Goal: Task Accomplishment & Management: Complete application form

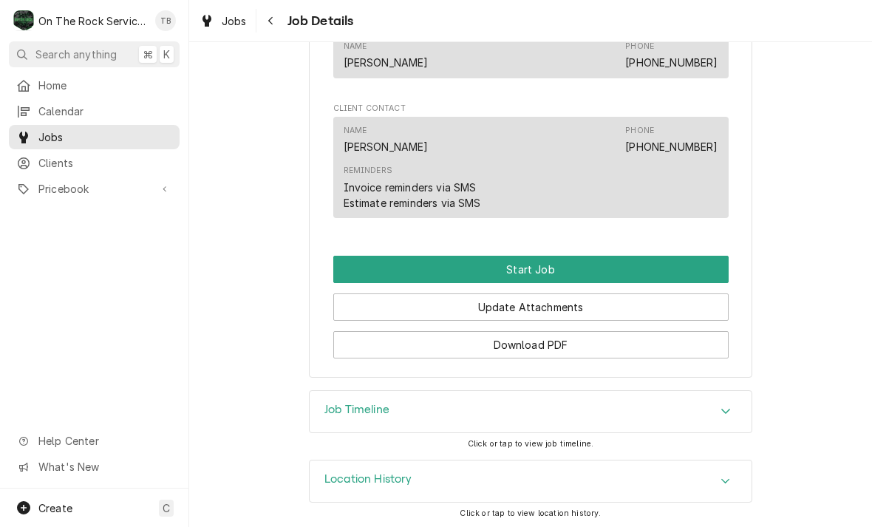
scroll to position [1055, 0]
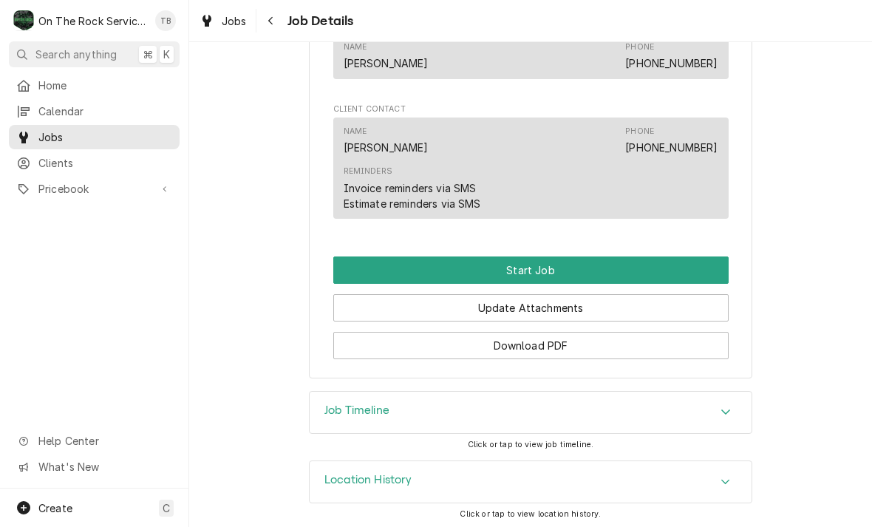
click at [543, 270] on button "Start Job" at bounding box center [531, 270] width 396 height 27
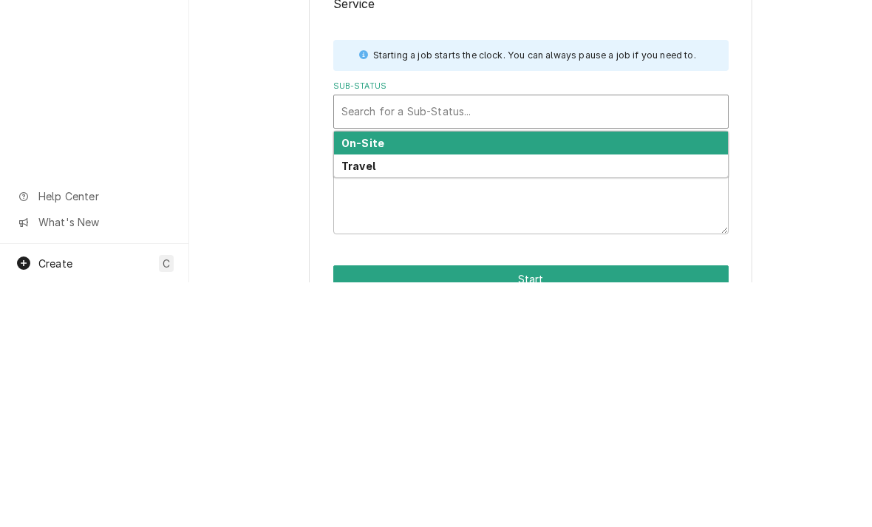
click at [384, 376] on div "On-Site" at bounding box center [531, 387] width 394 height 23
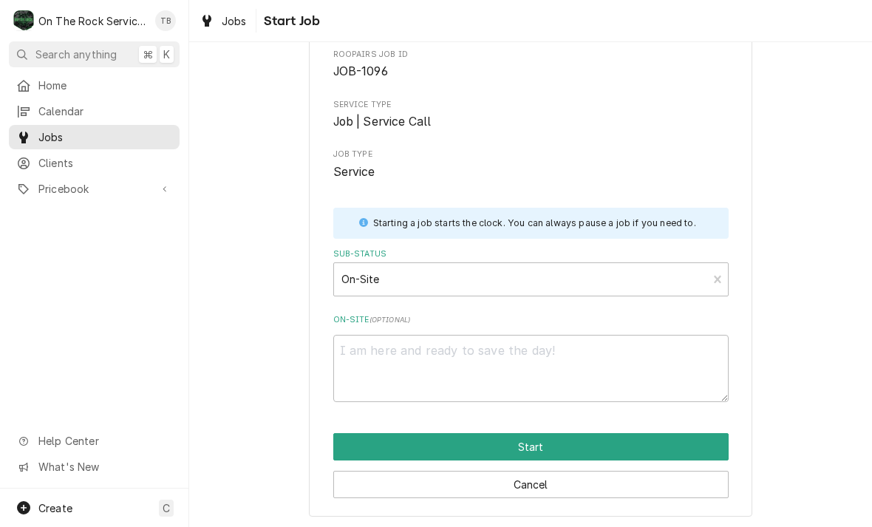
click at [523, 443] on button "Start" at bounding box center [531, 446] width 396 height 27
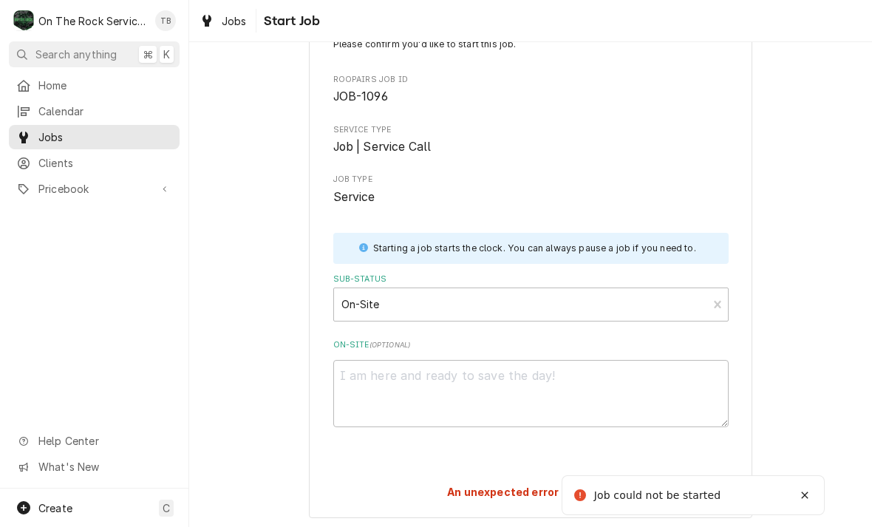
click at [798, 488] on div "Notifications alt+T" at bounding box center [805, 495] width 15 height 15
type textarea "x"
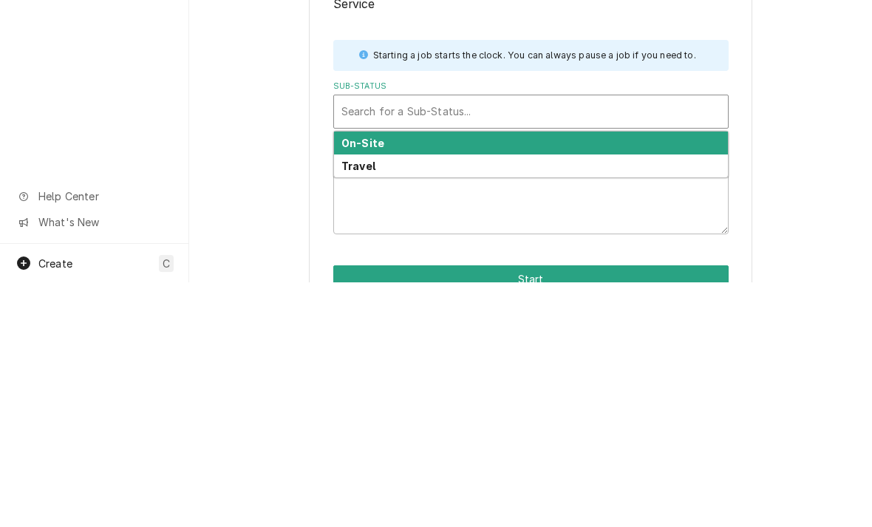
click at [388, 376] on div "On-Site" at bounding box center [531, 387] width 394 height 23
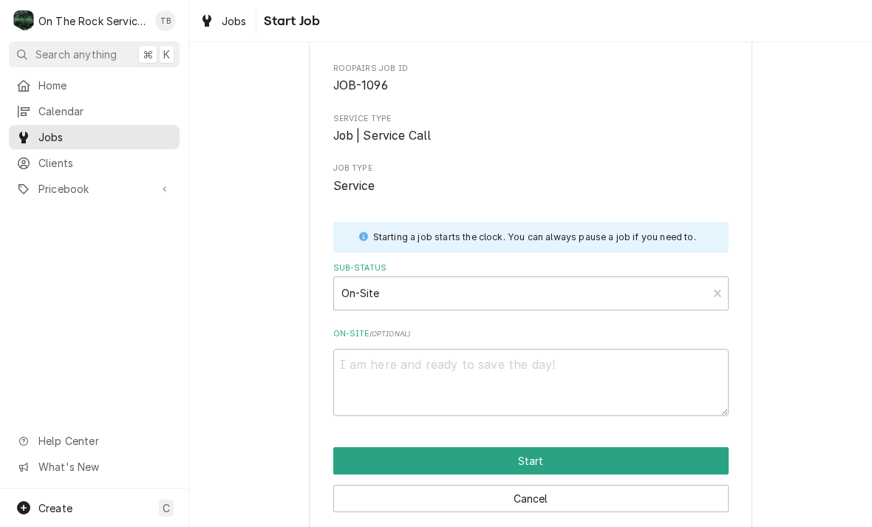
click at [554, 459] on button "Start" at bounding box center [531, 460] width 396 height 27
type textarea "x"
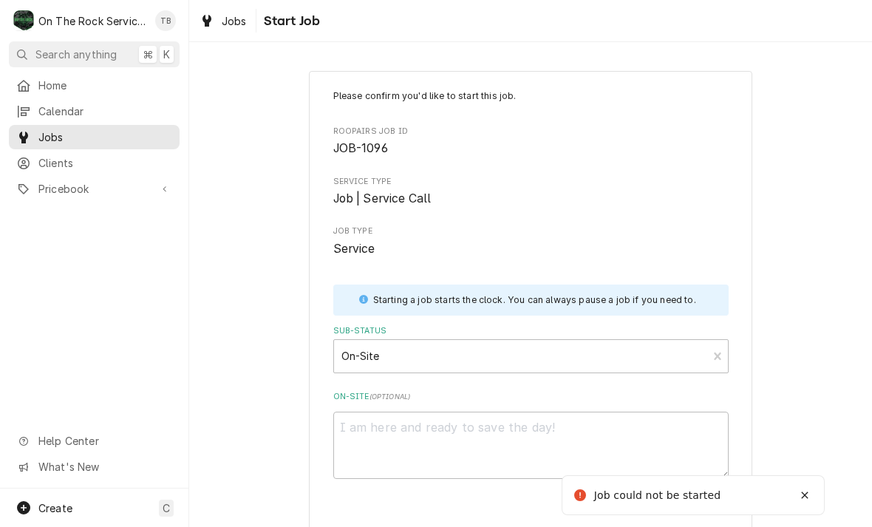
click at [217, 27] on div "Jobs" at bounding box center [223, 21] width 53 height 18
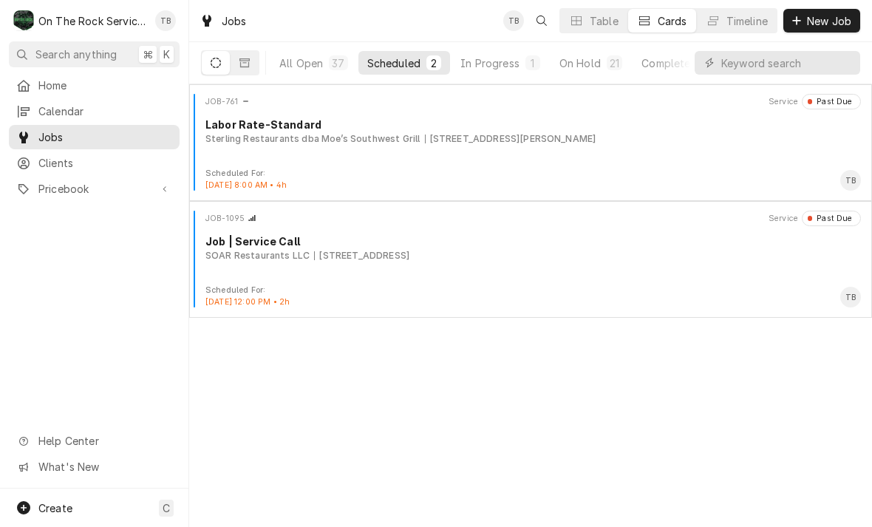
click at [497, 68] on div "In Progress" at bounding box center [490, 63] width 59 height 16
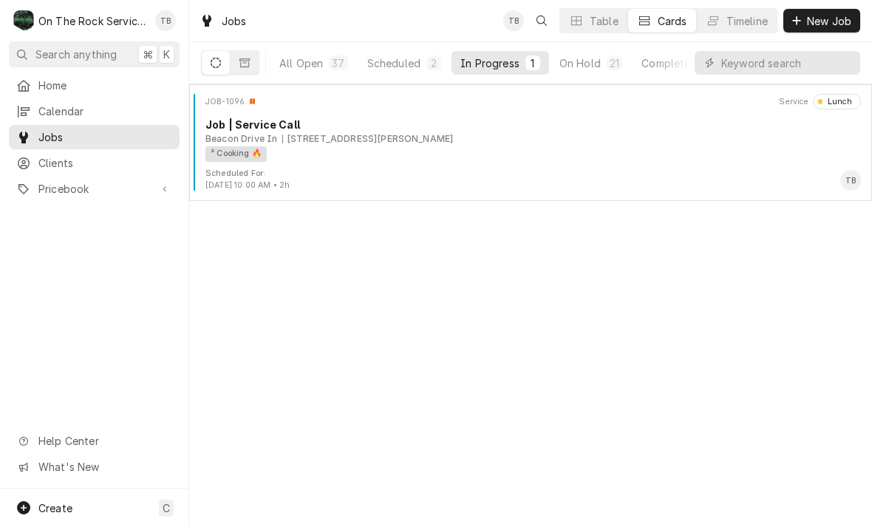
click at [493, 159] on div "² Cooking 🔥" at bounding box center [528, 154] width 645 height 16
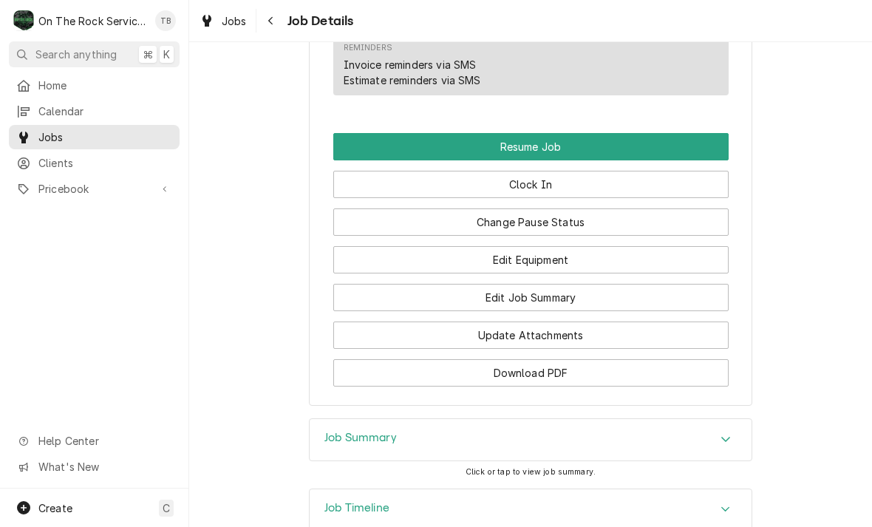
scroll to position [1276, 0]
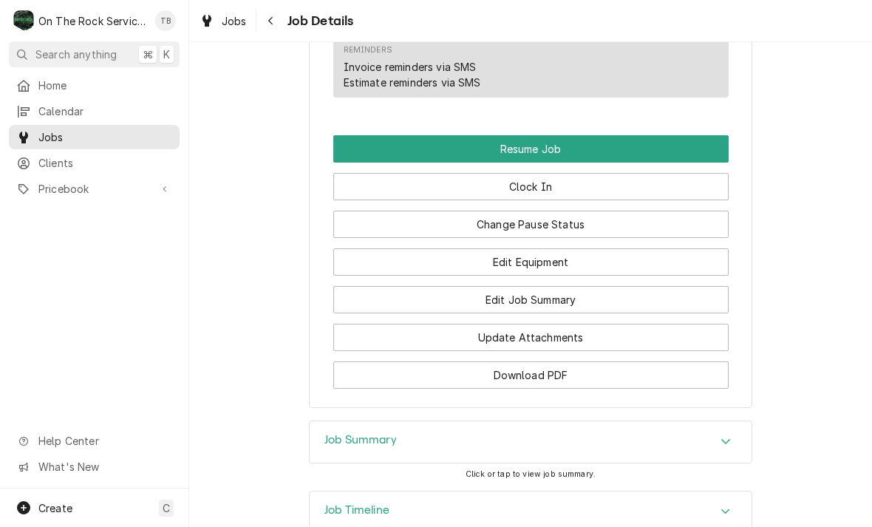
click at [535, 143] on button "Resume Job" at bounding box center [531, 148] width 396 height 27
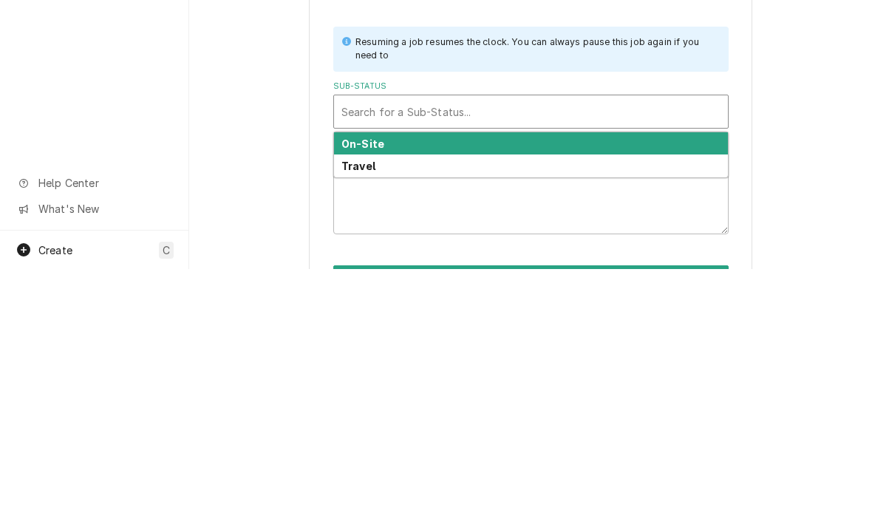
click at [386, 390] on div "On-Site" at bounding box center [531, 401] width 394 height 23
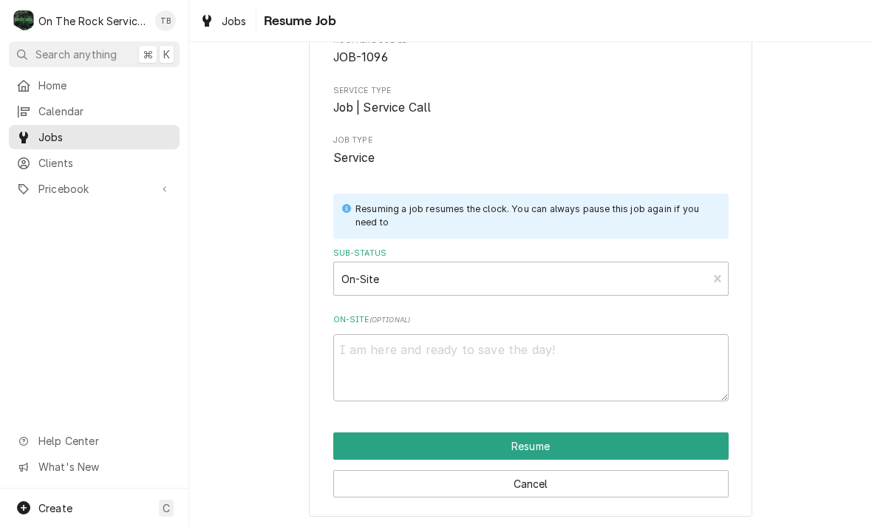
scroll to position [90, 0]
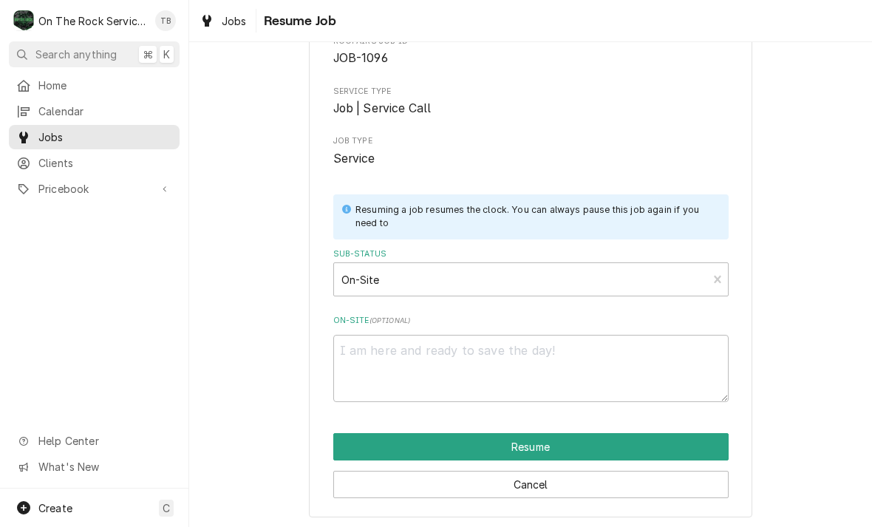
click at [547, 450] on button "Resume" at bounding box center [531, 446] width 396 height 27
type textarea "x"
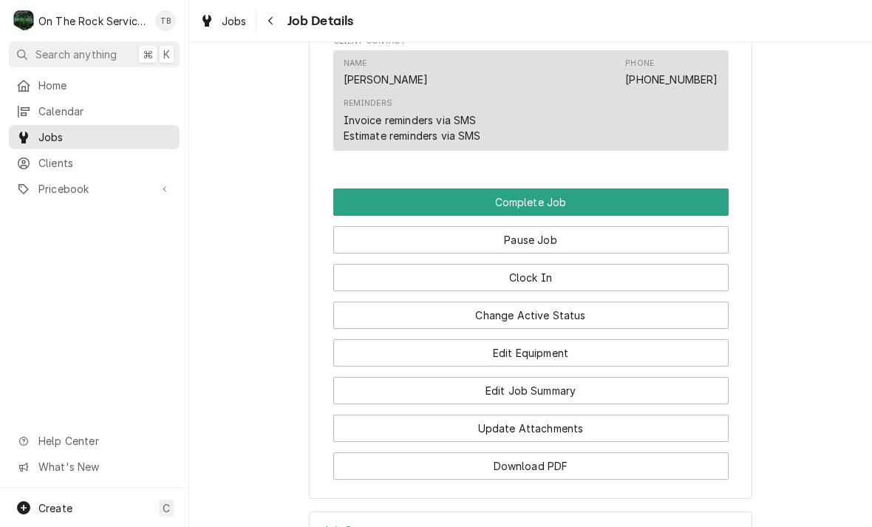
scroll to position [1226, 0]
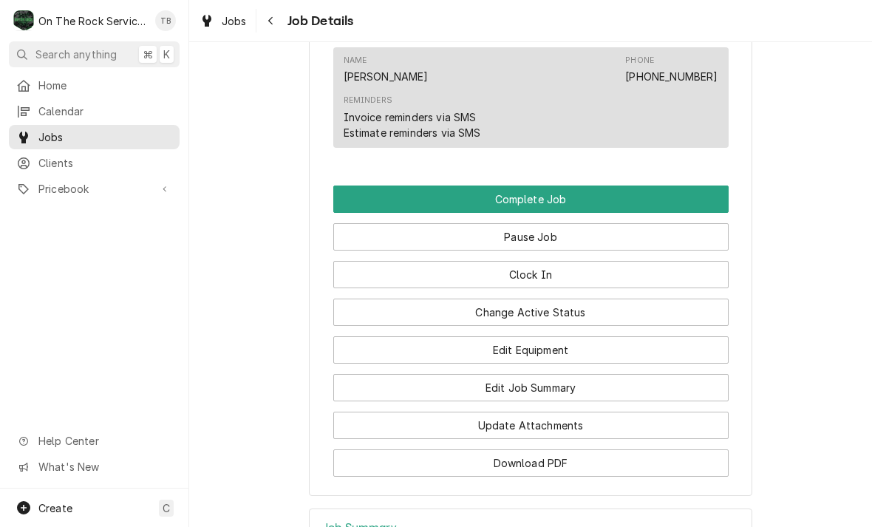
click at [543, 354] on button "Edit Equipment" at bounding box center [531, 349] width 396 height 27
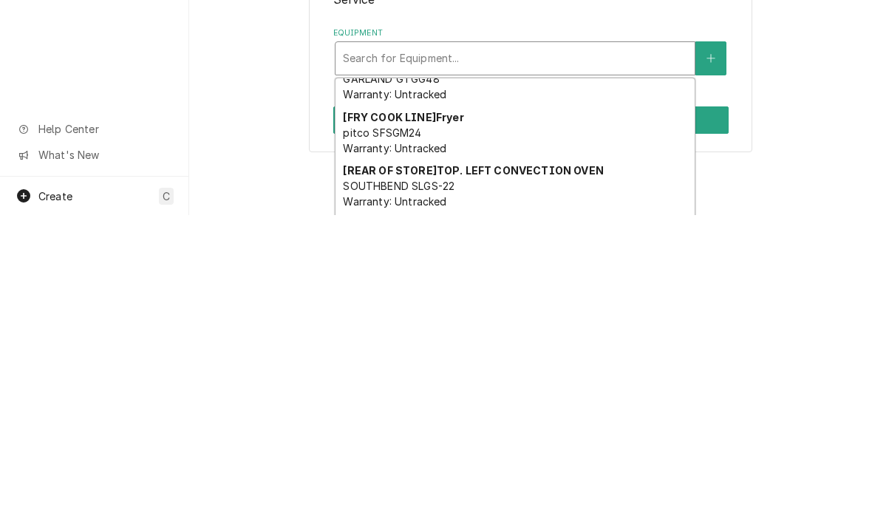
scroll to position [78, 0]
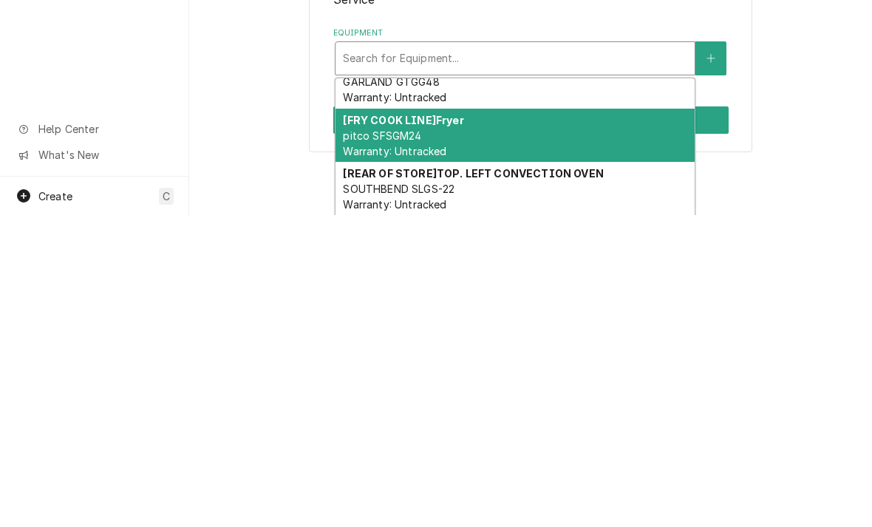
click at [489, 421] on div "[FRY COOK LINE] Fryer pitco SFSGM24 Warranty: Untracked" at bounding box center [515, 448] width 359 height 54
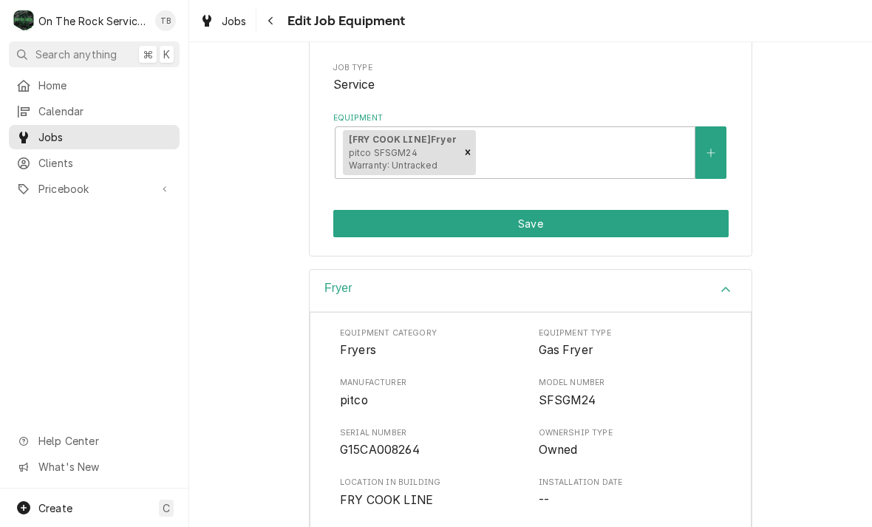
scroll to position [239, 0]
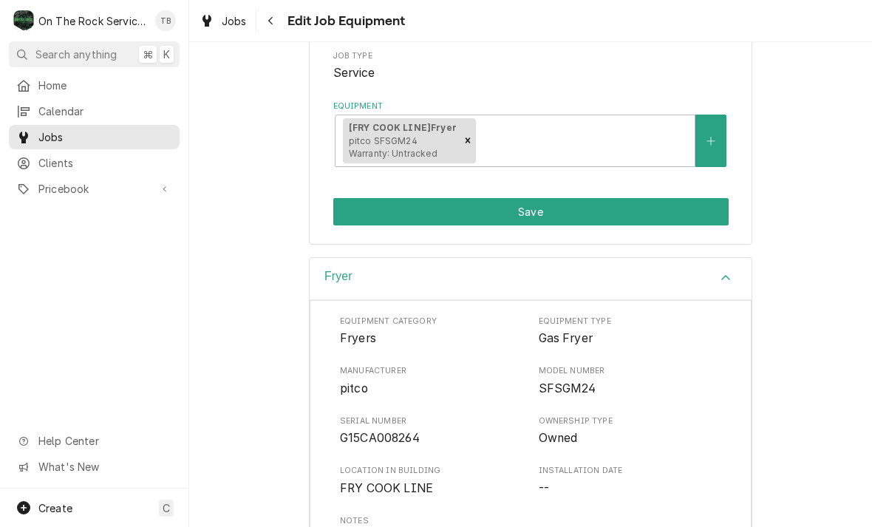
click at [713, 146] on button "Equipment" at bounding box center [711, 141] width 31 height 52
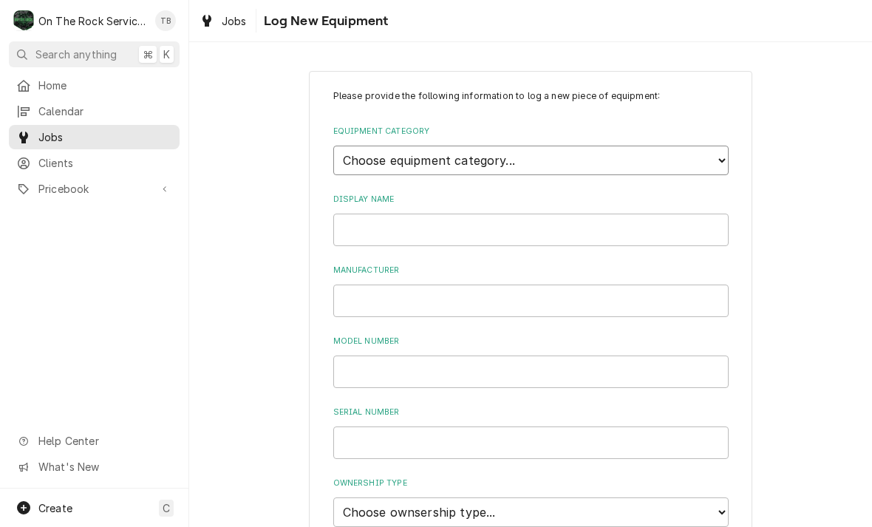
click at [719, 151] on select "Choose equipment category... Cooking Equipment Fryers Ice Machines Ovens and Ra…" at bounding box center [531, 161] width 396 height 30
select select "2"
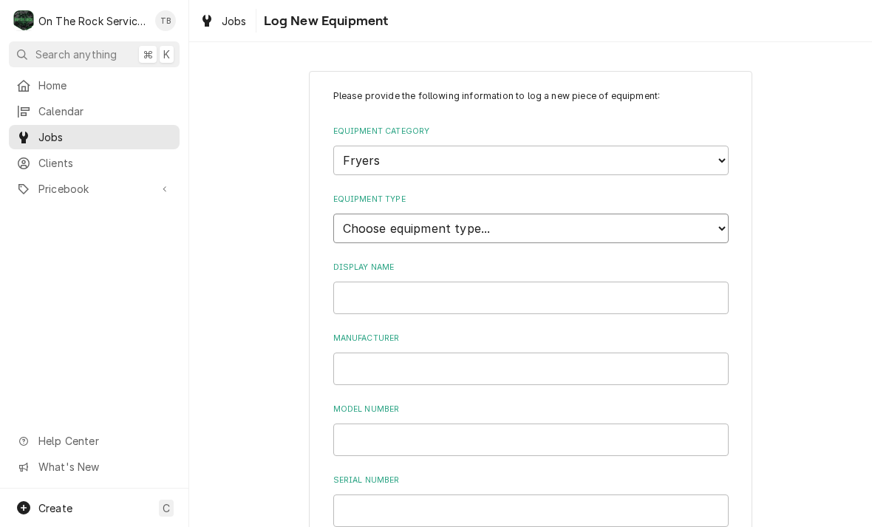
click at [466, 217] on select "Choose equipment type... Electric Fryer Fryer Filtration Equipment Gas Fryer" at bounding box center [531, 229] width 396 height 30
select select "15"
click at [479, 282] on input "Display Name" at bounding box center [531, 298] width 396 height 33
type input "FRYER #4"
click at [394, 353] on input "Manufacturer" at bounding box center [531, 369] width 396 height 33
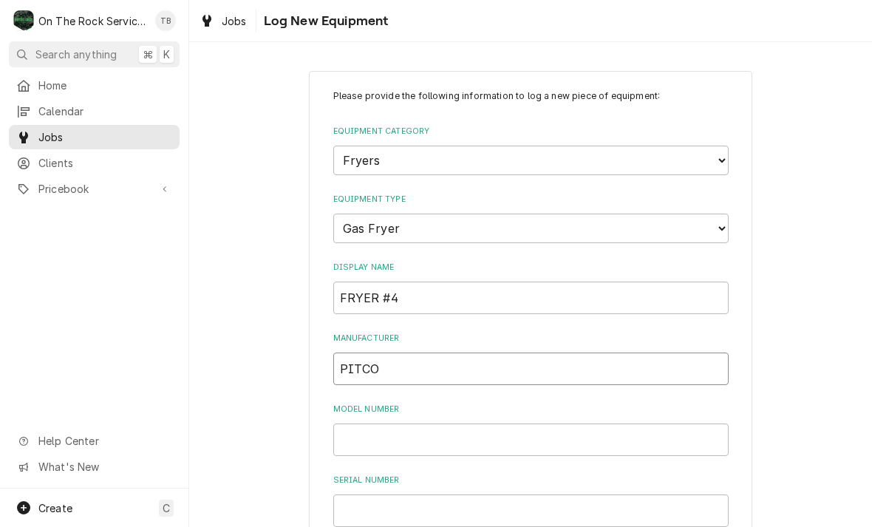
type input "PITCO"
click at [404, 426] on input "Model Number" at bounding box center [531, 440] width 396 height 33
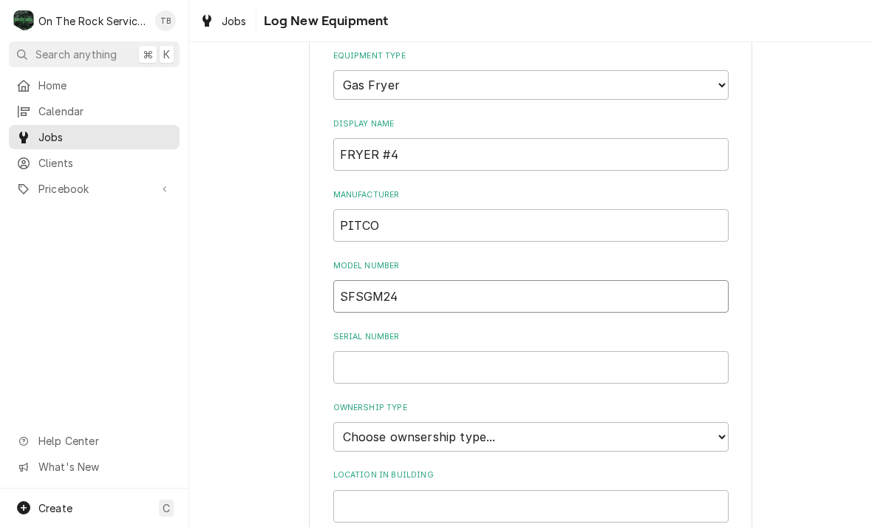
scroll to position [148, 0]
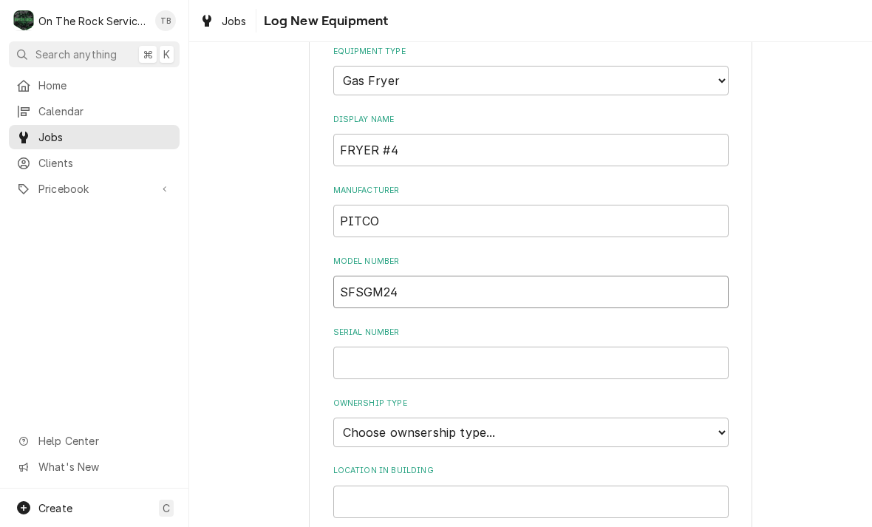
type input "SFSGM24"
click at [384, 347] on input "Serial Number" at bounding box center [531, 363] width 396 height 33
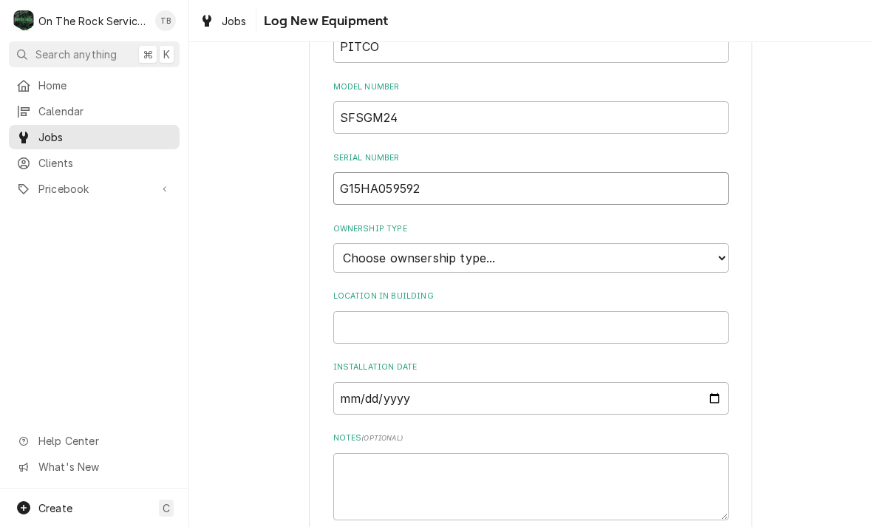
scroll to position [336, 0]
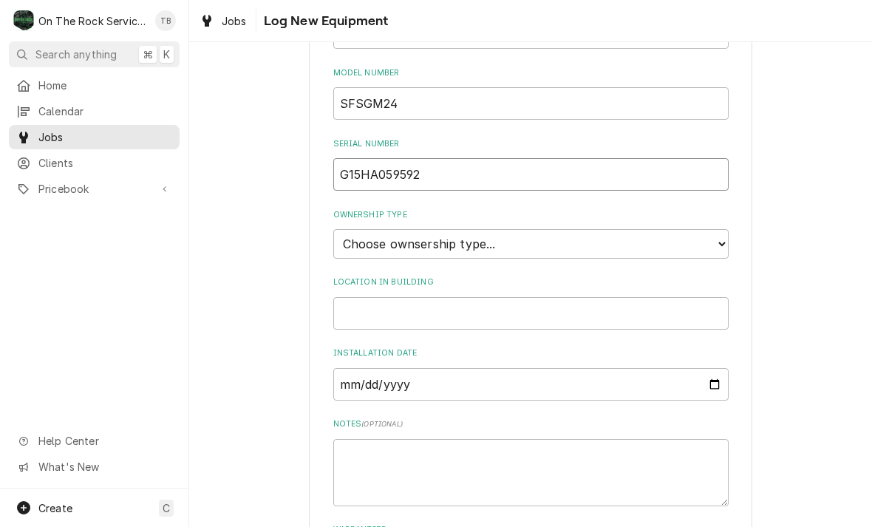
type input "G15HA059592"
click at [716, 229] on select "Choose ownsership type... Unknown Owned Leased Rented" at bounding box center [531, 244] width 396 height 30
select select "1"
click at [382, 297] on input "Location in Building" at bounding box center [531, 313] width 396 height 33
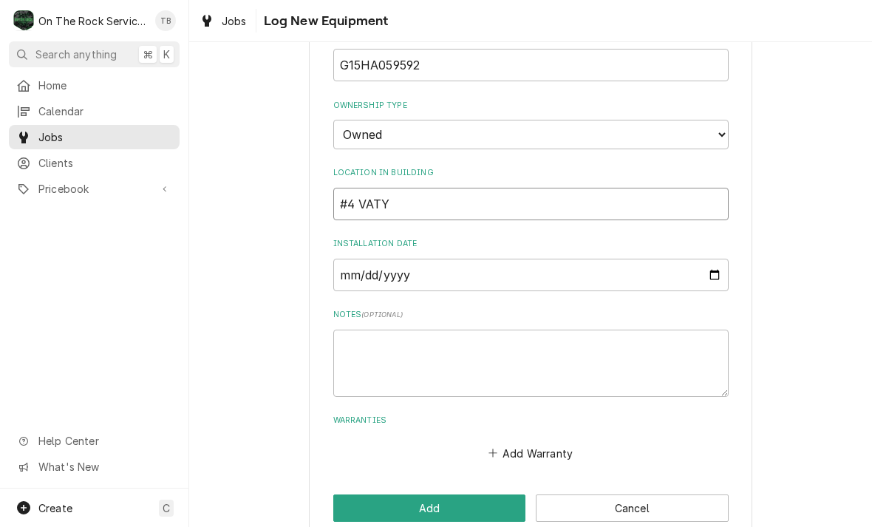
scroll to position [445, 0]
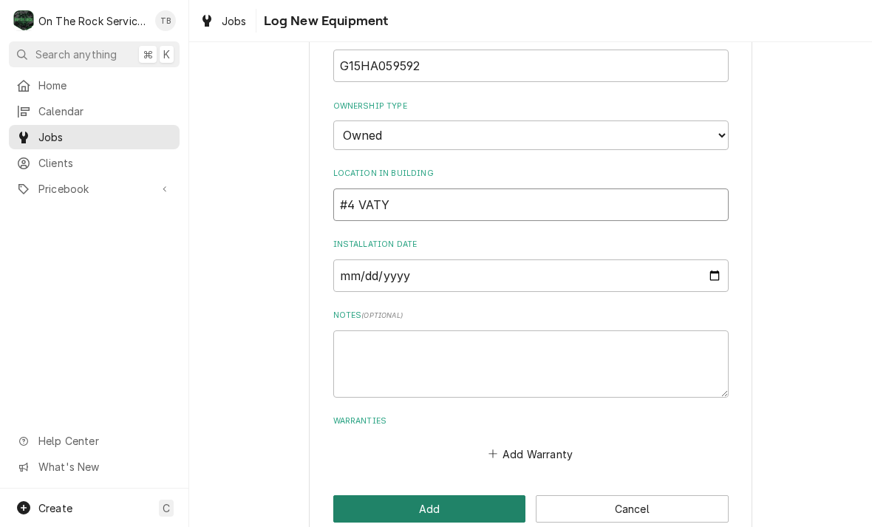
type input "#4 VATY"
click at [420, 495] on button "Add" at bounding box center [429, 508] width 193 height 27
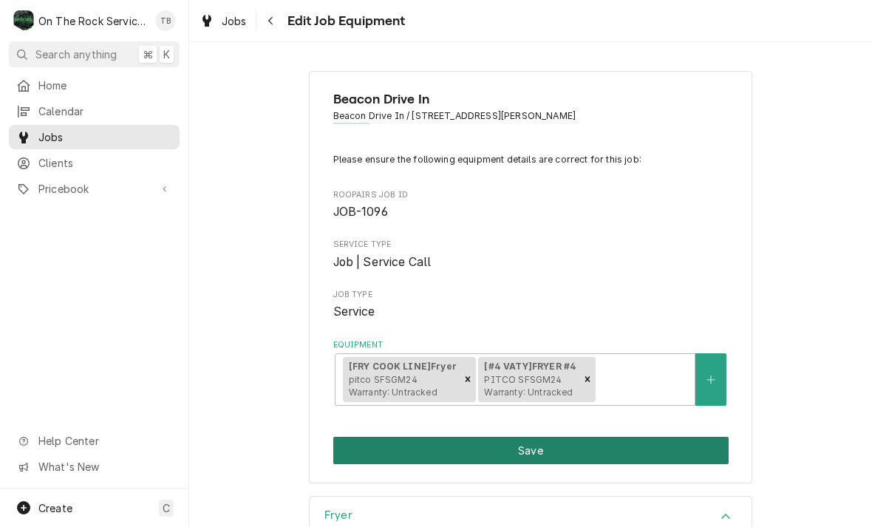
click at [537, 449] on button "Save" at bounding box center [531, 450] width 396 height 27
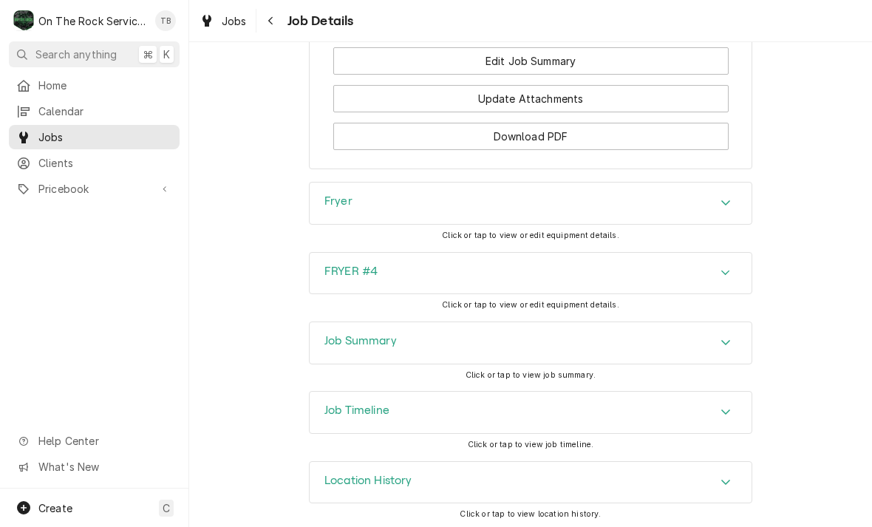
scroll to position [1552, 0]
click at [715, 217] on div "Fryer" at bounding box center [531, 203] width 442 height 41
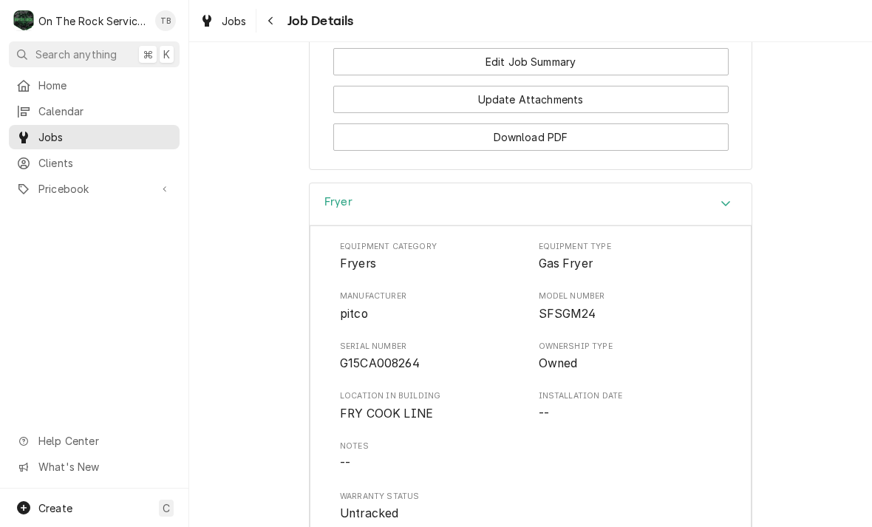
click at [524, 421] on div "Equipment Category Fryers Equipment Type Gas Fryer Manufacturer pitco Model Num…" at bounding box center [530, 382] width 381 height 282
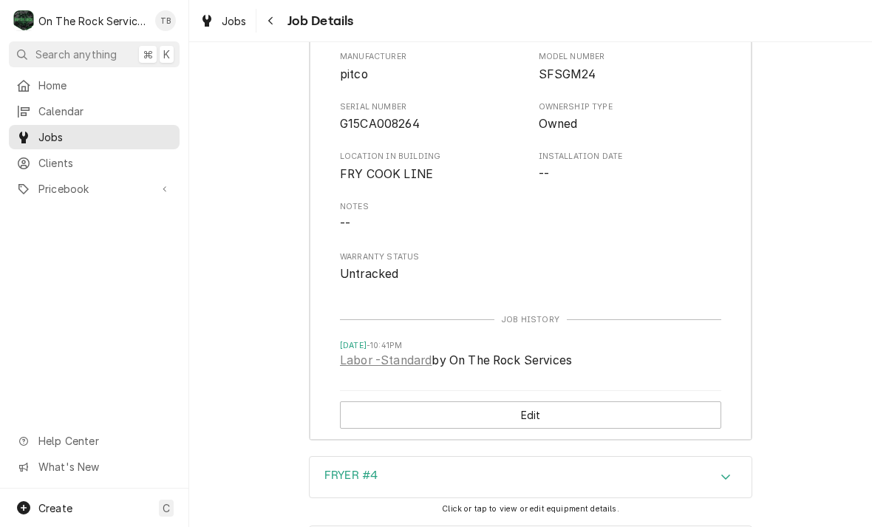
scroll to position [1802, 0]
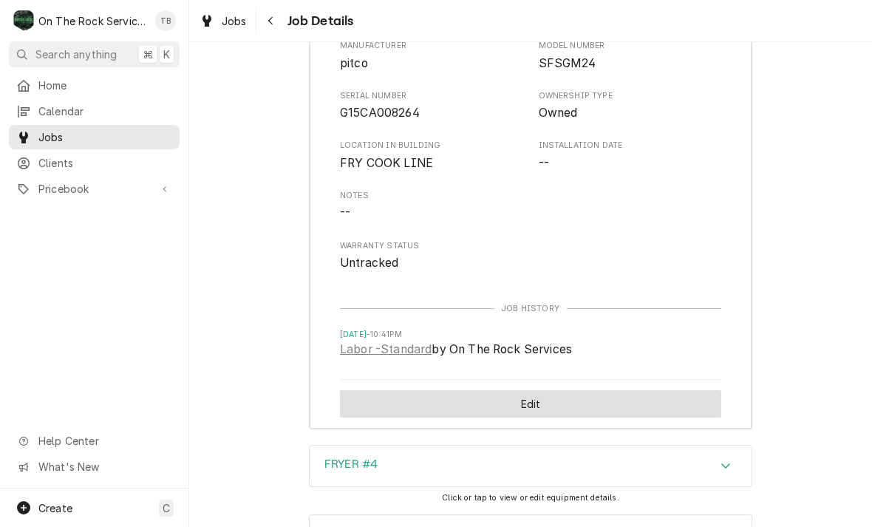
click at [530, 401] on button "Edit" at bounding box center [530, 403] width 381 height 27
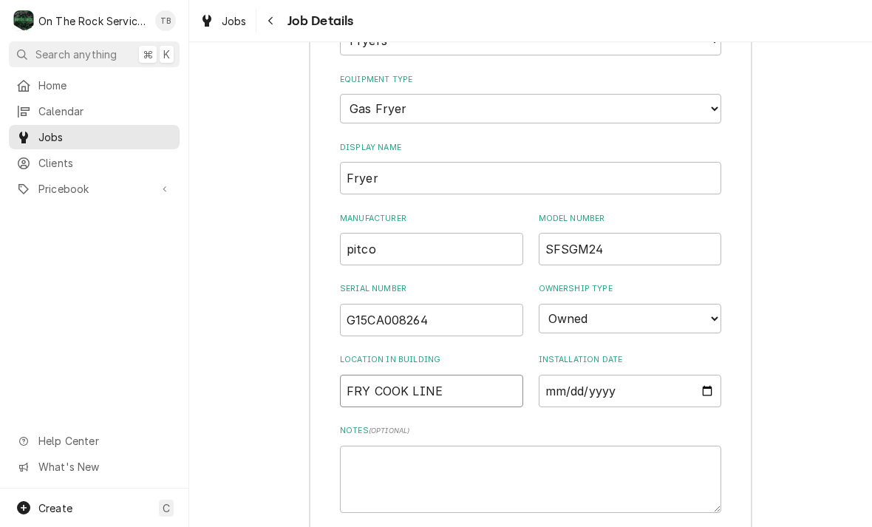
click at [479, 377] on input "FRY COOK LINE" at bounding box center [431, 391] width 183 height 33
type input "FRY COOK LINE #2"
click at [396, 461] on textarea "Notes ( optional )" at bounding box center [530, 479] width 381 height 67
type textarea "x"
type textarea "D"
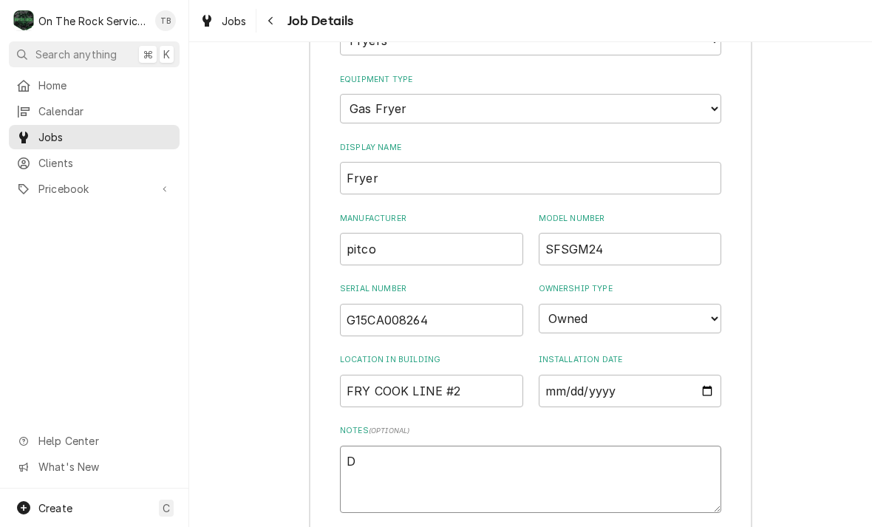
type textarea "x"
type textarea "DI"
type textarea "x"
type textarea "DIS"
type textarea "x"
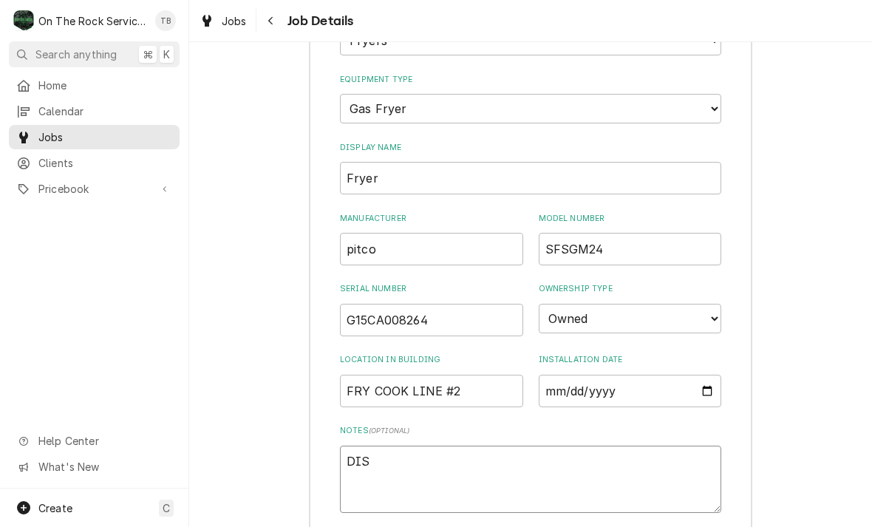
type textarea "DISA"
type textarea "x"
type textarea "DISAB"
type textarea "x"
type textarea "DISABL"
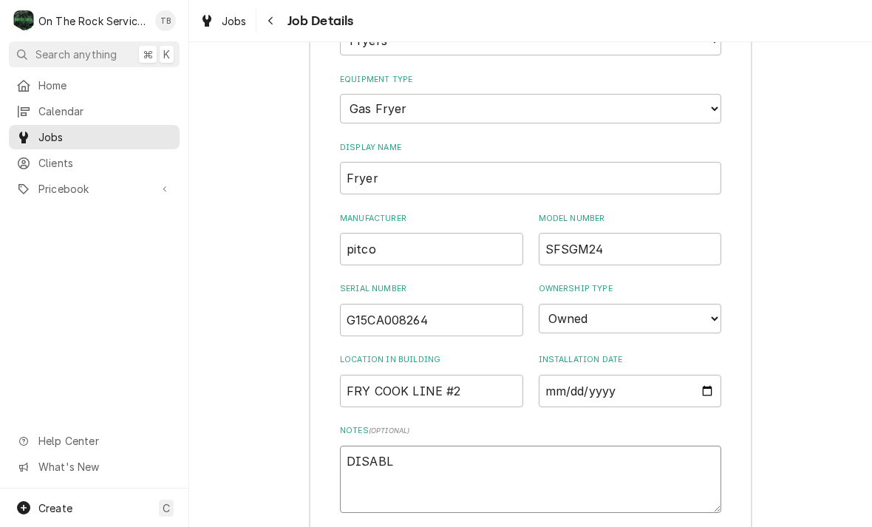
type textarea "x"
type textarea "DISABLE"
type textarea "x"
type textarea "DISABLED"
type textarea "x"
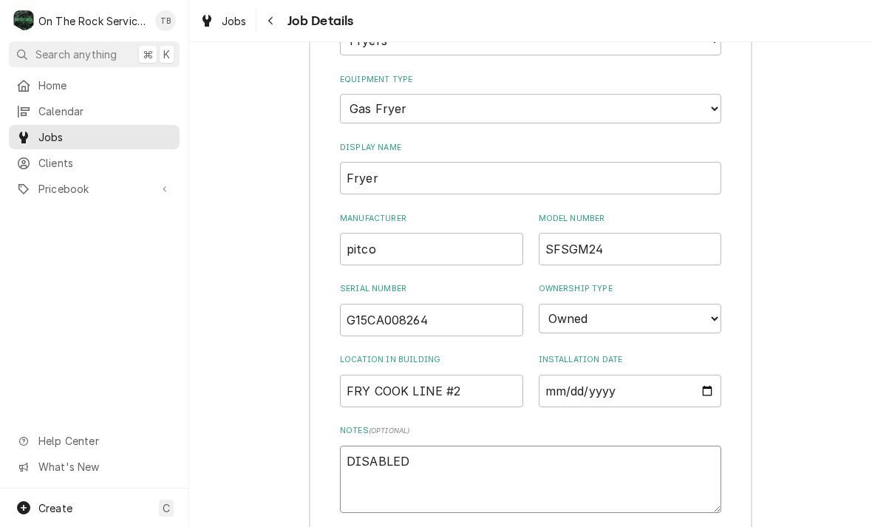
type textarea "DISABLED"
type textarea "x"
type textarea "DISABLED A"
type textarea "x"
type textarea "DISABLED AN"
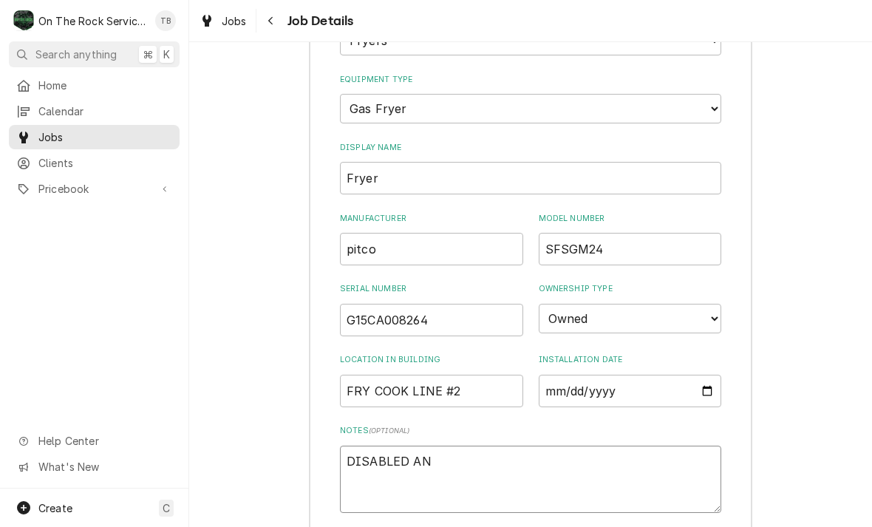
type textarea "x"
type textarea "DISABLED AND"
type textarea "x"
type textarea "DISABLED AND"
type textarea "x"
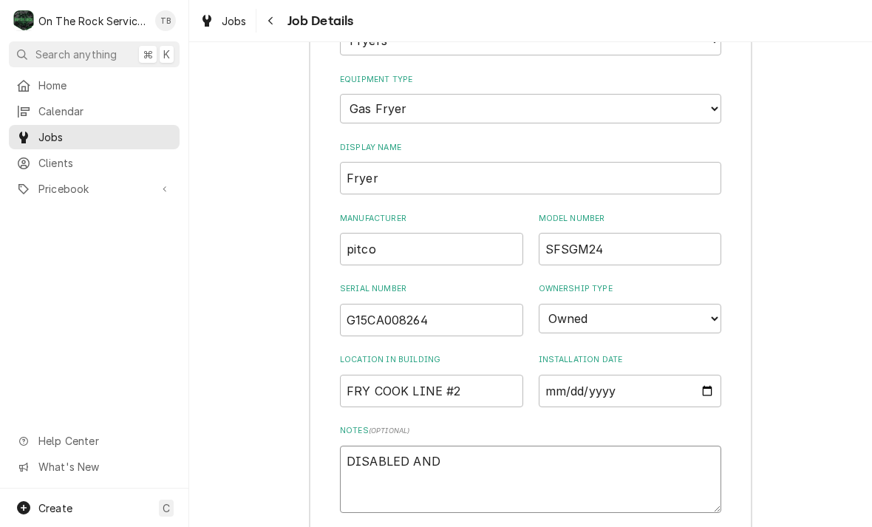
type textarea "DISABLED AND T"
type textarea "x"
type textarea "DISABLED AND TA"
type textarea "x"
type textarea "DISABLED AND TAK"
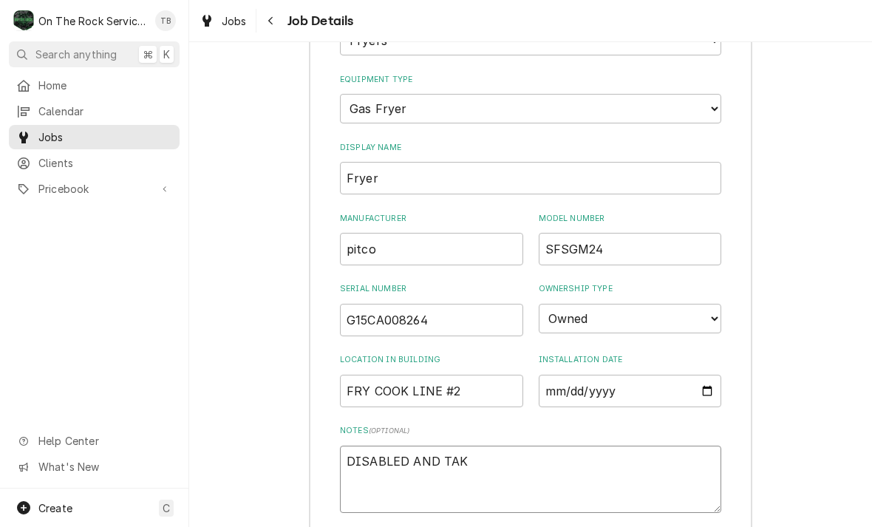
type textarea "x"
type textarea "DISABLED AND TAKE"
type textarea "x"
type textarea "DISABLED AND TAKEN"
type textarea "x"
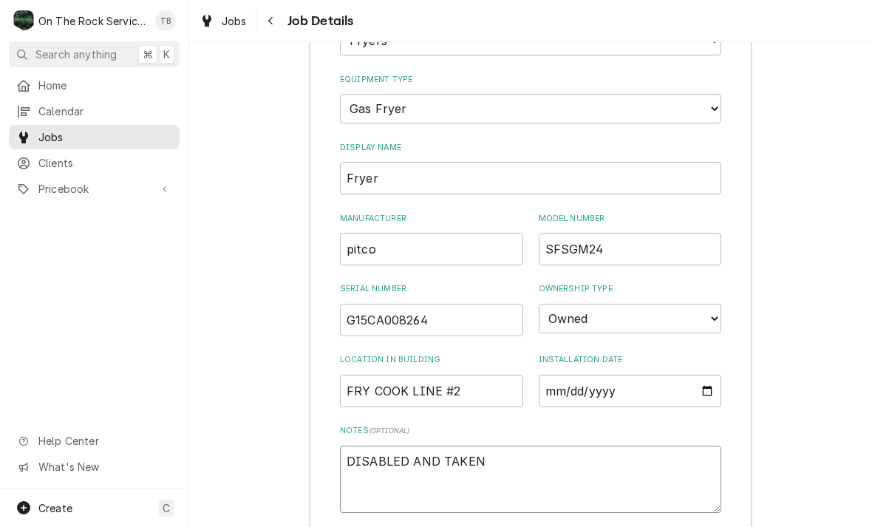
type textarea "DISABLED AND TAKEN O"
type textarea "x"
type textarea "DISABLED AND TAKEN OU"
type textarea "x"
type textarea "DISABLED AND TAKEN OUT"
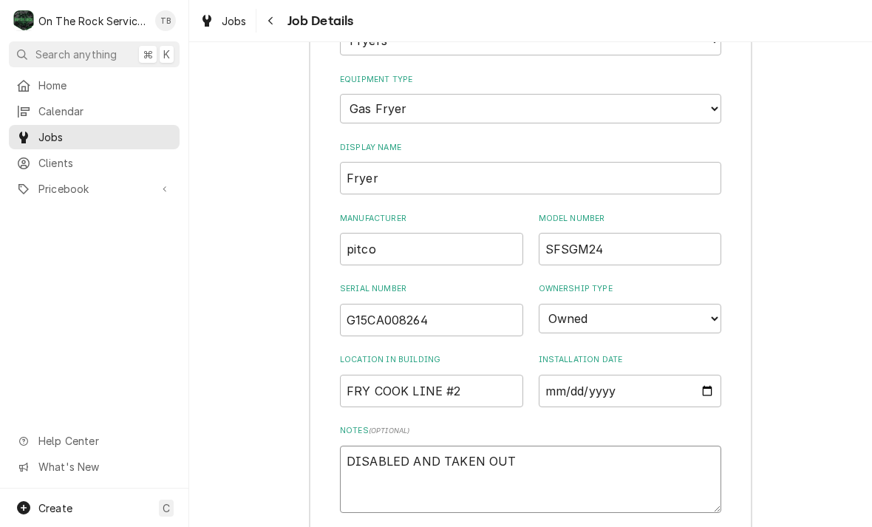
type textarea "x"
type textarea "DISABLED AND TAKEN OUT O"
type textarea "x"
type textarea "DISABLED AND TAKEN OUT OF"
type textarea "x"
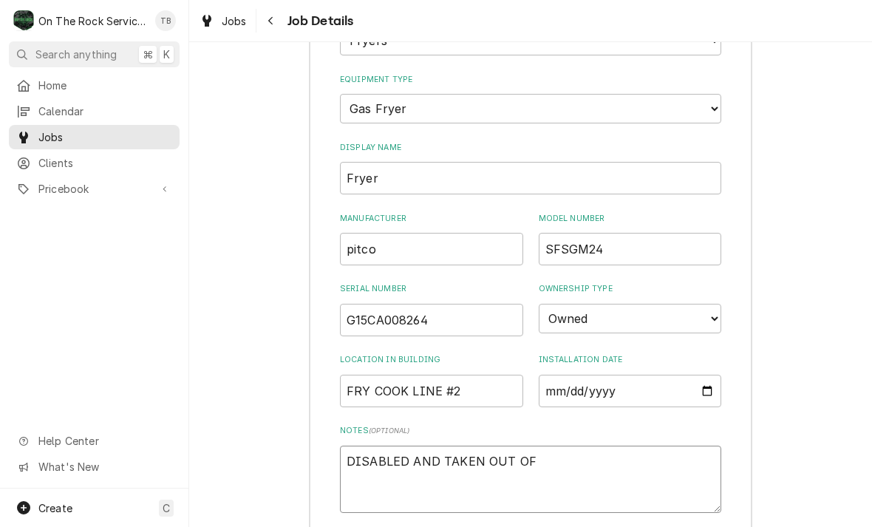
type textarea "DISABLED AND TAKEN OUT OF"
type textarea "x"
type textarea "DISABLED AND TAKEN OUT OF S"
type textarea "x"
type textarea "DISABLED AND TAKEN OUT OF SE"
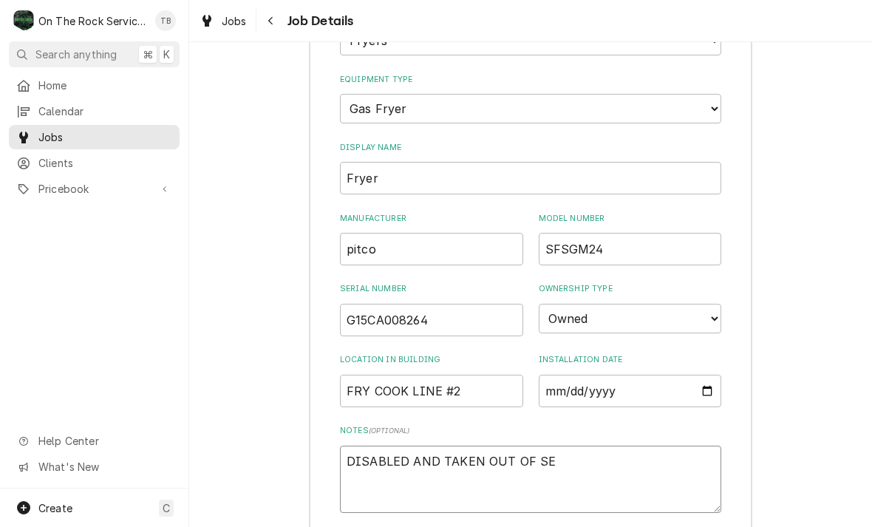
type textarea "x"
type textarea "DISABLED AND TAKEN OUT OF SER"
type textarea "x"
type textarea "DISABLED AND TAKEN OUT OF SERV"
type textarea "x"
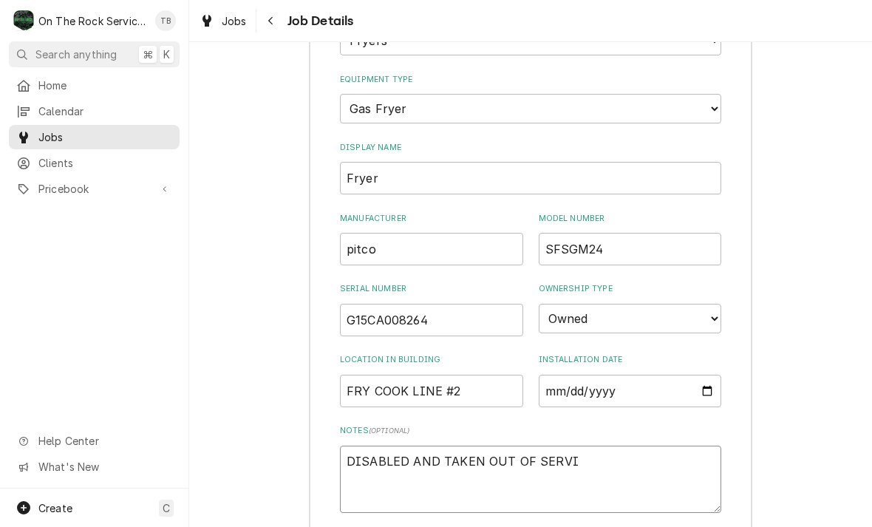
type textarea "DISABLED AND TAKEN OUT OF SERVIC"
type textarea "x"
type textarea "DISABLED AND TAKEN OUT OF SERVICE"
type textarea "x"
type textarea "DISABLED AND TAKEN OUT OF SERVICE"
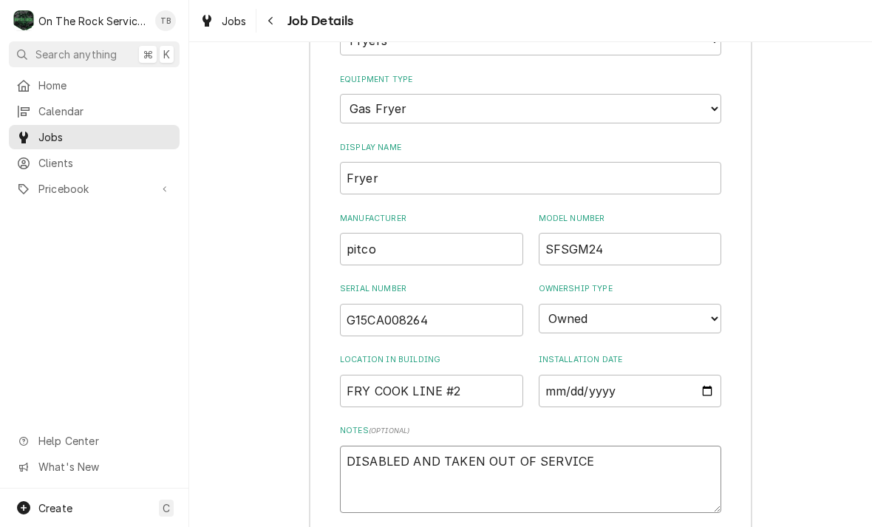
type textarea "x"
type textarea "DISABLED AND TAKEN OUT OF SERVICE 9"
type textarea "x"
type textarea "DISABLED AND TAKEN OUT OF SERVICE 9/"
type textarea "x"
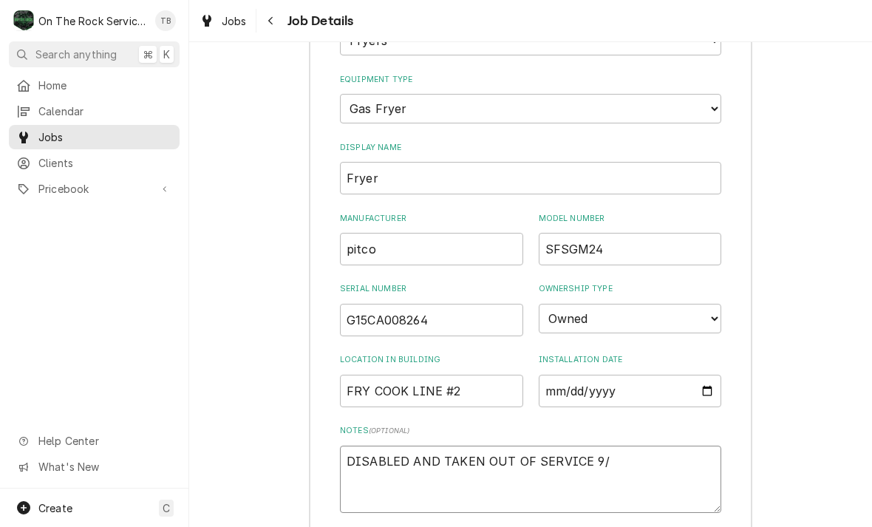
type textarea "DISABLED AND TAKEN OUT OF SERVICE 9/2"
type textarea "x"
type textarea "DISABLED AND TAKEN OUT OF SERVICE 9/25"
type textarea "x"
type textarea "DISABLED AND TAKEN OUT OF SERVICE 9/25/"
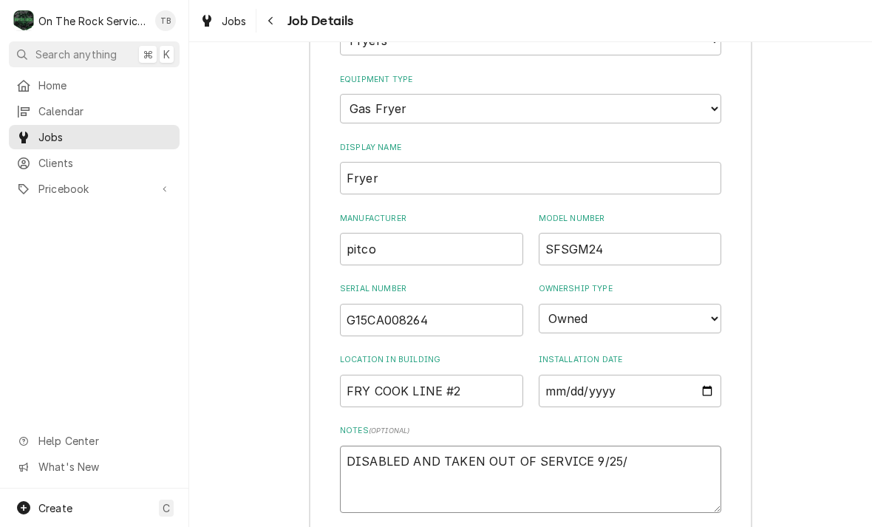
type textarea "x"
type textarea "DISABLED AND TAKEN OUT OF SERVICE 9/25/2"
type textarea "x"
type textarea "DISABLED AND TAKEN OUT OF SERVICE 9/25/25"
type textarea "x"
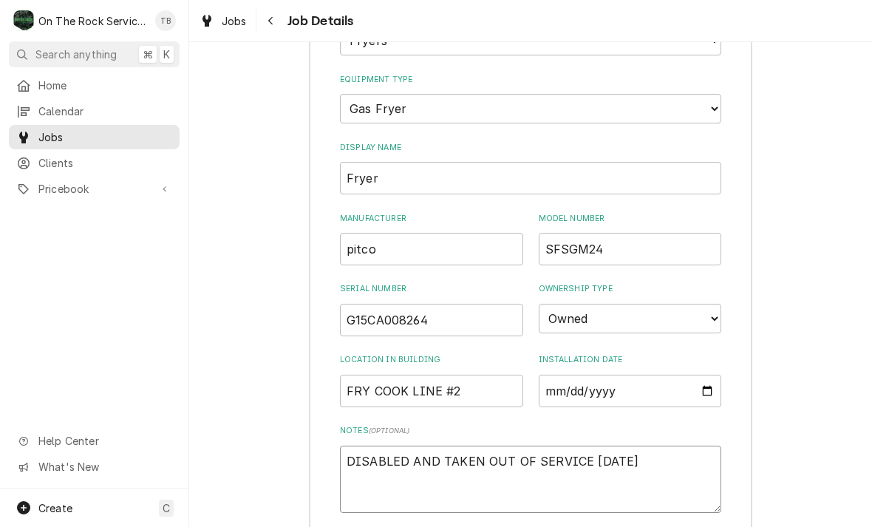
type textarea "DISABLED AND TAKEN OUT OF SERVICE 9/25/25"
type textarea "x"
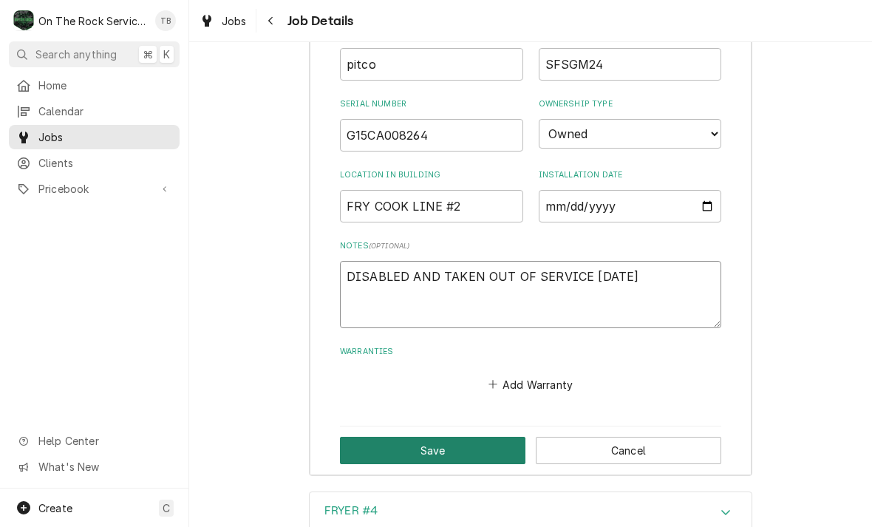
type textarea "DISABLED AND TAKEN OUT OF SERVICE 9/25/25"
click at [463, 437] on button "Save" at bounding box center [433, 450] width 186 height 27
type textarea "x"
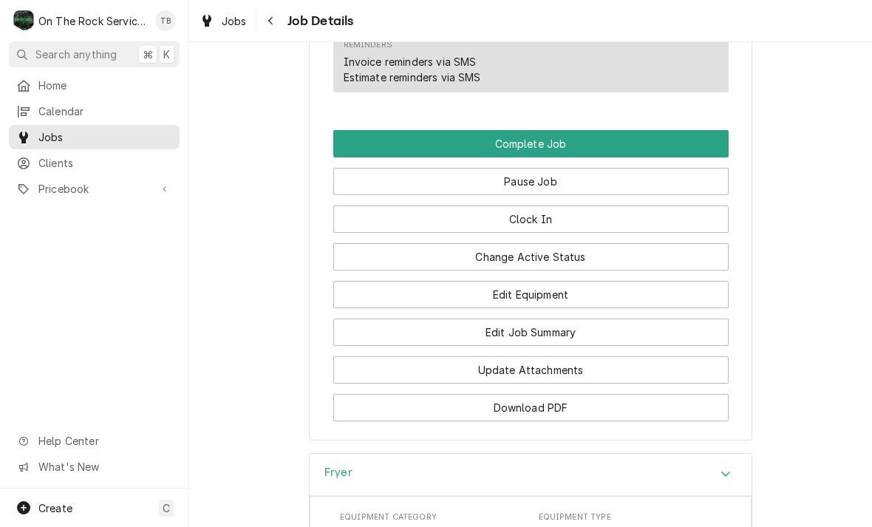
scroll to position [1313, 0]
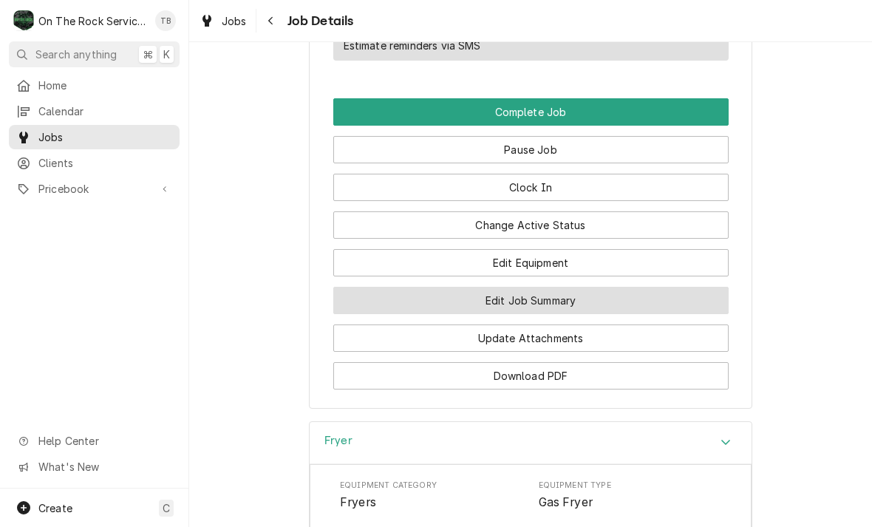
click at [540, 302] on button "Edit Job Summary" at bounding box center [531, 300] width 396 height 27
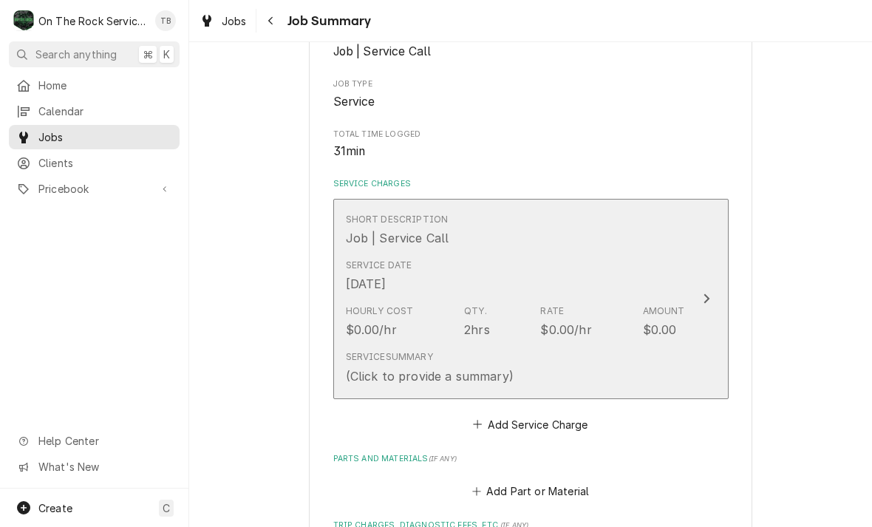
click at [458, 356] on div "Service Summary (Click to provide a summary)" at bounding box center [430, 367] width 168 height 34
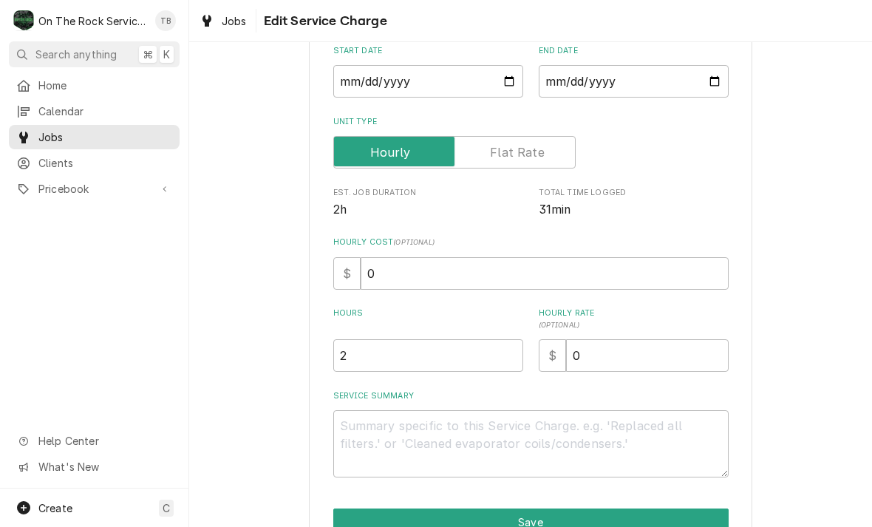
scroll to position [151, 0]
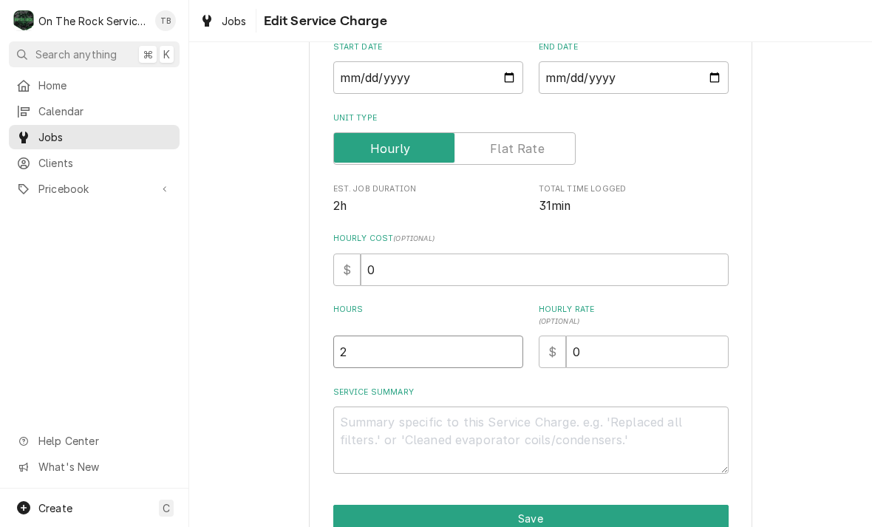
click at [393, 348] on input "2" at bounding box center [428, 352] width 190 height 33
type textarea "x"
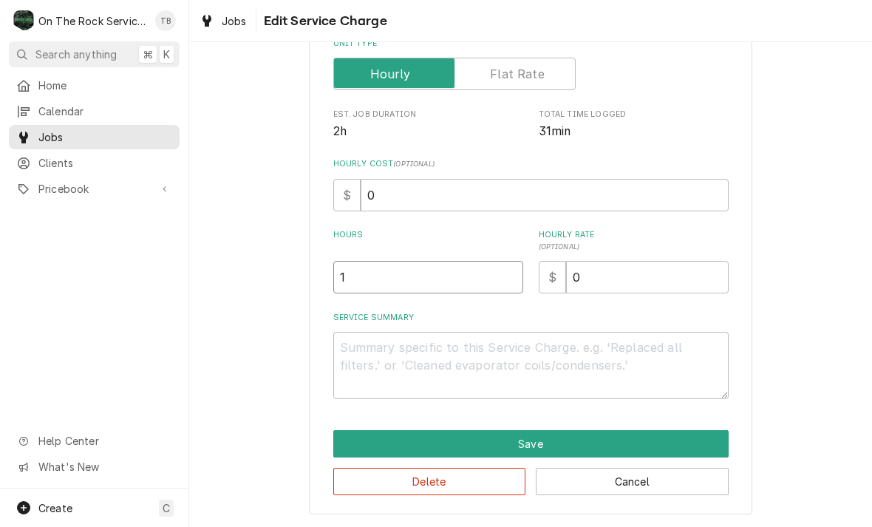
scroll to position [225, 0]
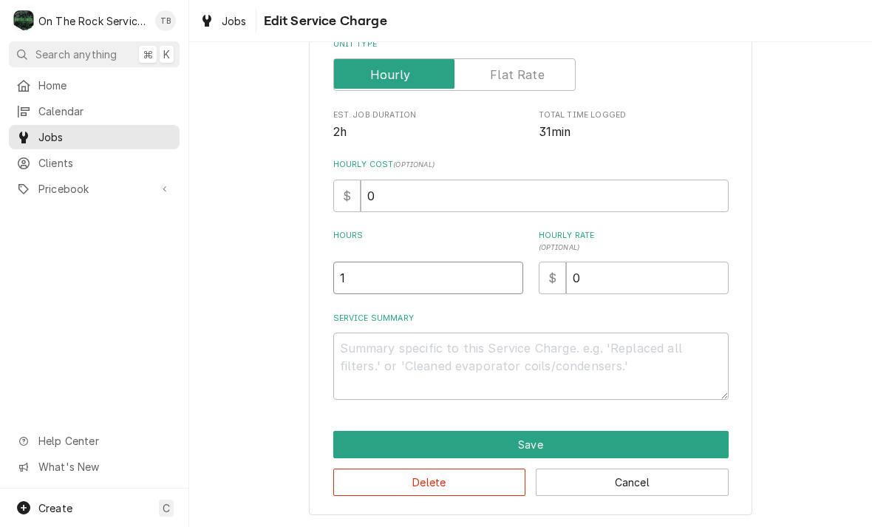
type input "1"
click at [367, 364] on textarea "Service Summary" at bounding box center [531, 366] width 396 height 67
type textarea "x"
type textarea "9"
type textarea "x"
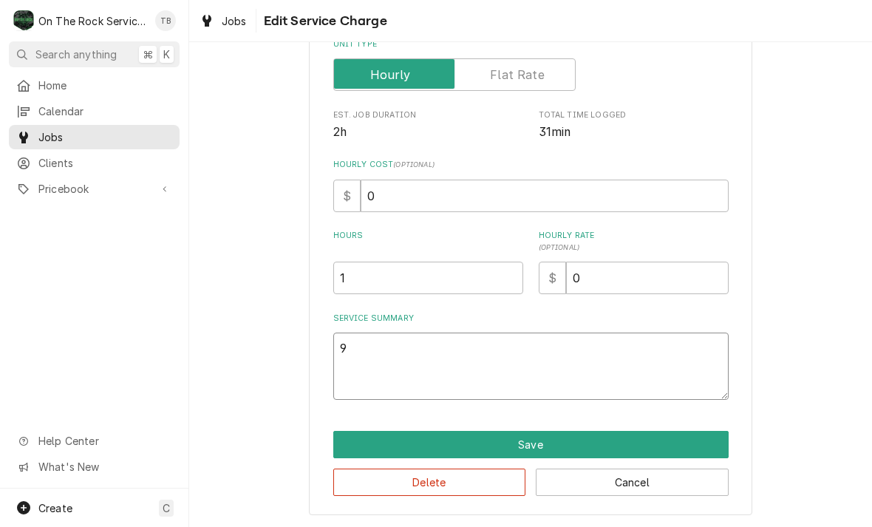
type textarea "9/"
type textarea "x"
type textarea "9/2"
type textarea "x"
type textarea "9/25"
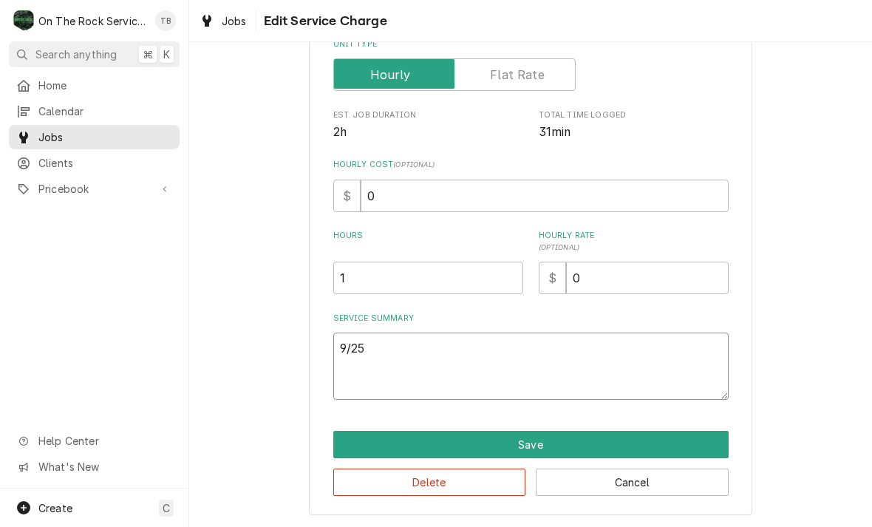
type textarea "x"
type textarea "9/25/"
type textarea "x"
type textarea "9/25/2"
type textarea "x"
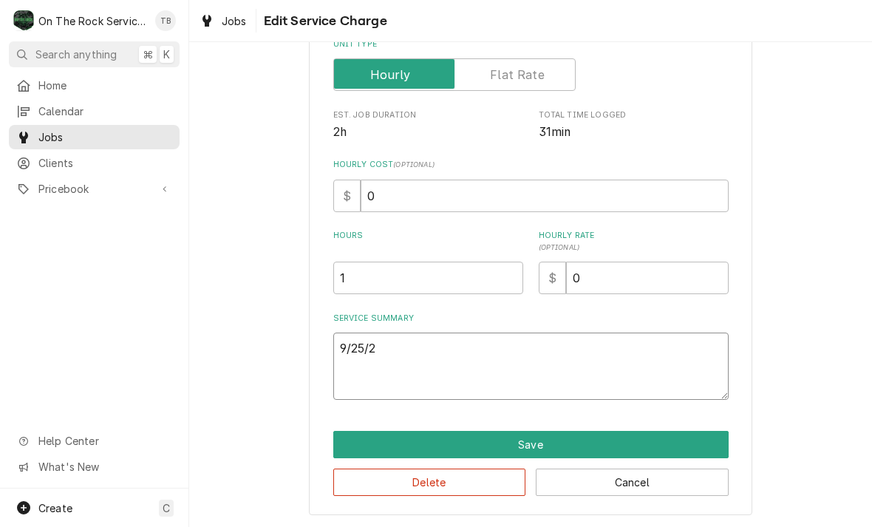
type textarea "9/25/25"
type textarea "x"
type textarea "9/25/25"
type textarea "x"
type textarea "9/25/25 T"
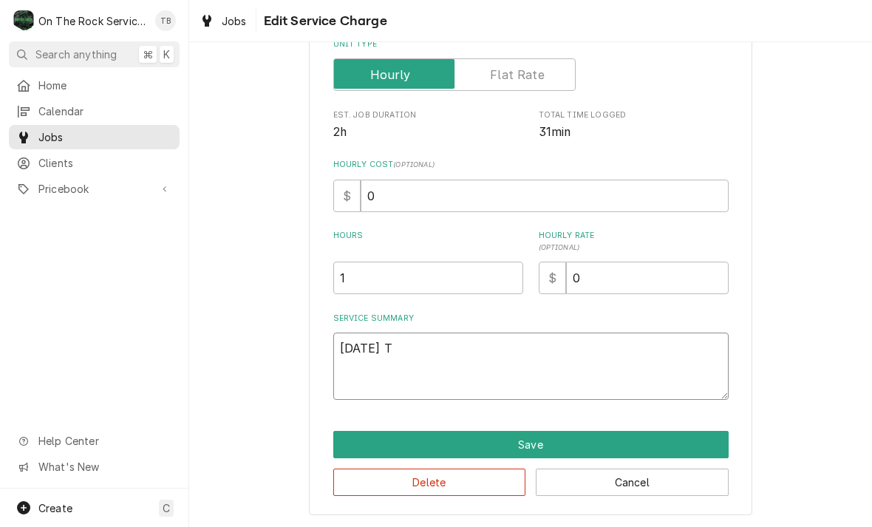
type textarea "x"
type textarea "9/25/25 TM"
type textarea "x"
type textarea "9/25/25 TM"
type textarea "x"
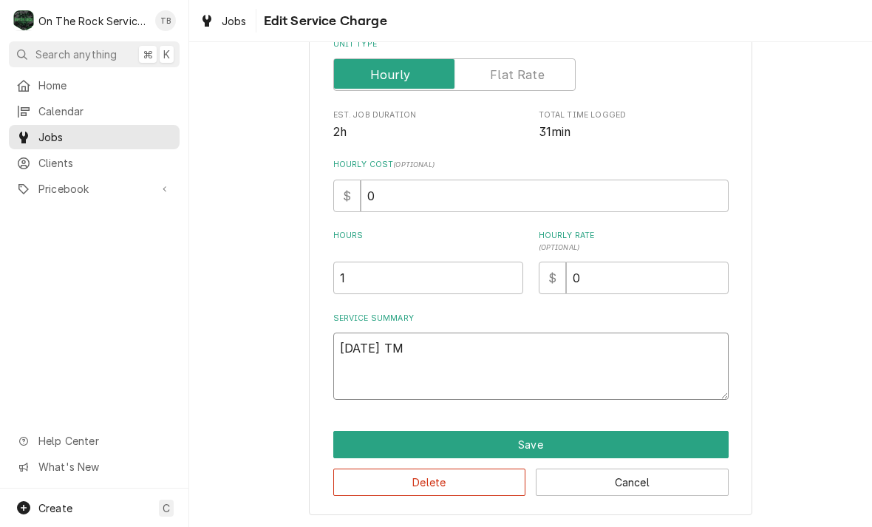
type textarea "9/25/25 TM"
type textarea "x"
type textarea "9/25/25 TMB"
type textarea "x"
type textarea "9/25/25 TMB"
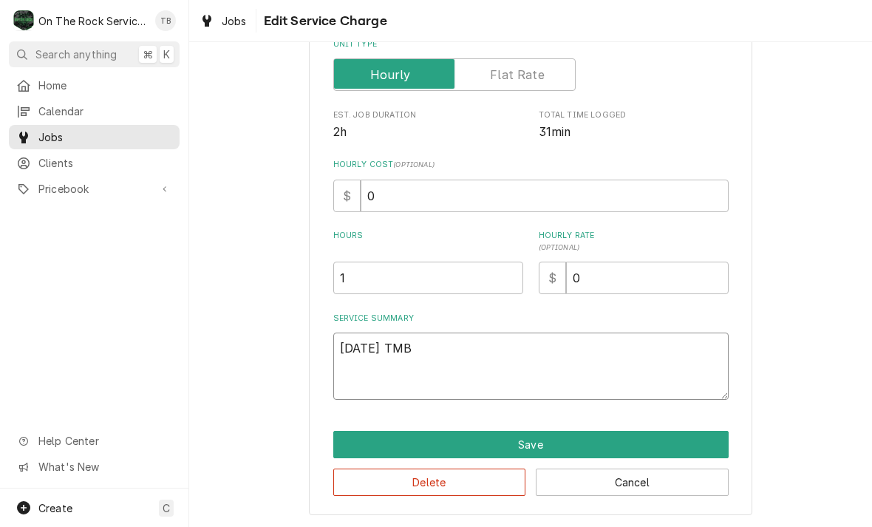
type textarea "x"
type textarea "9/25/25 TMB P"
type textarea "x"
type textarea "9/25/25 TMB PR"
type textarea "x"
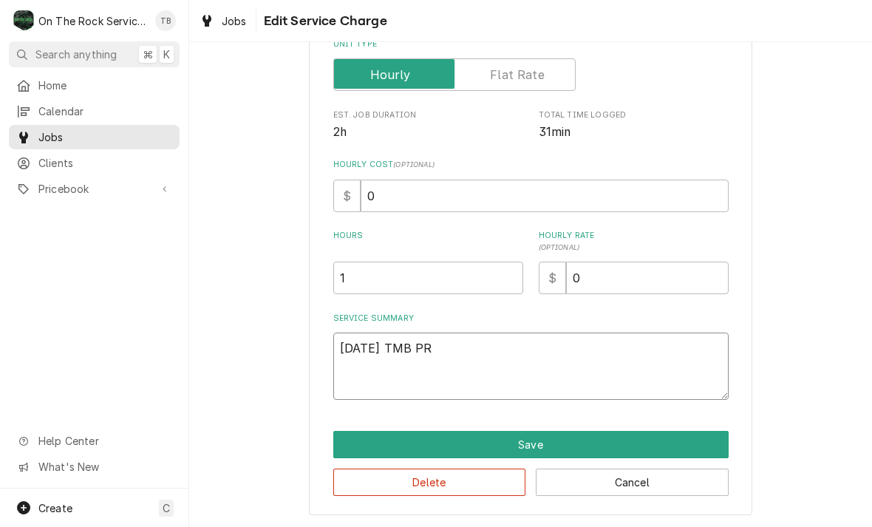
type textarea "9/25/25 TMB PRO"
type textarea "x"
type textarea "9/25/25 TMB PROV"
type textarea "x"
type textarea "9/25/25 TMB PROVI"
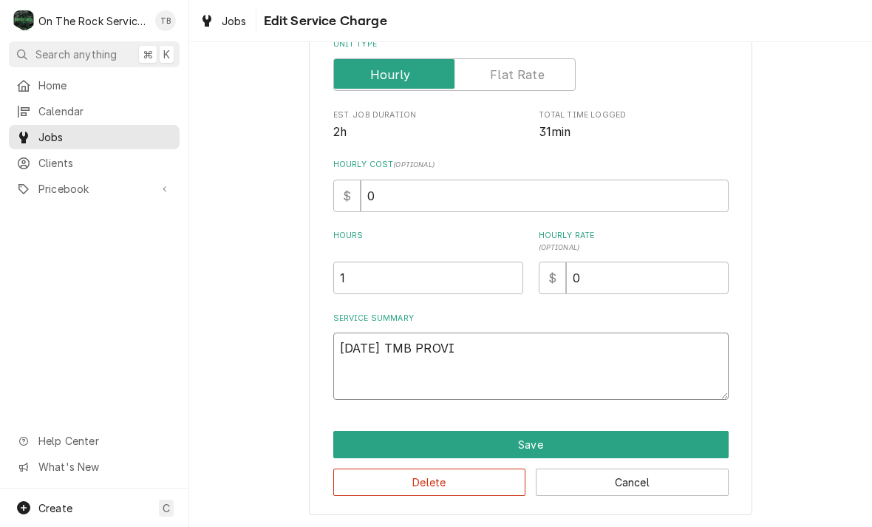
type textarea "x"
type textarea "9/25/25 TMB PROVID"
type textarea "x"
type textarea "9/25/25 TMB PROVIDE"
type textarea "x"
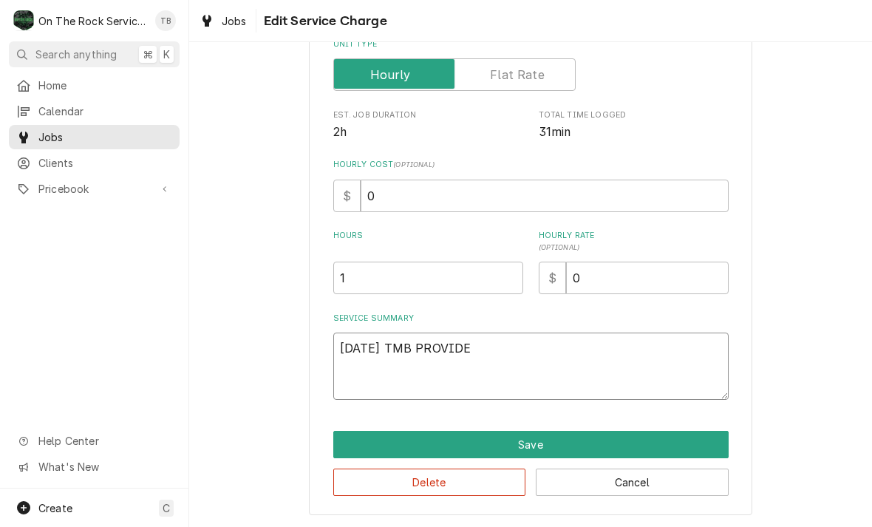
type textarea "9/25/25 TMB PROVIDE"
type textarea "x"
type textarea "9/25/25 TMB PROVIDE S"
type textarea "x"
type textarea "9/25/25 TMB PROVIDE SER"
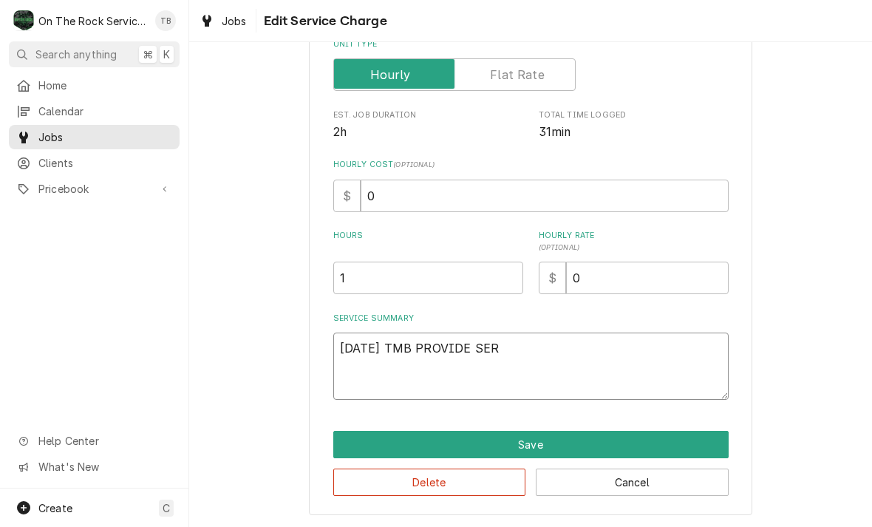
type textarea "x"
type textarea "9/25/25 TMB PROVIDE SERV"
type textarea "x"
type textarea "9/25/25 TMB PROVIDE SERVI"
type textarea "x"
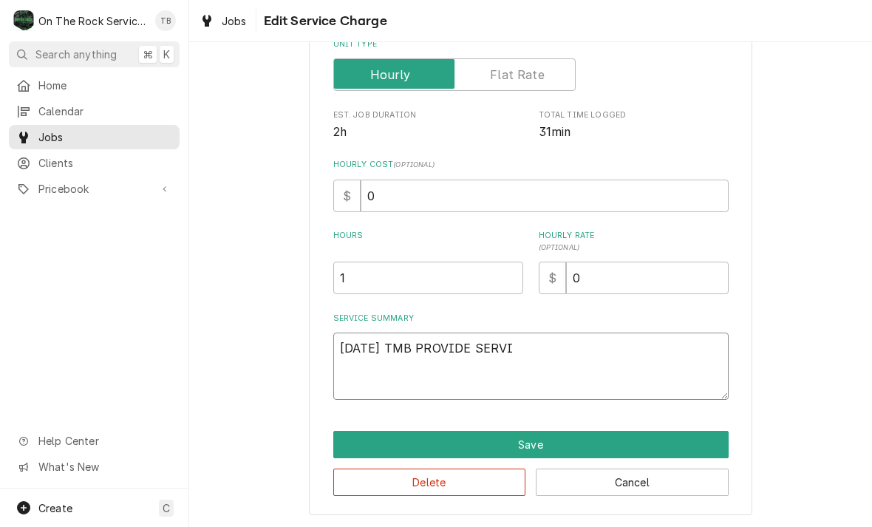
type textarea "9/25/25 TMB PROVIDE SERVIC"
type textarea "x"
type textarea "9/25/25 TMB PROVIDE SERVICE"
type textarea "x"
type textarea "9/25/25 TMB PROVIDE SERVICE"
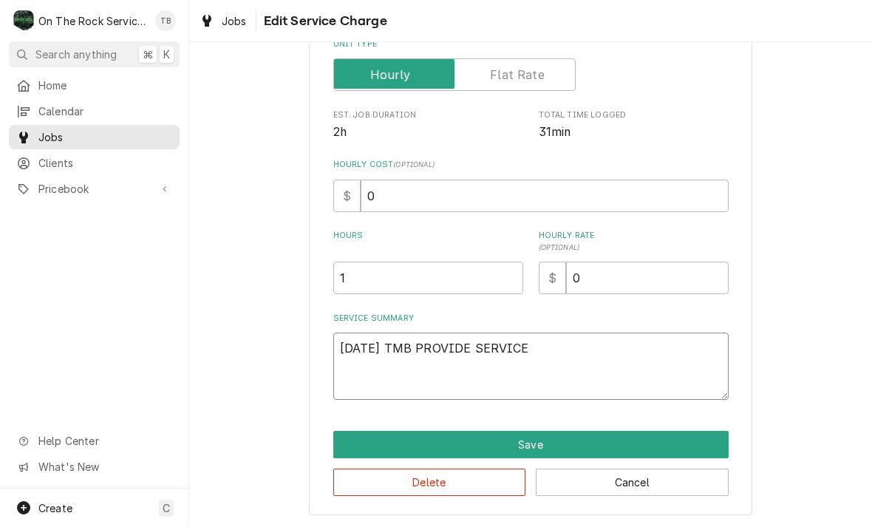
type textarea "x"
type textarea "9/25/25 TMB PROVIDE SERVICE PA"
type textarea "x"
type textarea "9/25/25 TMB PROVIDE SERVICE PAR"
type textarea "x"
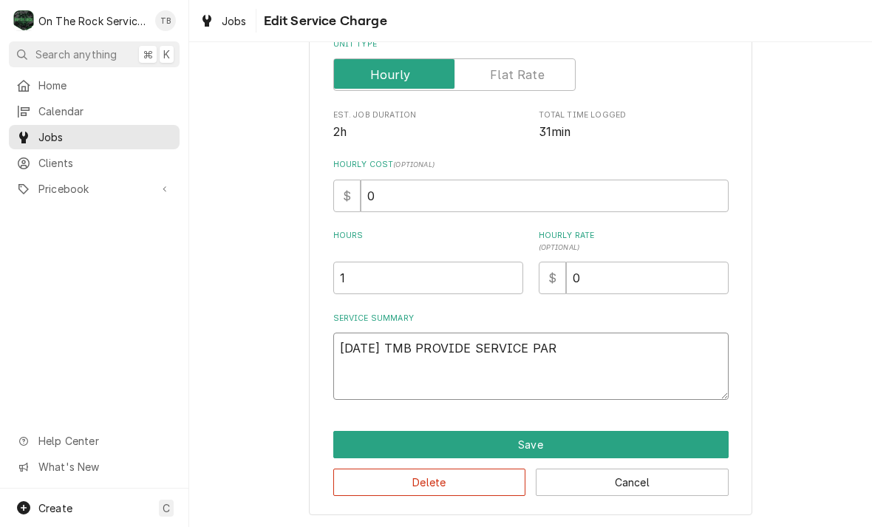
type textarea "9/25/25 TMB PROVIDE SERVICE PART"
type textarea "x"
type textarea "9/25/25 TMB PROVIDE SERVICE PARTS"
type textarea "x"
type textarea "9/25/25 TMB PROVIDE SERVICE PARTS"
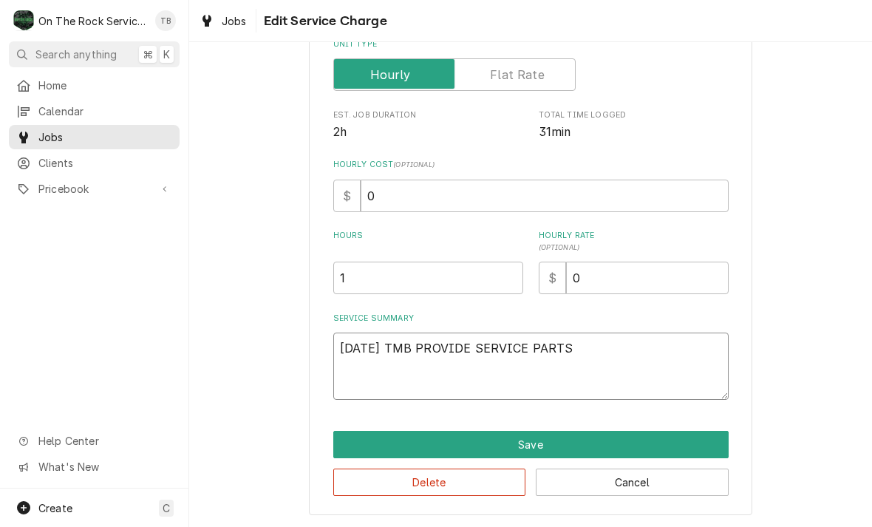
type textarea "x"
type textarea "9/25/25 TMB PROVIDE SERVICE PARTS A"
type textarea "x"
type textarea "9/25/25 TMB PROVIDE SERVICE PARTS AN"
type textarea "x"
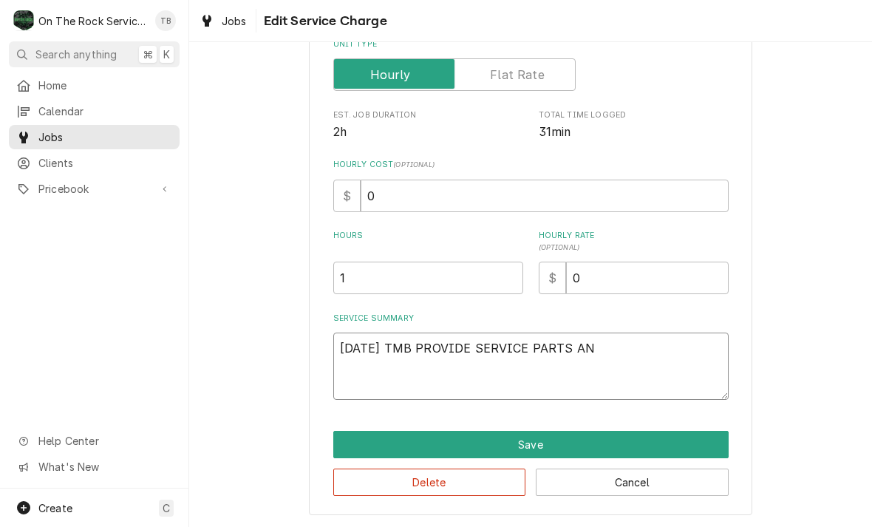
type textarea "9/25/25 TMB PROVIDE SERVICE PARTS AND"
type textarea "x"
type textarea "9/25/25 TMB PROVIDE SERVICE PARTS AND"
type textarea "x"
type textarea "9/25/25 TMB PROVIDE SERVICE PARTS AND L"
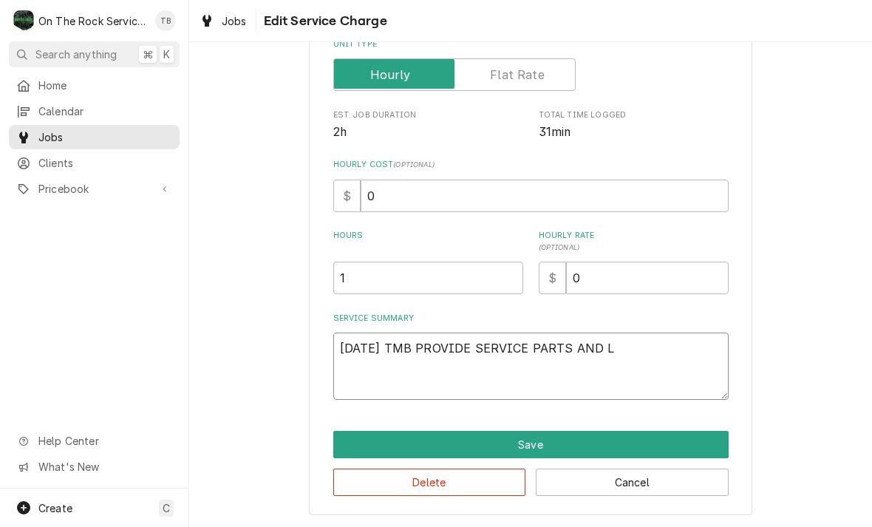
type textarea "x"
type textarea "9/25/25 TMB PROVIDE SERVICE PARTS AND LA"
type textarea "x"
type textarea "9/25/25 TMB PROVIDE SERVICE PARTS AND LAB"
type textarea "x"
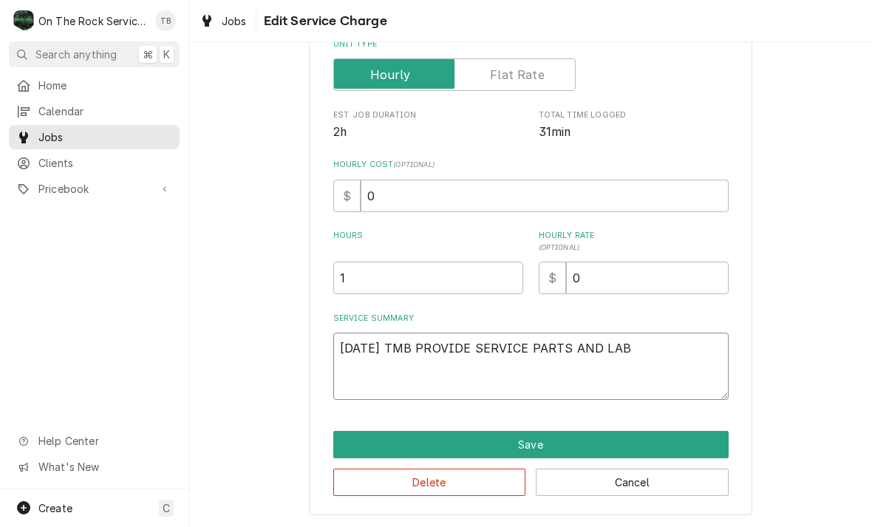
type textarea "9/25/25 TMB PROVIDE SERVICE PARTS AND LABO"
type textarea "x"
type textarea "9/25/25 TMB PROVIDE SERVICE PARTS AND LABOR"
type textarea "x"
type textarea "9/25/25 TMB PROVIDE SERVICE PARTS AND LABOR T"
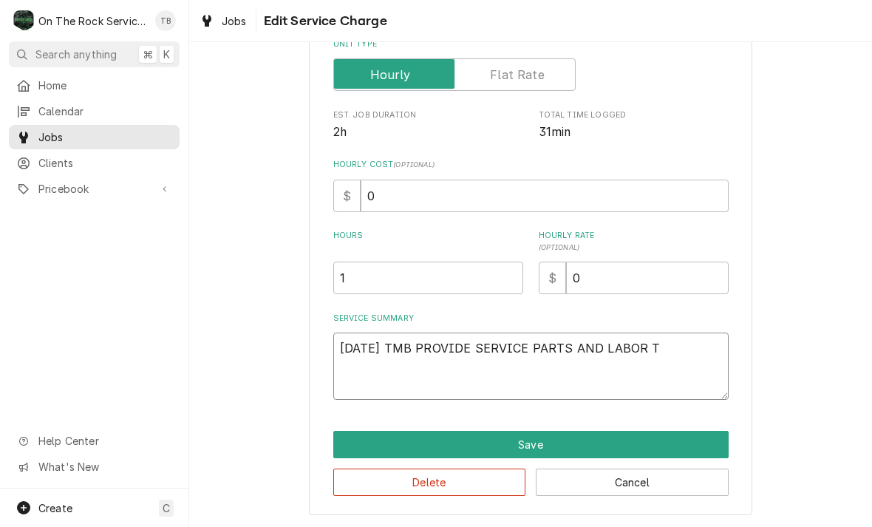
type textarea "x"
type textarea "9/25/25 TMB PROVIDE SERVICE PARTS AND LABOR TO"
type textarea "x"
type textarea "9/25/25 TMB PROVIDE SERVICE PARTS AND LABOR TO D"
type textarea "x"
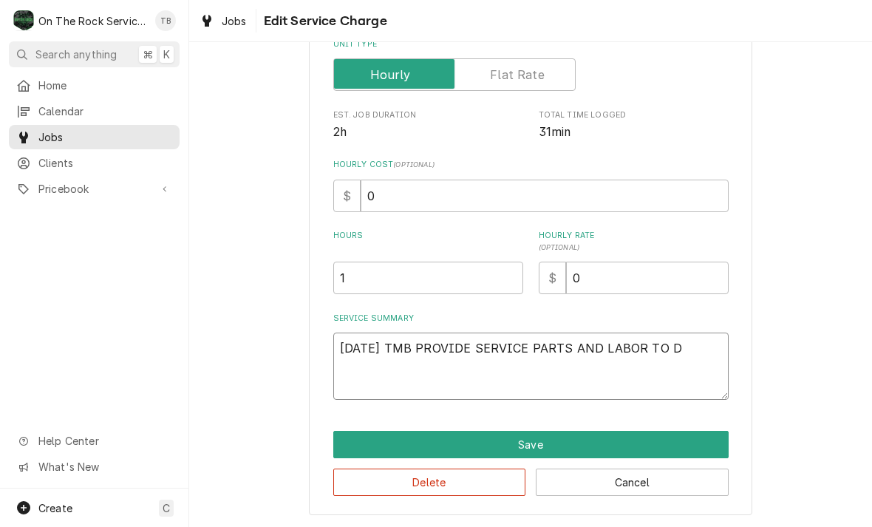
type textarea "9/25/25 TMB PROVIDE SERVICE PARTS AND LABOR TO DE"
type textarea "x"
type textarea "9/25/25 TMB PROVIDE SERVICE PARTS AND LABOR TO DET"
type textarea "x"
type textarea "9/25/25 TMB PROVIDE SERVICE PARTS AND LABOR TO DETE"
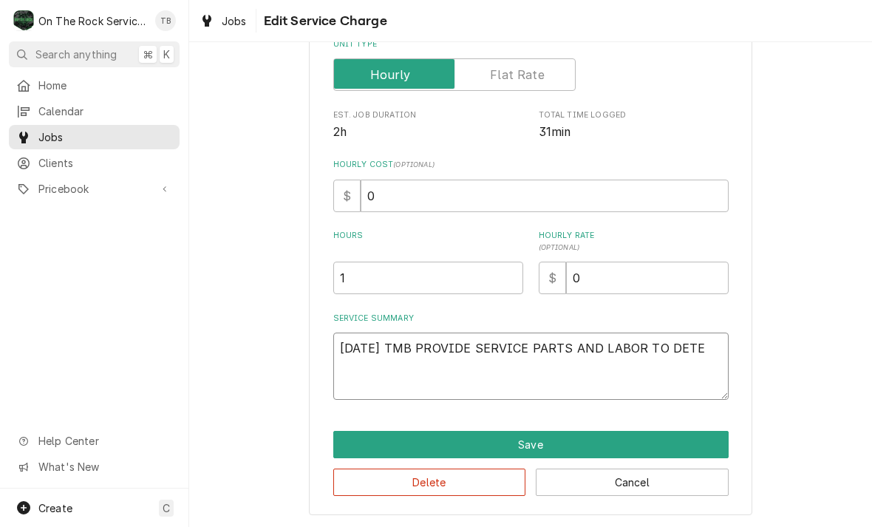
type textarea "x"
type textarea "9/25/25 TMB PROVIDE SERVICE PARTS AND LABOR TO DETER"
type textarea "x"
type textarea "9/25/25 TMB PROVIDE SERVICE PARTS AND LABOR TO DETERM"
type textarea "x"
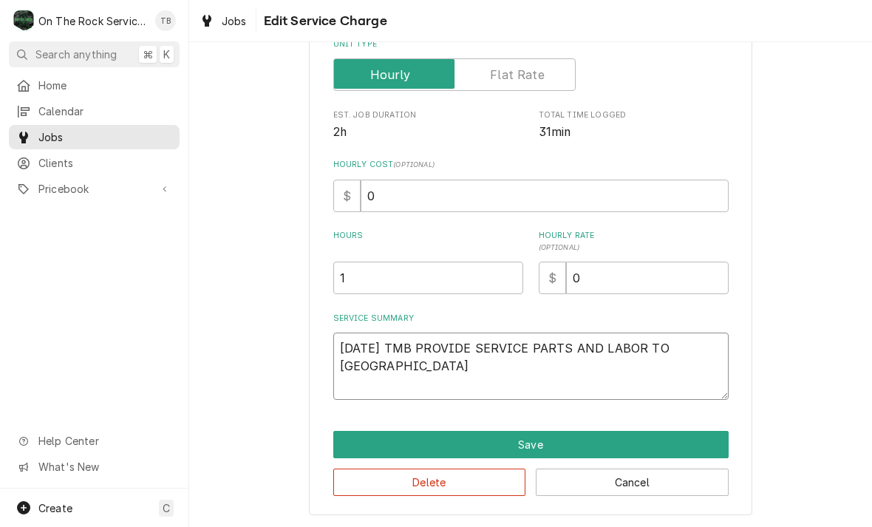
type textarea "9/25/25 TMB PROVIDE SERVICE PARTS AND LABOR TO DETERMI"
type textarea "x"
type textarea "9/25/25 TMB PROVIDE SERVICE PARTS AND LABOR TO DETERMINE"
type textarea "x"
type textarea "9/25/25 TMB PROVIDE SERVICE PARTS AND LABOR TO DETERMINE T"
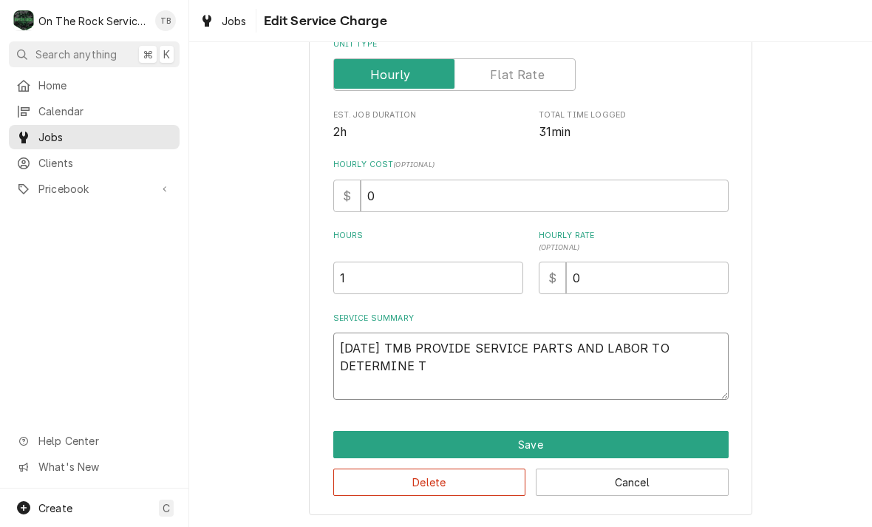
type textarea "x"
type textarea "9/25/25 TMB PROVIDE SERVICE PARTS AND LABOR TO DETERMINE THA"
type textarea "x"
type textarea "9/25/25 TMB PROVIDE SERVICE PARTS AND LABOR TO DETERMINE THAT"
type textarea "x"
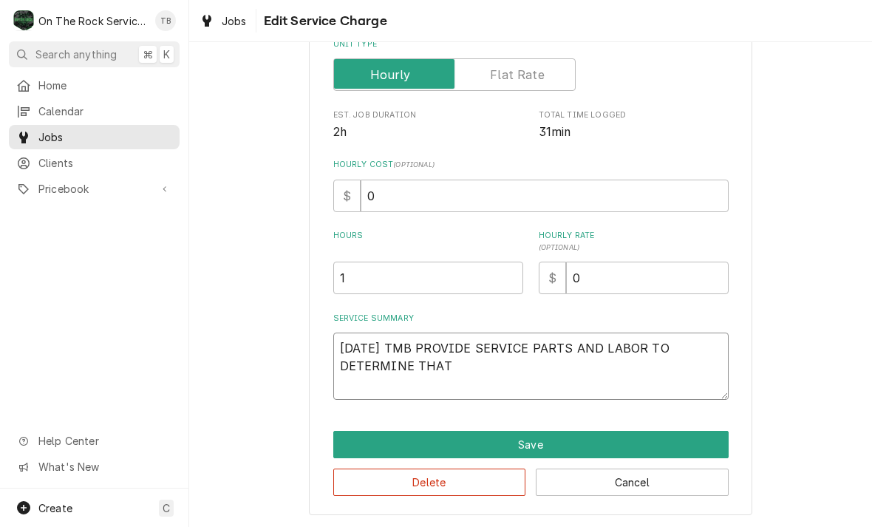
type textarea "9/25/25 TMB PROVIDE SERVICE PARTS AND LABOR TO DETERMINE THAT"
type textarea "x"
type textarea "9/25/25 TMB PROVIDE SERVICE PARTS AND LABOR TO DETERMINE THAT ON"
type textarea "x"
type textarea "9/25/25 TMB PROVIDE SERVICE PARTS AND LABOR TO DETERMINE THAT ON"
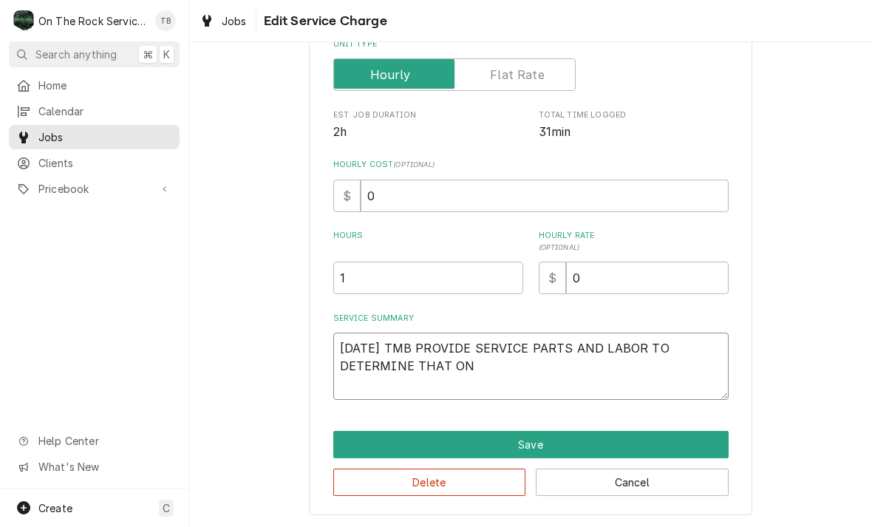
type textarea "x"
type textarea "9/25/25 TMB PROVIDE SERVICE PARTS AND LABOR TO DETERMINE THAT ON C"
type textarea "x"
type textarea "9/25/25 TMB PROVIDE SERVICE PARTS AND LABOR TO DETERMINE THAT ON CO"
type textarea "x"
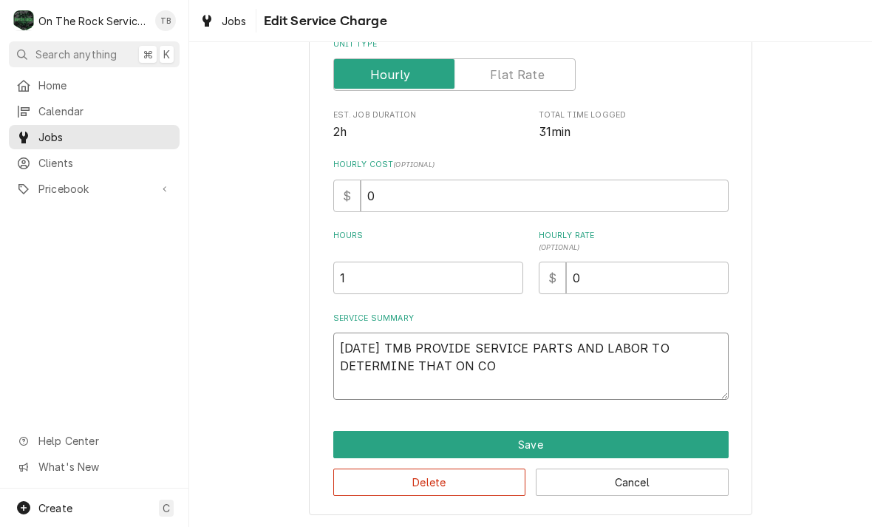
type textarea "9/25/25 TMB PROVIDE SERVICE PARTS AND LABOR TO DETERMINE THAT ON COO"
type textarea "x"
type textarea "9/25/25 TMB PROVIDE SERVICE PARTS AND LABOR TO DETERMINE THAT ON COOL"
type textarea "x"
type textarea "9/25/25 TMB PROVIDE SERVICE PARTS AND LABOR TO DETERMINE THAT ON COO"
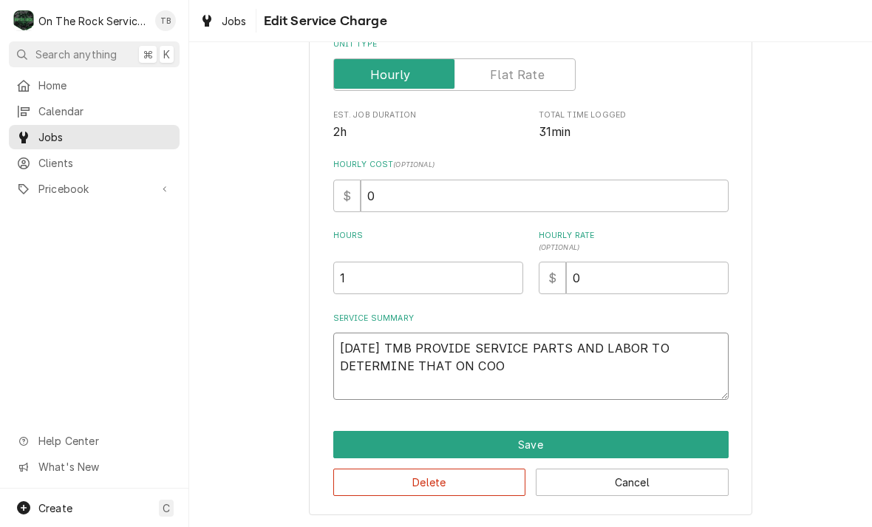
type textarea "x"
type textarea "9/25/25 TMB PROVIDE SERVICE PARTS AND LABOR TO DETERMINE THAT ON COOK"
type textarea "x"
type textarea "9/25/25 TMB PROVIDE SERVICE PARTS AND LABOR TO DETERMINE THAT ON COOK LI"
type textarea "x"
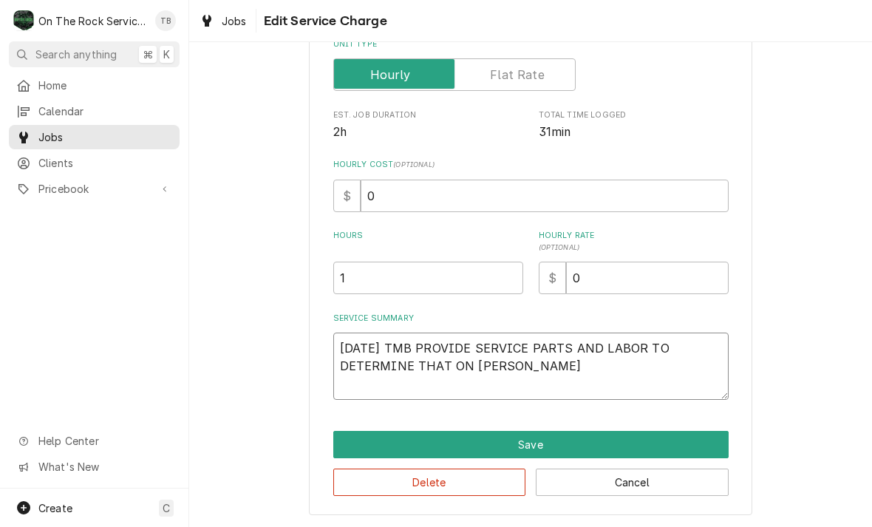
type textarea "9/25/25 TMB PROVIDE SERVICE PARTS AND LABOR TO DETERMINE THAT ON COOK LIN"
type textarea "x"
type textarea "9/25/25 TMB PROVIDE SERVICE PARTS AND LABOR TO DETERMINE THAT ON COOK LINE"
type textarea "x"
type textarea "9/25/25 TMB PROVIDE SERVICE PARTS AND LABOR TO DETERMINE THAT ON COOK LINE"
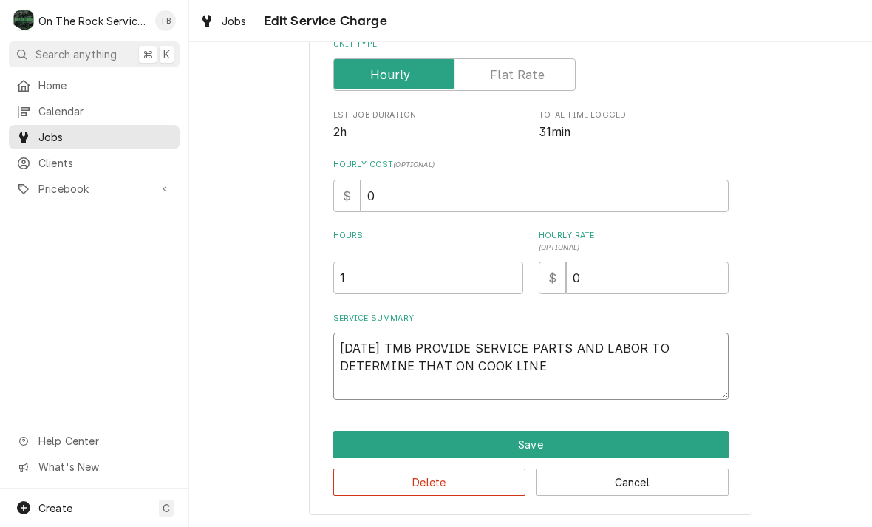
type textarea "x"
type textarea "9/25/25 TMB PROVIDE SERVICE PARTS AND LABOR TO DETERMINE THAT ON COOK LINE V"
type textarea "x"
type textarea "9/25/25 TMB PROVIDE SERVICE PARTS AND LABOR TO DETERMINE THAT ON COOK LINE VA"
type textarea "x"
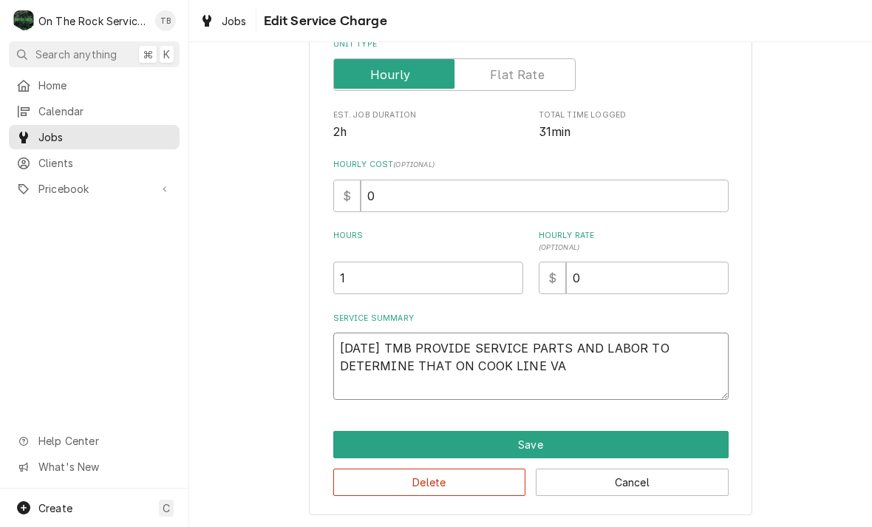
type textarea "9/25/25 TMB PROVIDE SERVICE PARTS AND LABOR TO DETERMINE THAT ON COOK LINE VAT"
type textarea "x"
type textarea "9/25/25 TMB PROVIDE SERVICE PARTS AND LABOR TO DETERMINE THAT ON COOK LINE VAT"
type textarea "x"
type textarea "9/25/25 TMB PROVIDE SERVICE PARTS AND LABOR TO DETERMINE THAT ON COOK LINE VAT #"
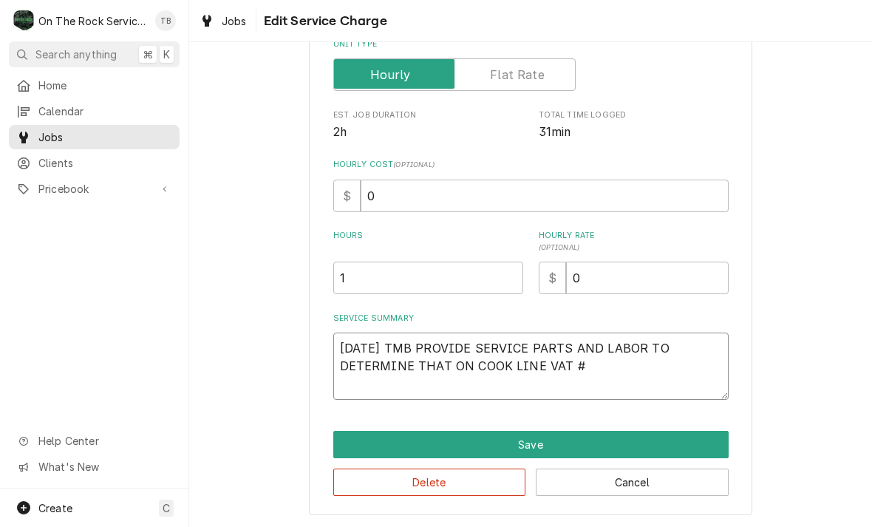
type textarea "x"
type textarea "9/25/25 TMB PROVIDE SERVICE PARTS AND LABOR TO DETERMINE THAT ON COOK LINE VAT …"
type textarea "x"
type textarea "9/25/25 TMB PROVIDE SERVICE PARTS AND LABOR TO DETERMINE THAT ON COOK LINE VAT …"
type textarea "x"
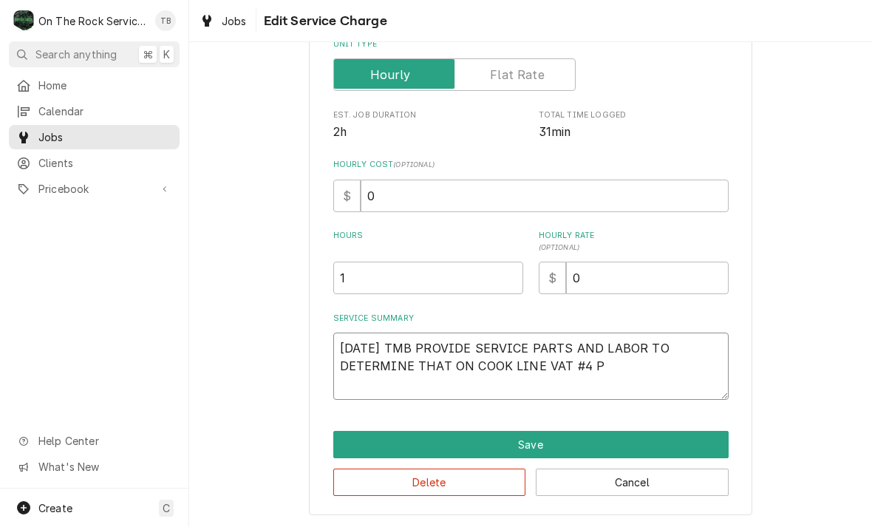
type textarea "9/25/25 TMB PROVIDE SERVICE PARTS AND LABOR TO DETERMINE THAT ON COOK LINE VAT …"
type textarea "x"
type textarea "9/25/25 TMB PROVIDE SERVICE PARTS AND LABOR TO DETERMINE THAT ON COOK LINE VAT …"
type textarea "x"
type textarea "9/25/25 TMB PROVIDE SERVICE PARTS AND LABOR TO DETERMINE THAT ON COOK LINE VAT …"
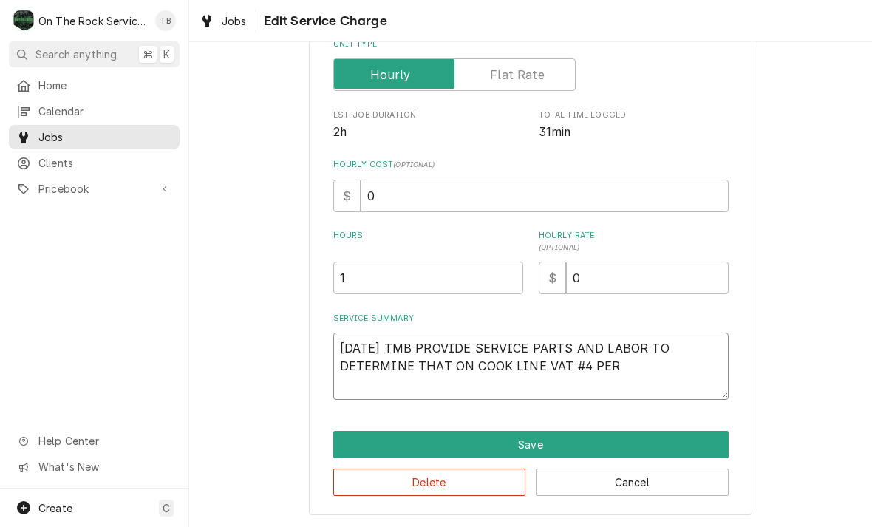
type textarea "x"
type textarea "9/25/25 TMB PROVIDE SERVICE PARTS AND LABOR TO DETERMINE THAT ON COOK LINE VAT …"
type textarea "x"
type textarea "9/25/25 TMB PROVIDE SERVICE PARTS AND LABOR TO DETERMINE THAT ON COOK LINE VAT …"
type textarea "x"
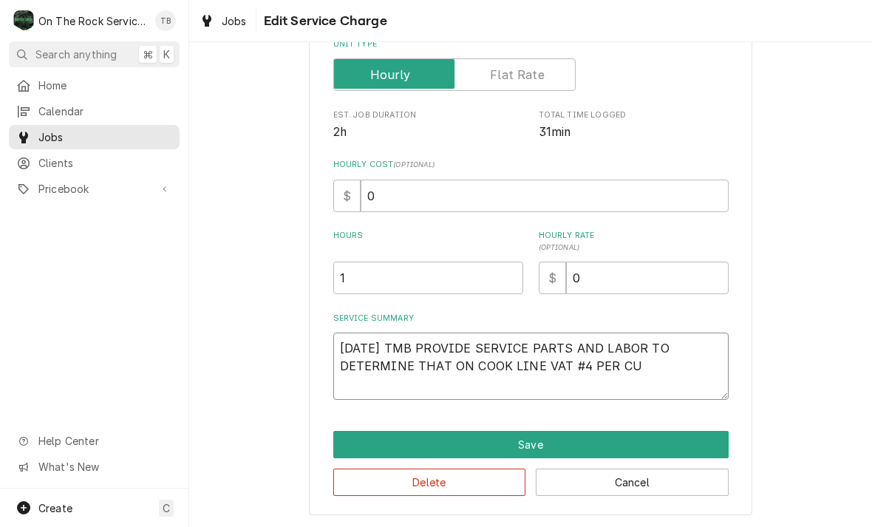
type textarea "9/25/25 TMB PROVIDE SERVICE PARTS AND LABOR TO DETERMINE THAT ON COOK LINE VAT …"
type textarea "x"
type textarea "9/25/25 TMB PROVIDE SERVICE PARTS AND LABOR TO DETERMINE THAT ON COOK LINE VAT …"
type textarea "x"
type textarea "9/25/25 TMB PROVIDE SERVICE PARTS AND LABOR TO DETERMINE THAT ON COOK LINE VAT …"
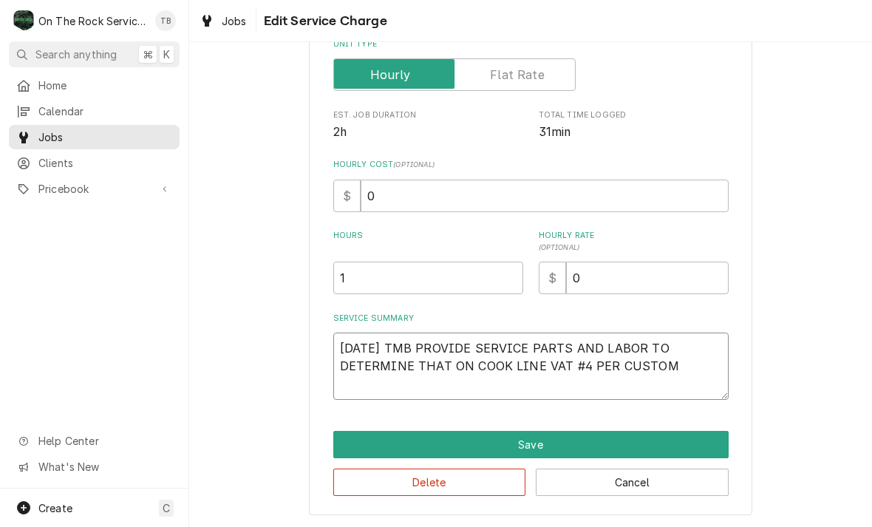
type textarea "x"
type textarea "9/25/25 TMB PROVIDE SERVICE PARTS AND LABOR TO DETERMINE THAT ON COOK LINE VAT …"
type textarea "x"
type textarea "9/25/25 TMB PROVIDE SERVICE PARTS AND LABOR TO DETERMINE THAT ON COOK LINE VAT …"
type textarea "x"
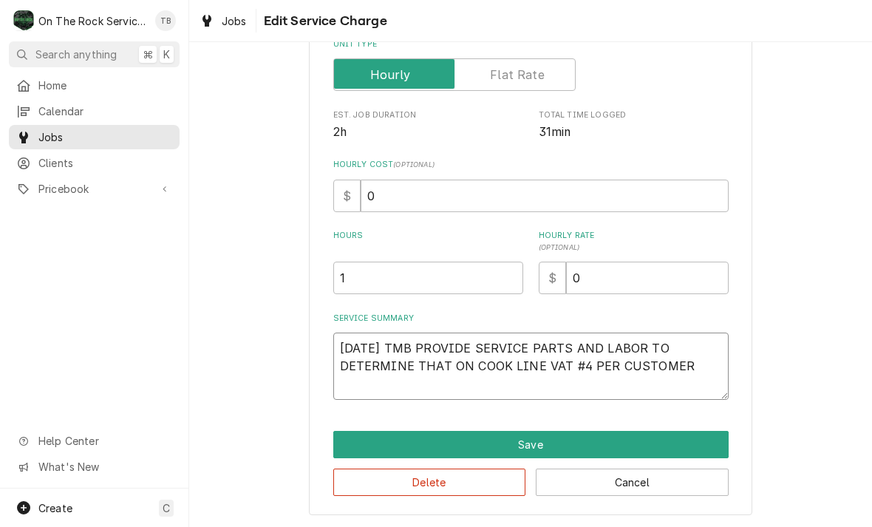
type textarea "9/25/25 TMB PROVIDE SERVICE PARTS AND LABOR TO DETERMINE THAT ON COOK LINE VAT …"
type textarea "x"
type textarea "9/25/25 TMB PROVIDE SERVICE PARTS AND LABOR TO DETERMINE THAT ON COOK LINE VAT …"
type textarea "x"
type textarea "9/25/25 TMB PROVIDE SERVICE PARTS AND LABOR TO DETERMINE THAT ON COOK LINE VAT …"
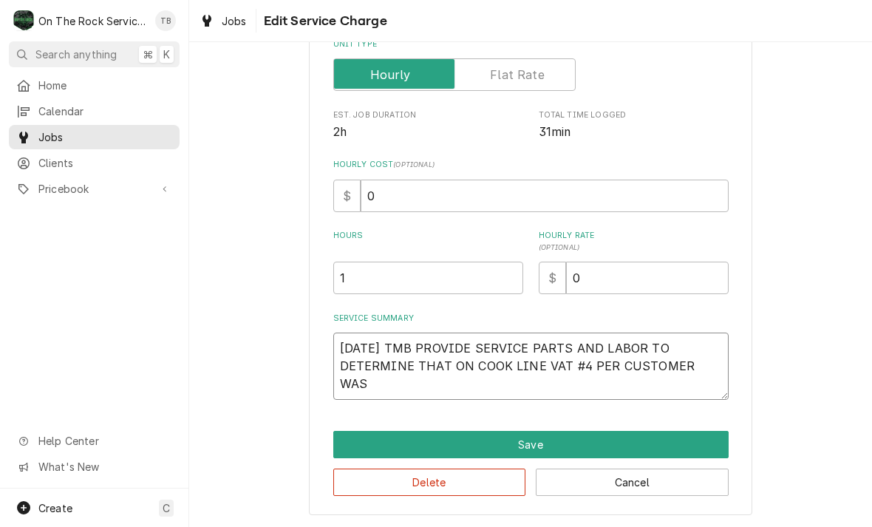
type textarea "x"
type textarea "9/25/25 TMB PROVIDE SERVICE PARTS AND LABOR TO DETERMINE THAT ON COOK LINE VAT …"
type textarea "x"
type textarea "9/25/25 TMB PROVIDE SERVICE PARTS AND LABOR TO DETERMINE THAT ON COOK LINE VAT …"
type textarea "x"
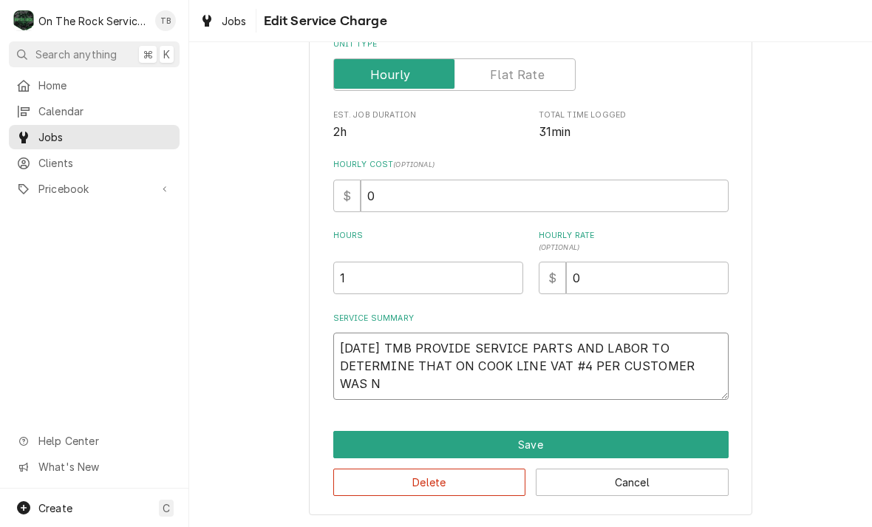
type textarea "9/25/25 TMB PROVIDE SERVICE PARTS AND LABOR TO DETERMINE THAT ON COOK LINE VAT …"
type textarea "x"
type textarea "9/25/25 TMB PROVIDE SERVICE PARTS AND LABOR TO DETERMINE THAT ON COOK LINE VAT …"
type textarea "x"
type textarea "9/25/25 TMB PROVIDE SERVICE PARTS AND LABOR TO DETERMINE THAT ON COOK LINE VAT …"
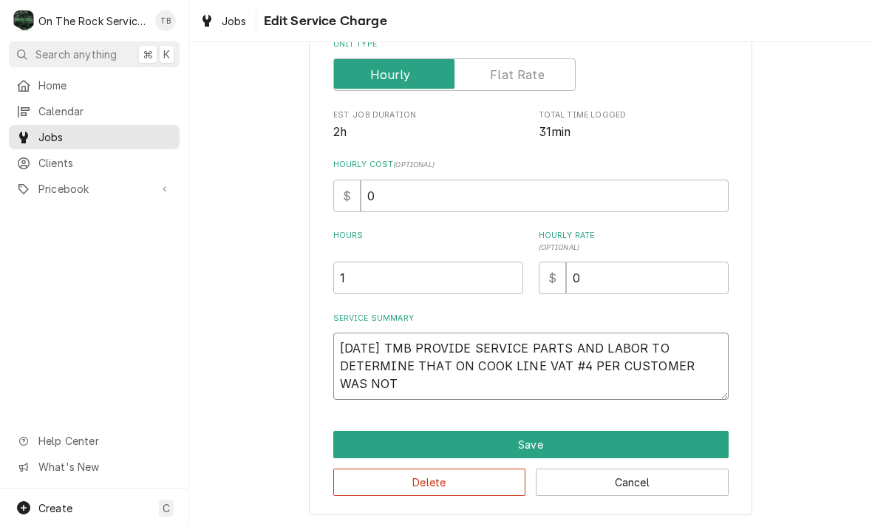
type textarea "x"
type textarea "9/25/25 TMB PROVIDE SERVICE PARTS AND LABOR TO DETERMINE THAT ON COOK LINE VAT …"
type textarea "x"
type textarea "9/25/25 TMB PROVIDE SERVICE PARTS AND LABOR TO DETERMINE THAT ON COOK LINE VAT …"
type textarea "x"
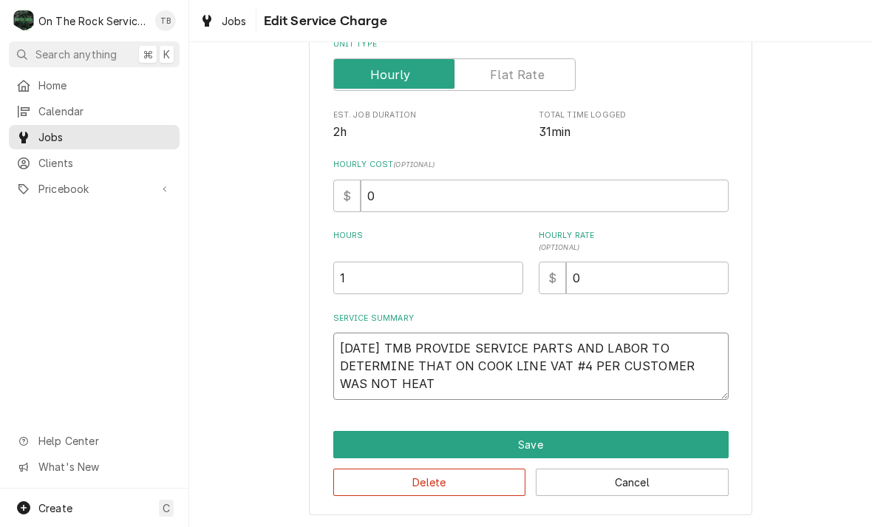
type textarea "9/25/25 TMB PROVIDE SERVICE PARTS AND LABOR TO DETERMINE THAT ON COOK LINE VAT …"
type textarea "x"
type textarea "9/25/25 TMB PROVIDE SERVICE PARTS AND LABOR TO DETERMINE THAT ON COOK LINE VAT …"
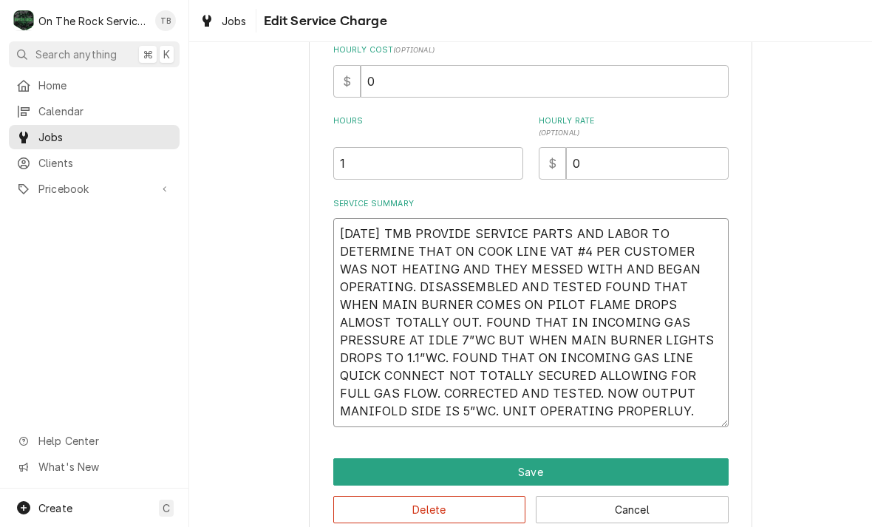
scroll to position [362, 0]
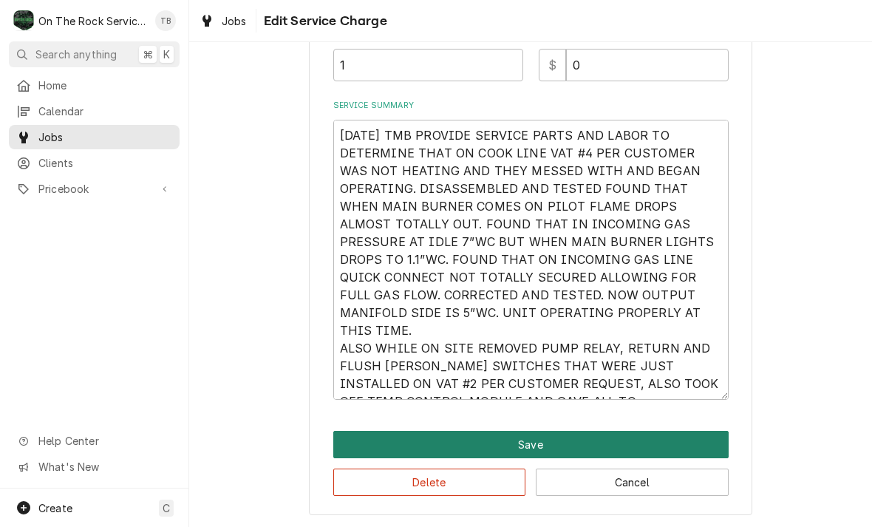
click at [537, 447] on button "Save" at bounding box center [531, 444] width 396 height 27
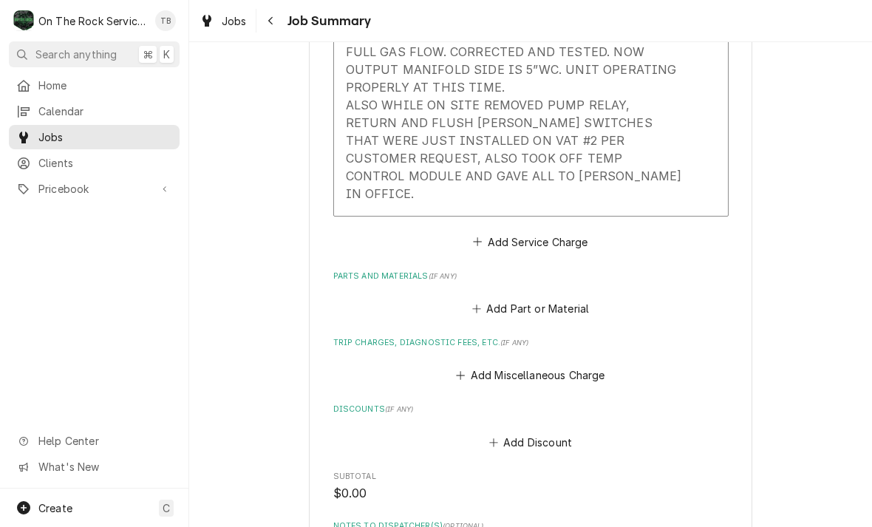
scroll to position [739, 0]
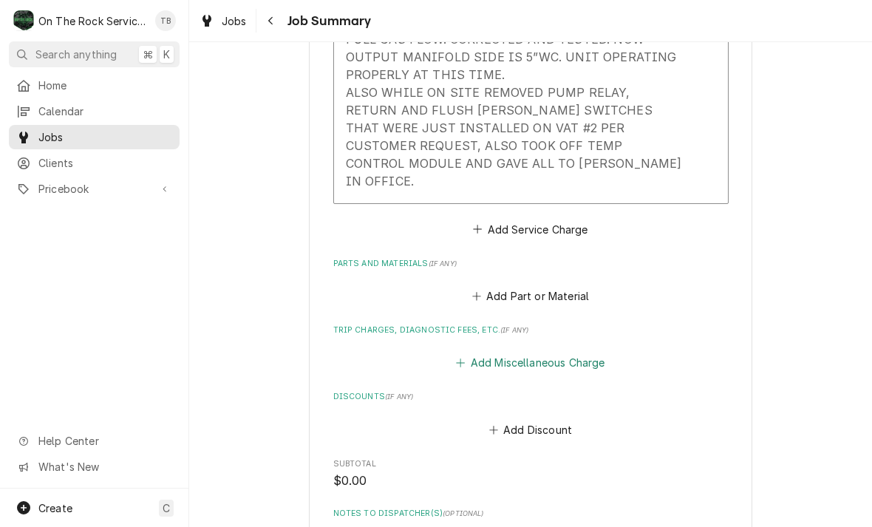
click at [515, 353] on button "Add Miscellaneous Charge" at bounding box center [531, 363] width 154 height 21
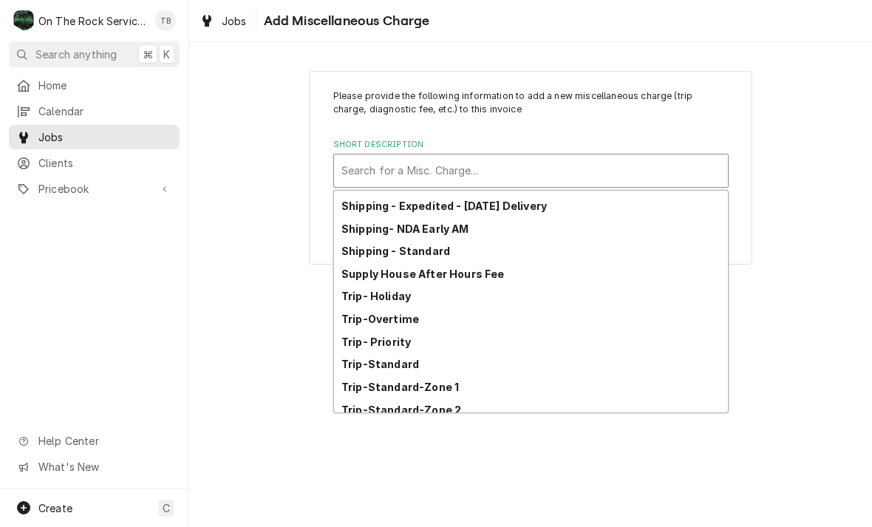
scroll to position [245, 0]
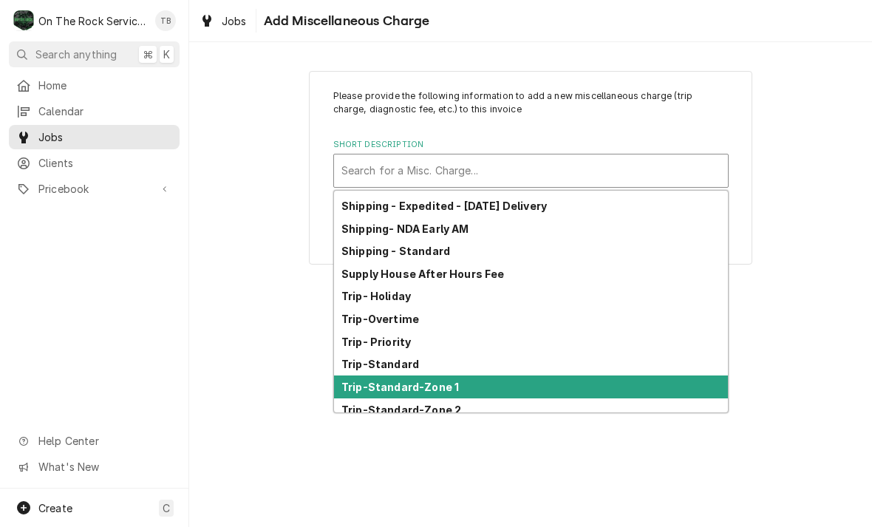
click at [451, 390] on strong "Trip-Standard-Zone 1" at bounding box center [401, 387] width 118 height 13
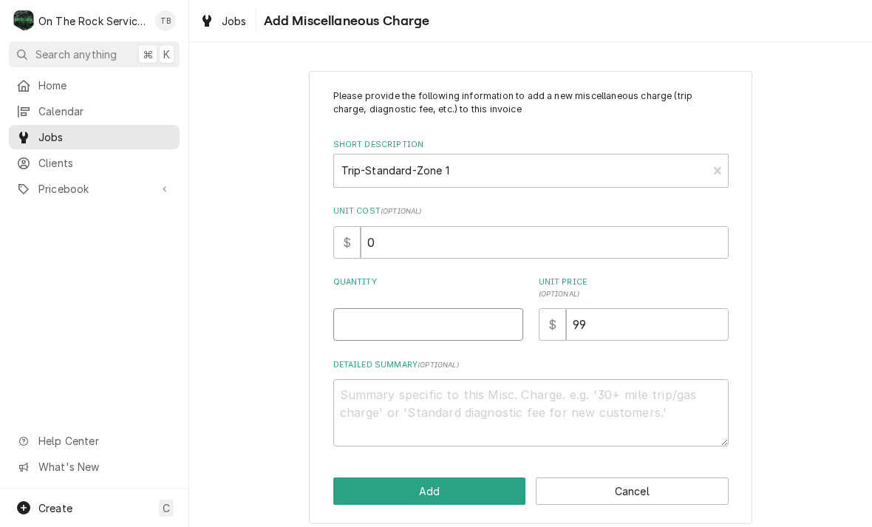
click at [417, 319] on input "Quantity" at bounding box center [428, 324] width 190 height 33
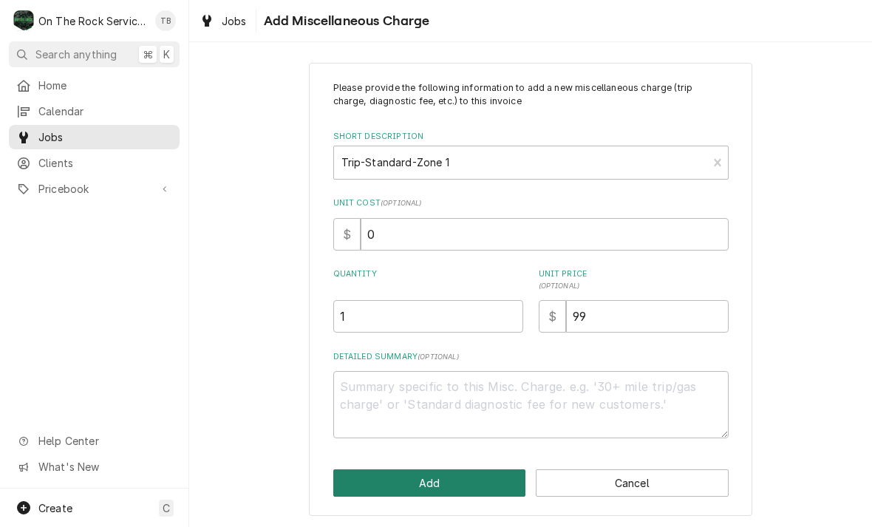
click at [430, 478] on button "Add" at bounding box center [429, 482] width 193 height 27
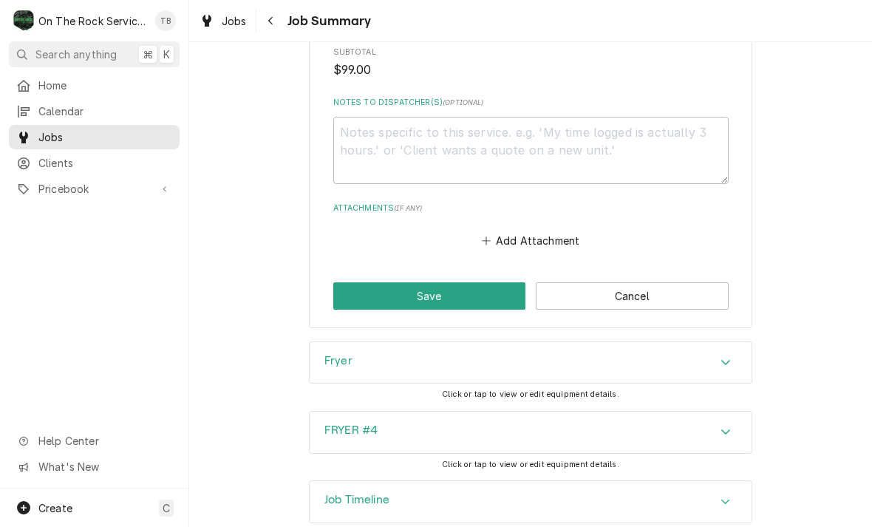
scroll to position [1261, 0]
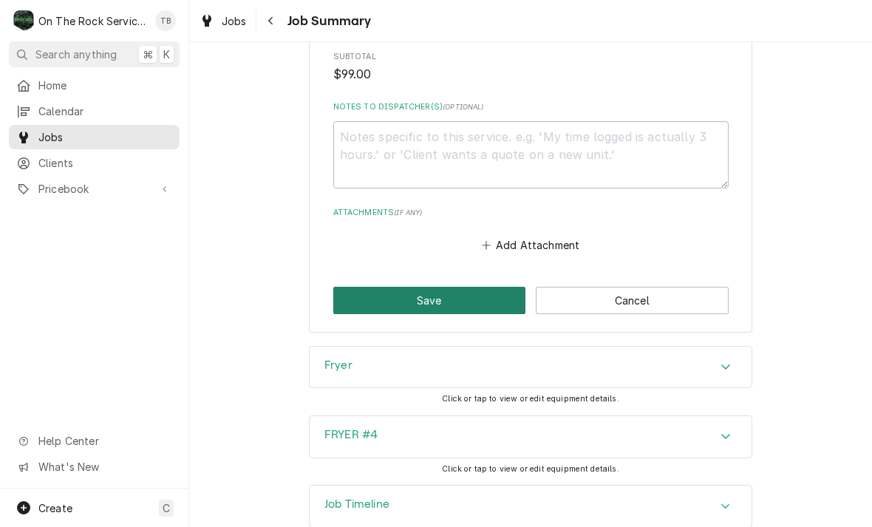
click at [432, 287] on button "Save" at bounding box center [429, 300] width 193 height 27
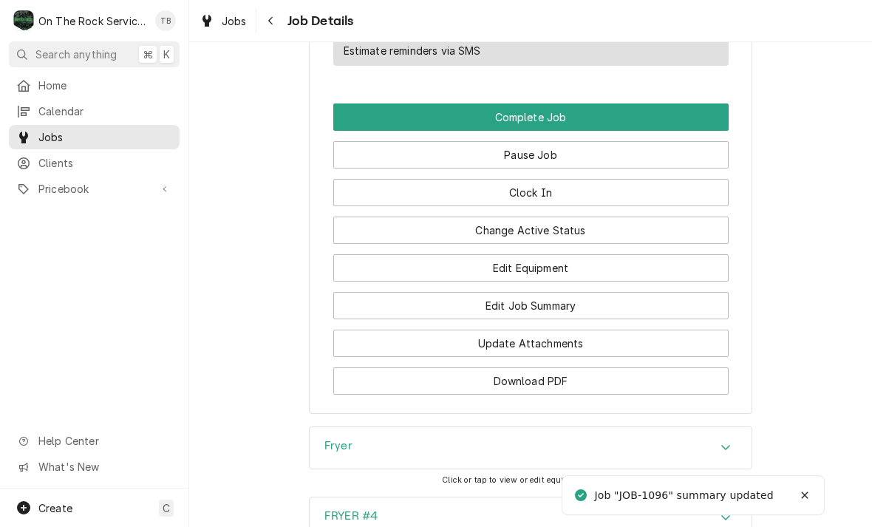
scroll to position [1471, 0]
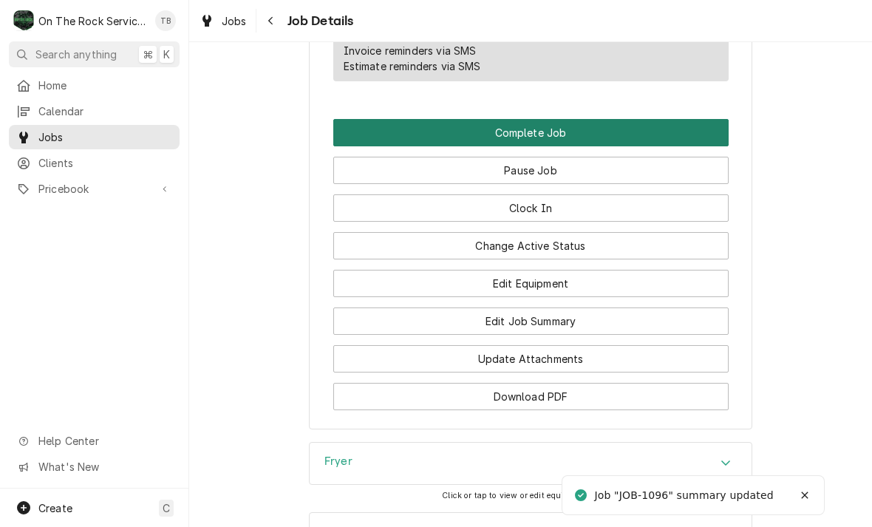
click at [549, 126] on button "Complete Job" at bounding box center [531, 132] width 396 height 27
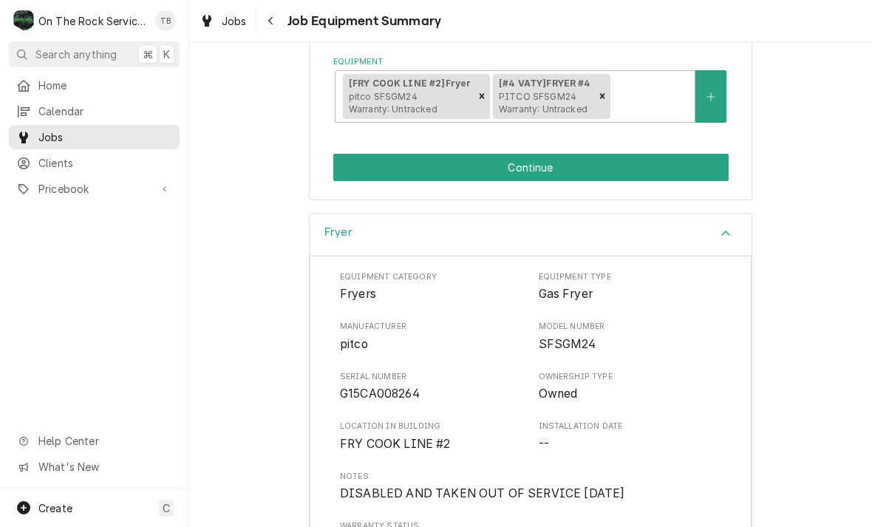
scroll to position [285, 0]
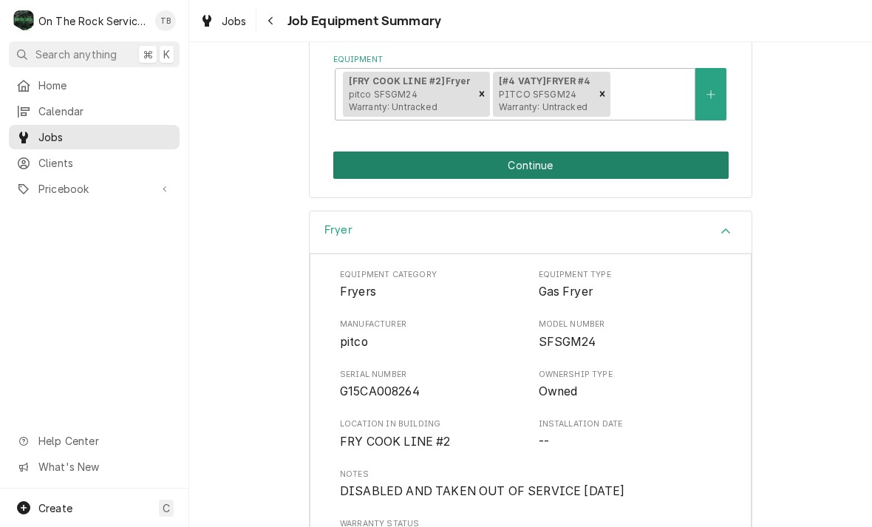
click at [541, 166] on button "Continue" at bounding box center [531, 165] width 396 height 27
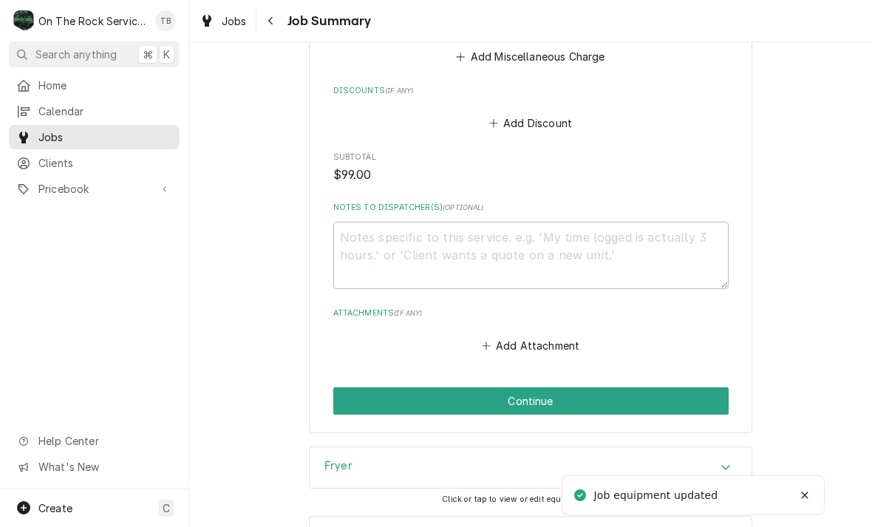
scroll to position [1160, 0]
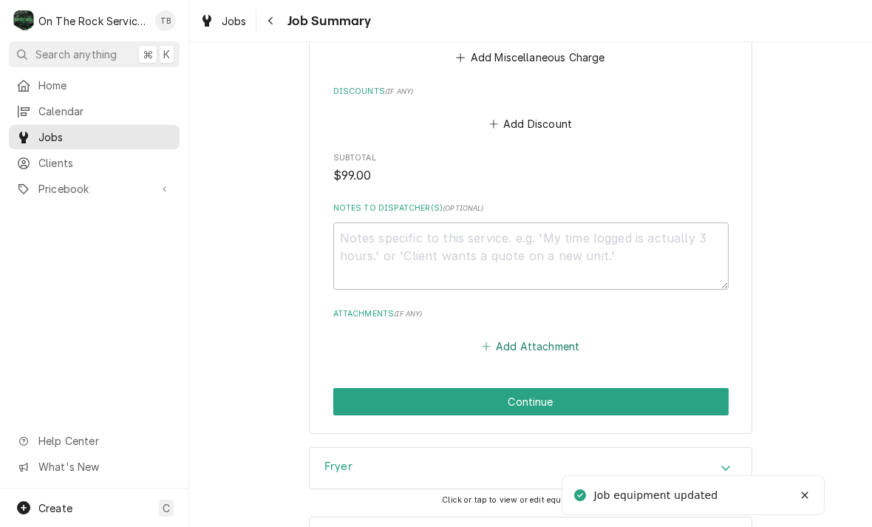
click at [541, 336] on button "Add Attachment" at bounding box center [530, 346] width 103 height 21
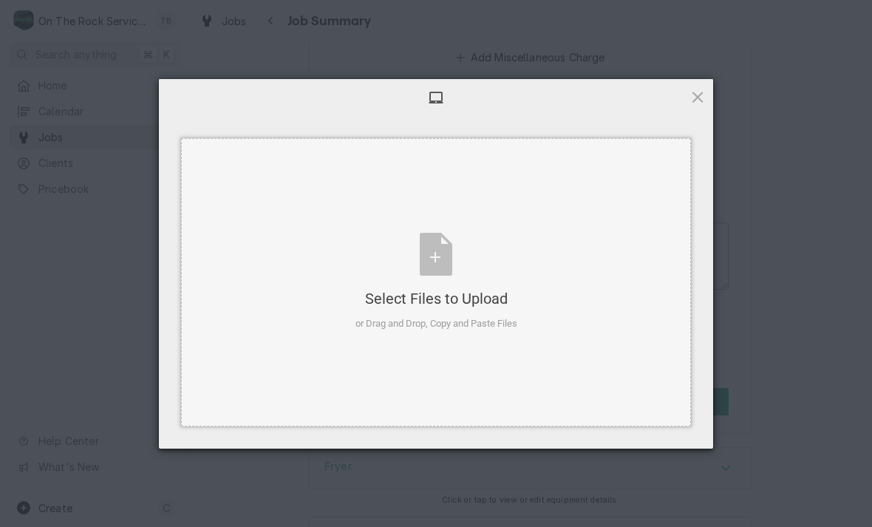
click at [431, 254] on div "Select Files to Upload or Drag and Drop, Copy and Paste Files" at bounding box center [437, 282] width 162 height 98
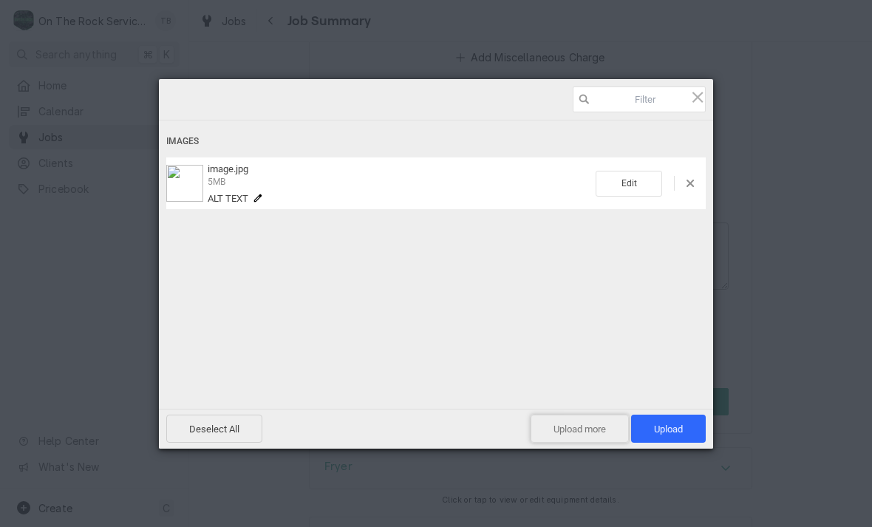
click at [567, 424] on span "Upload more" at bounding box center [580, 429] width 98 height 28
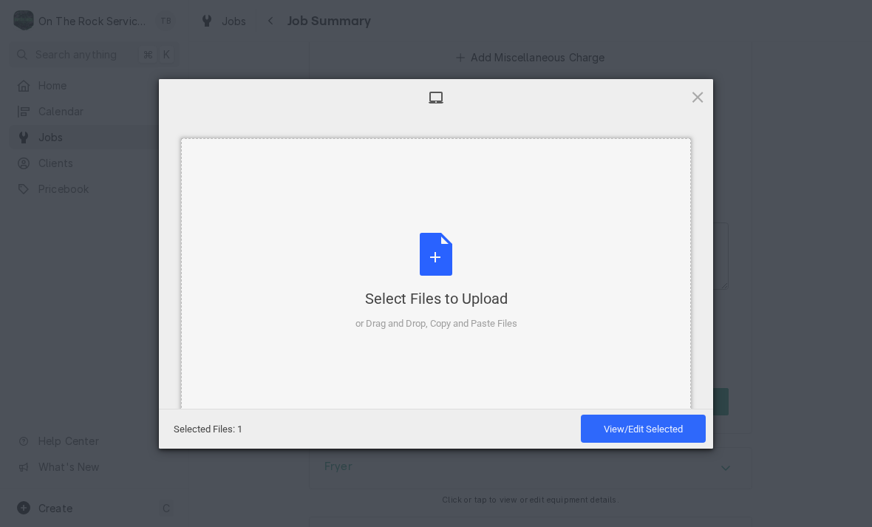
click at [448, 261] on div "Select Files to Upload or Drag and Drop, Copy and Paste Files" at bounding box center [437, 282] width 162 height 98
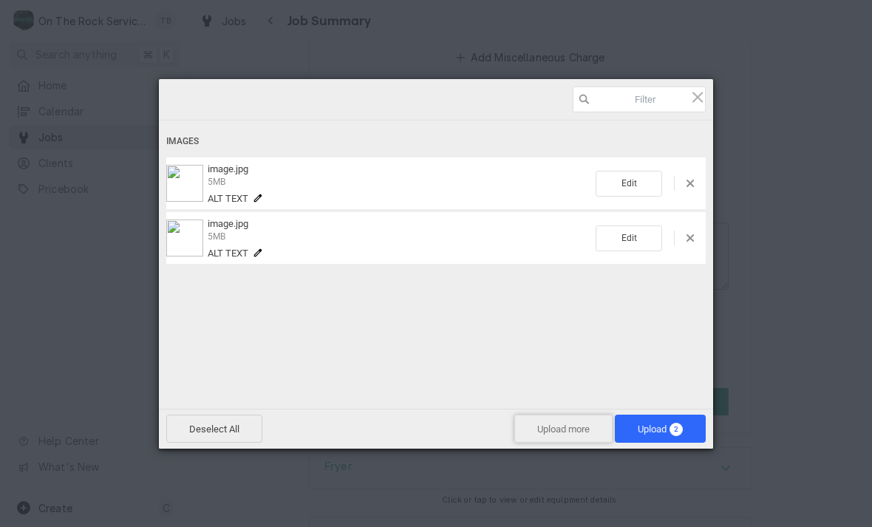
click at [560, 434] on span "Upload more" at bounding box center [564, 429] width 98 height 28
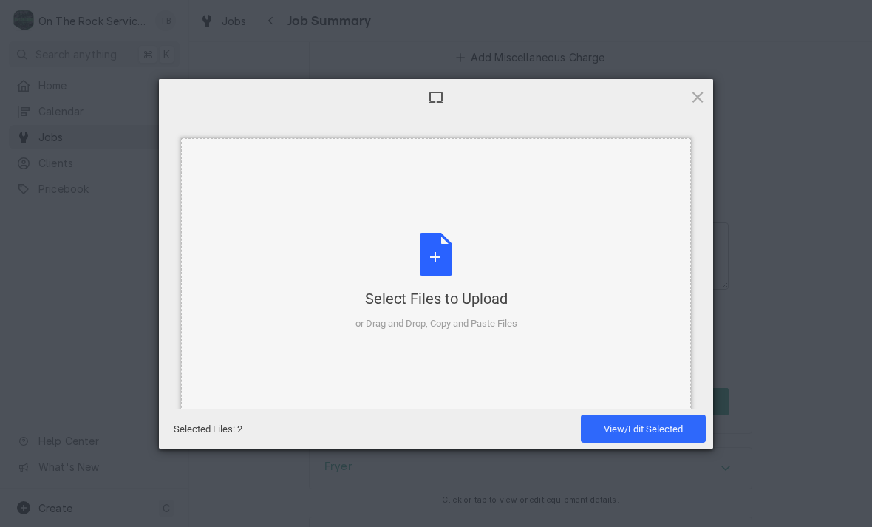
click at [449, 264] on div "Select Files to Upload or Drag and Drop, Copy and Paste Files" at bounding box center [437, 282] width 162 height 98
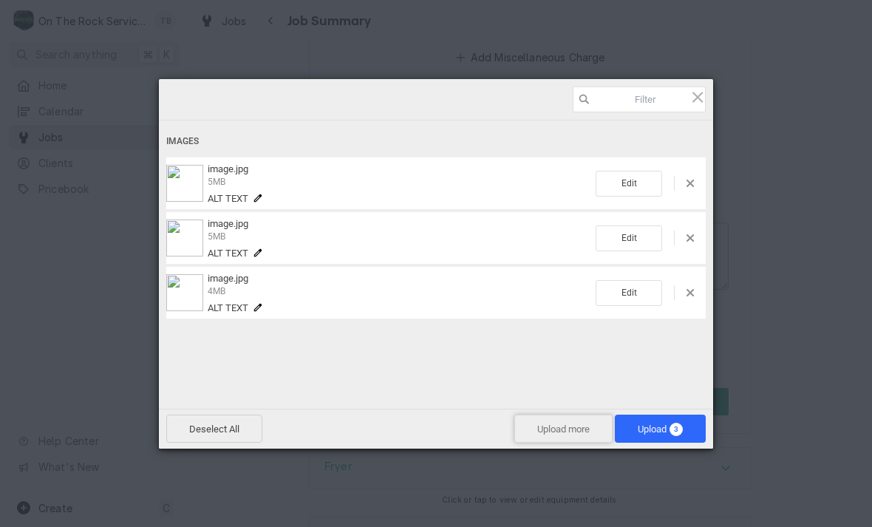
click at [556, 433] on span "Upload more" at bounding box center [564, 429] width 98 height 28
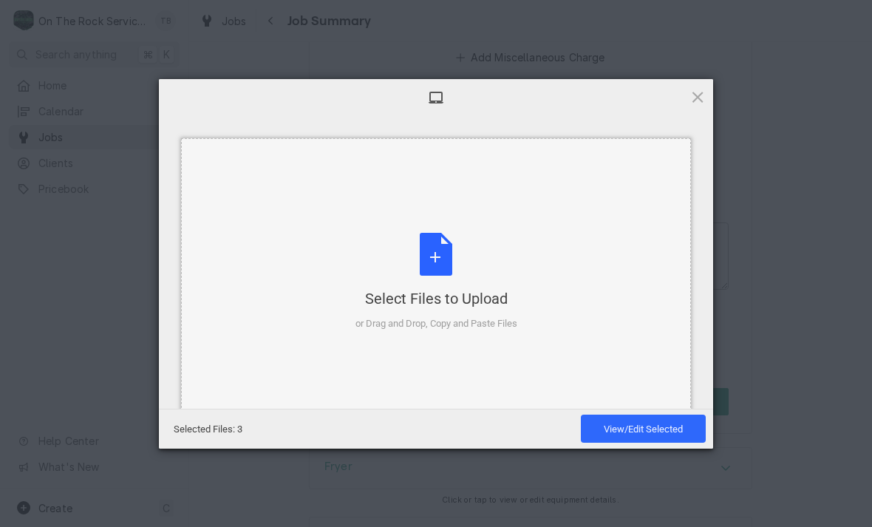
click at [444, 256] on div "Select Files to Upload or Drag and Drop, Copy and Paste Files" at bounding box center [437, 282] width 162 height 98
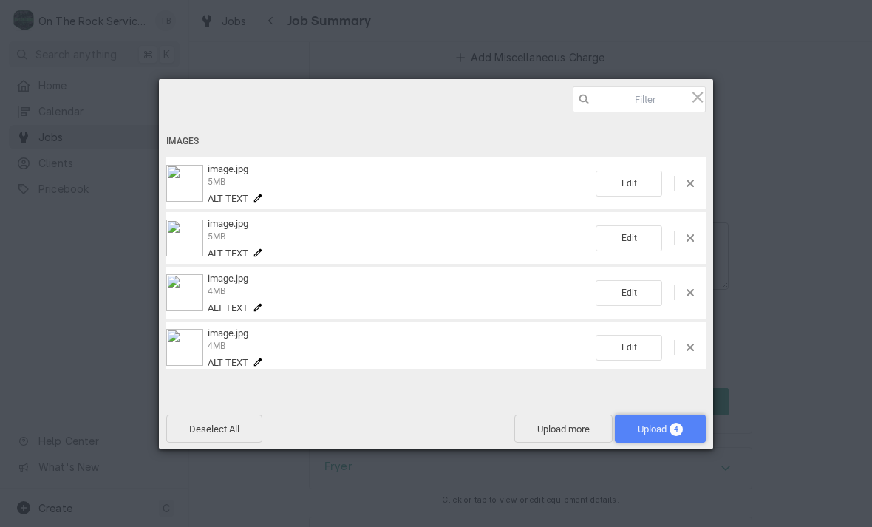
click at [652, 435] on span "Upload 4" at bounding box center [660, 429] width 45 height 11
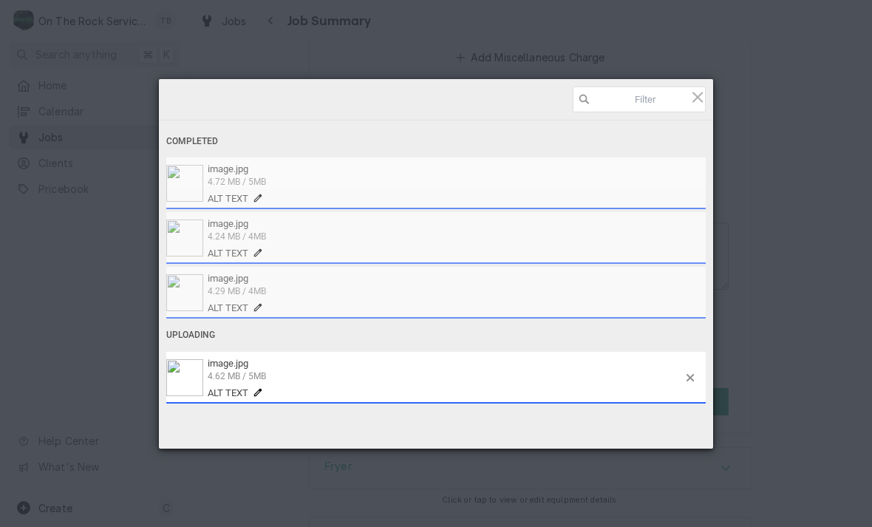
type textarea "x"
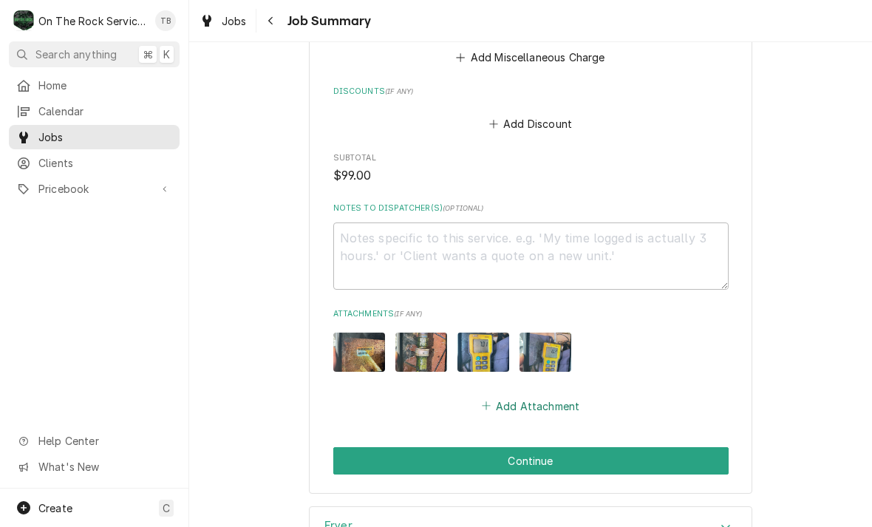
click at [521, 396] on button "Add Attachment" at bounding box center [530, 406] width 103 height 21
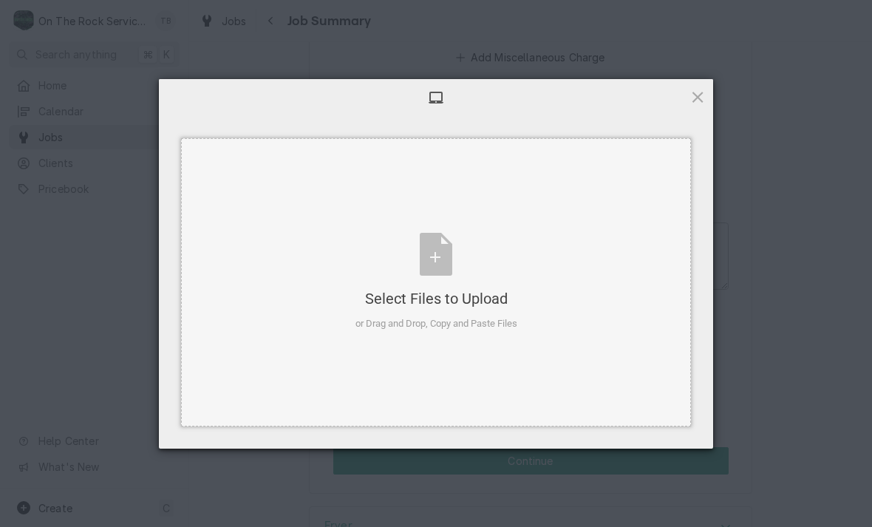
click at [446, 260] on div "Select Files to Upload or Drag and Drop, Copy and Paste Files" at bounding box center [437, 282] width 162 height 98
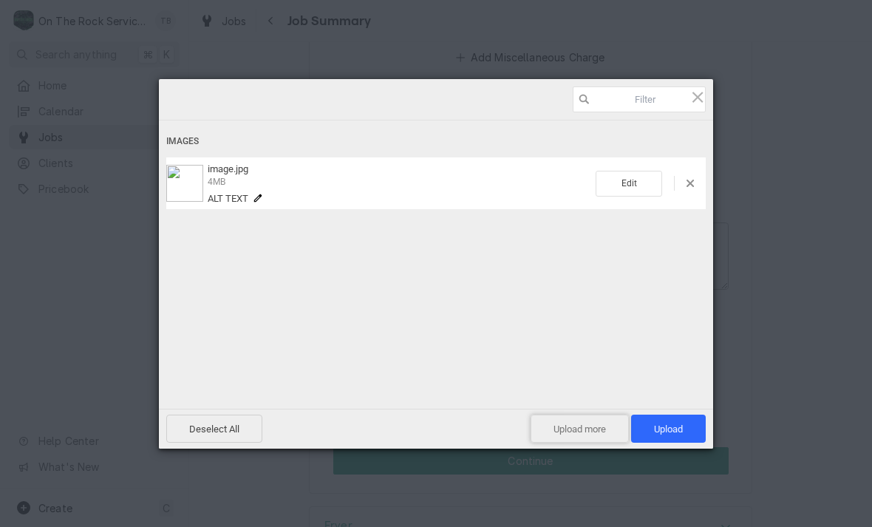
click at [571, 438] on span "Upload more" at bounding box center [580, 429] width 98 height 28
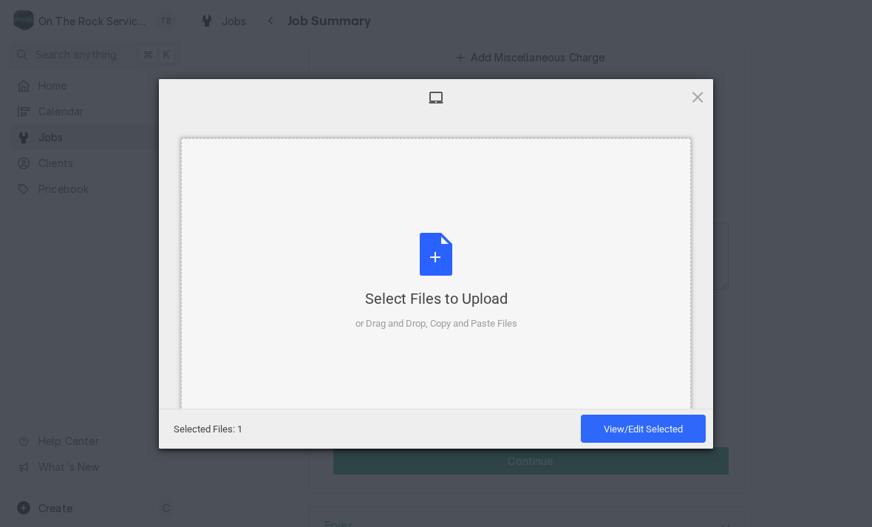
click at [452, 271] on div "Select Files to Upload or Drag and Drop, Copy and Paste Files" at bounding box center [437, 282] width 162 height 98
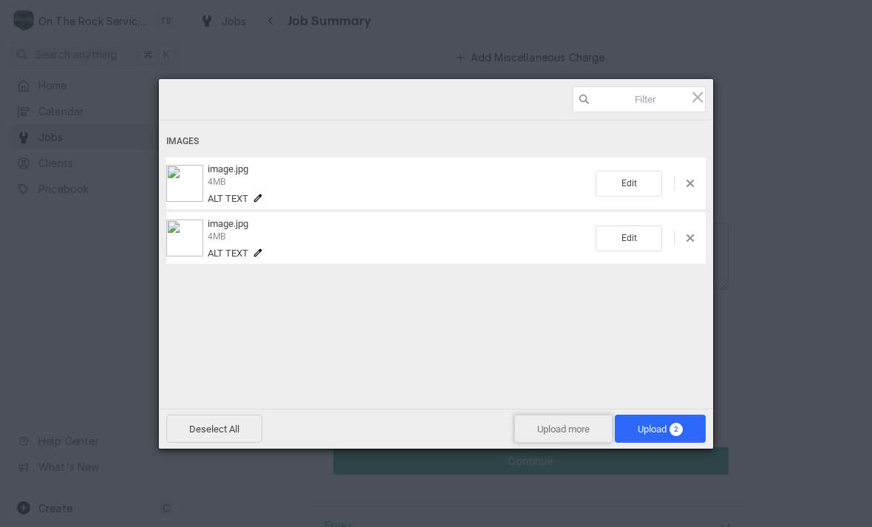
click at [553, 438] on span "Upload more" at bounding box center [564, 429] width 98 height 28
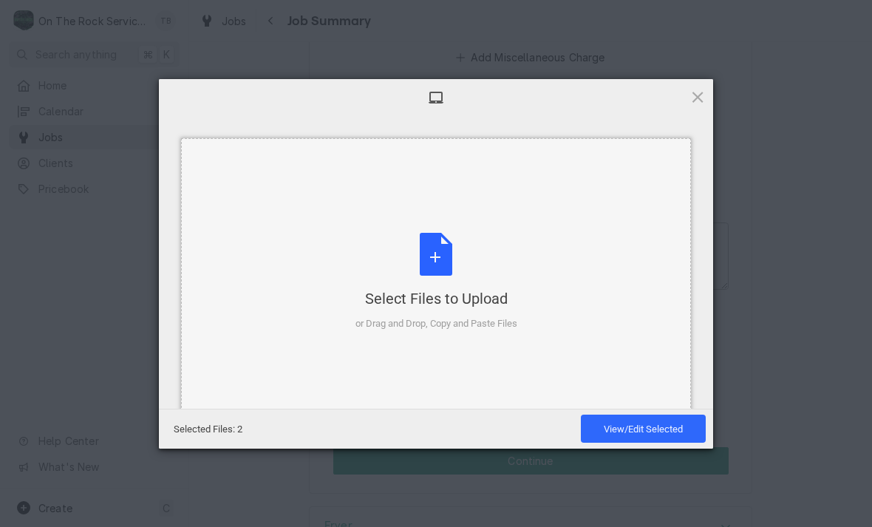
click at [444, 268] on div "Select Files to Upload or Drag and Drop, Copy and Paste Files" at bounding box center [437, 282] width 162 height 98
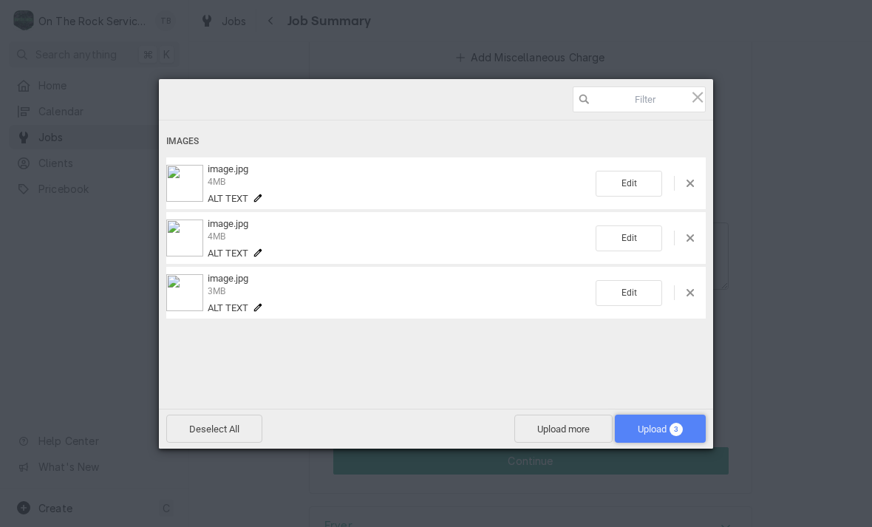
click at [653, 435] on span "Upload 3" at bounding box center [660, 429] width 91 height 28
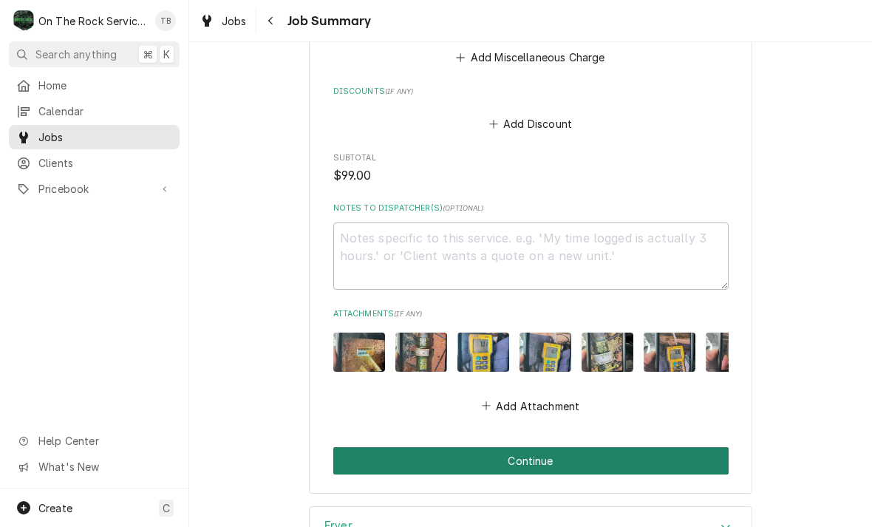
click at [678, 447] on button "Continue" at bounding box center [531, 460] width 396 height 27
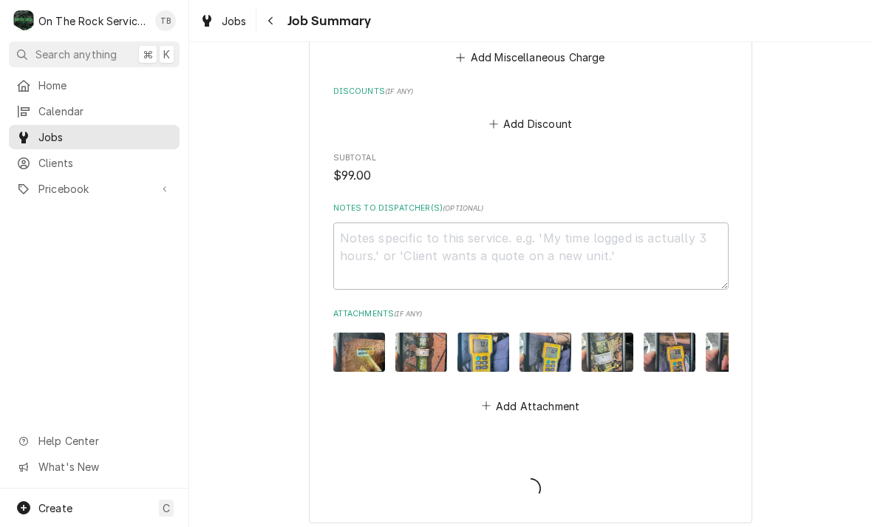
type textarea "x"
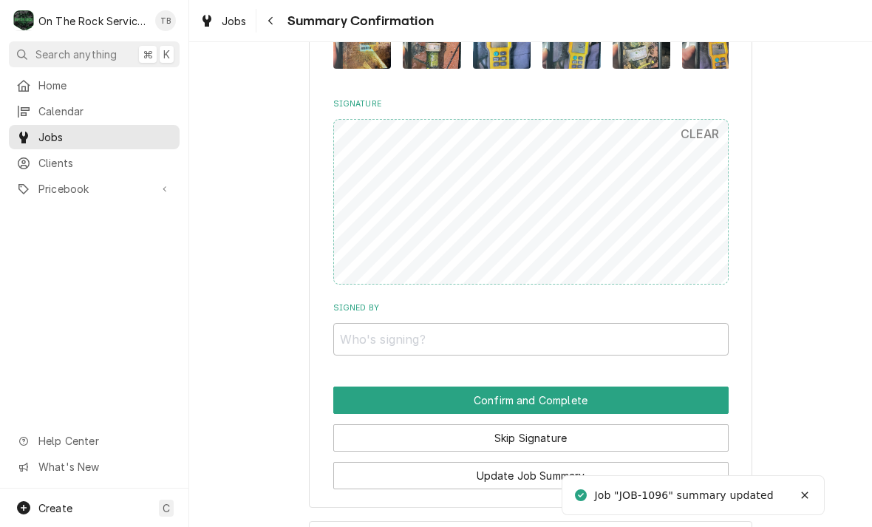
scroll to position [1105, 0]
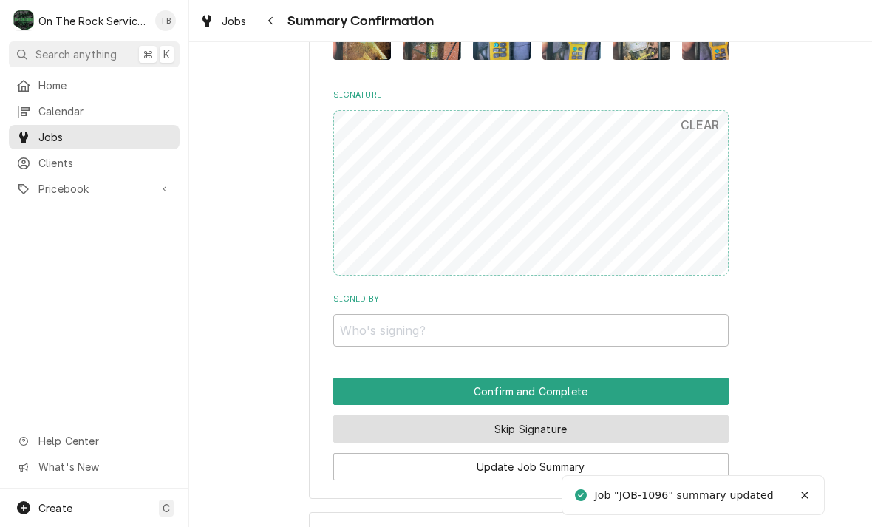
click at [526, 415] on button "Skip Signature" at bounding box center [531, 428] width 396 height 27
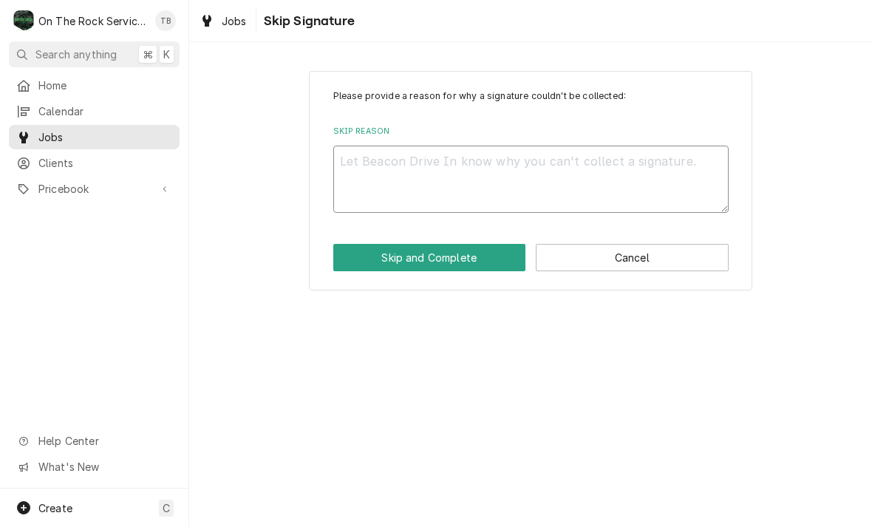
click at [390, 187] on textarea "Skip Reason" at bounding box center [531, 179] width 396 height 67
type textarea "x"
type textarea "S"
type textarea "x"
type textarea "SK"
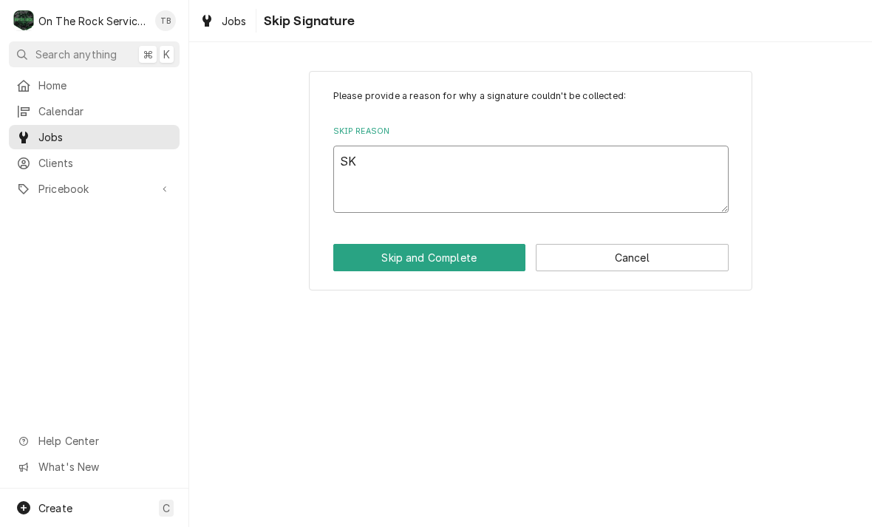
type textarea "x"
type textarea "SKI"
type textarea "x"
type textarea "SKIP"
click at [441, 265] on button "Skip and Complete" at bounding box center [429, 257] width 193 height 27
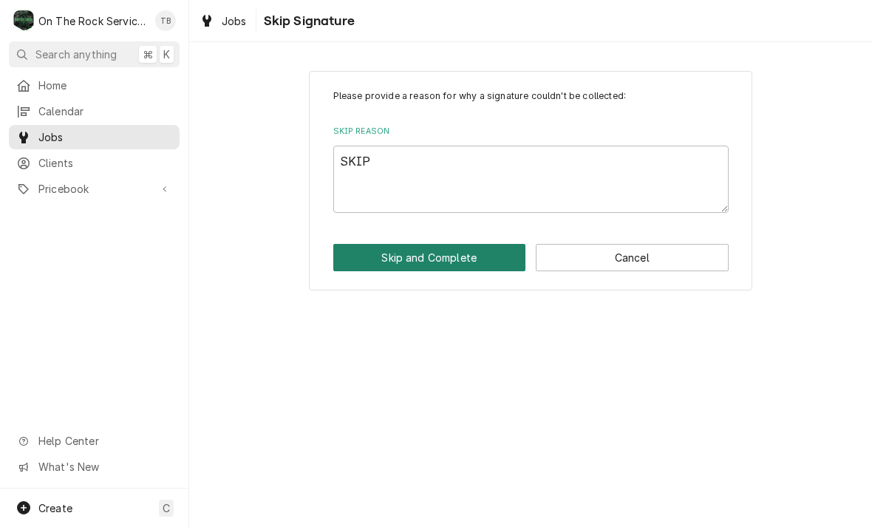
type textarea "x"
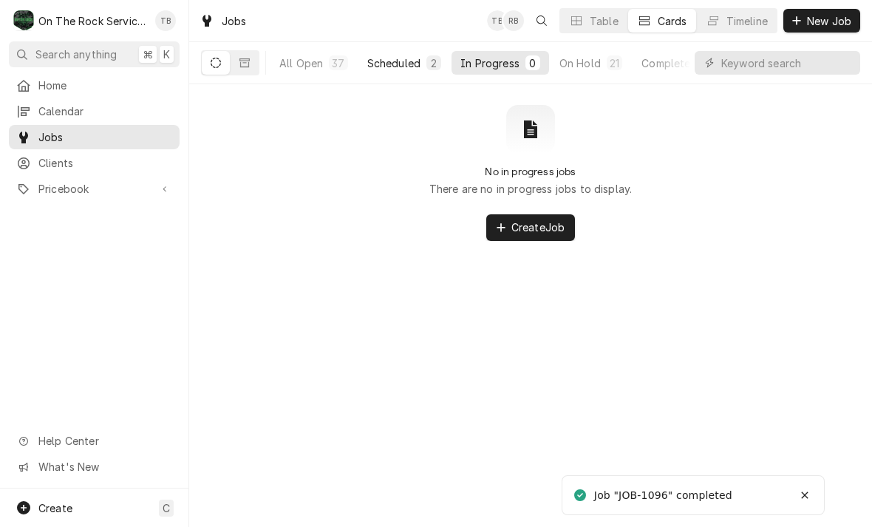
click at [392, 72] on button "Scheduled 2" at bounding box center [405, 63] width 92 height 24
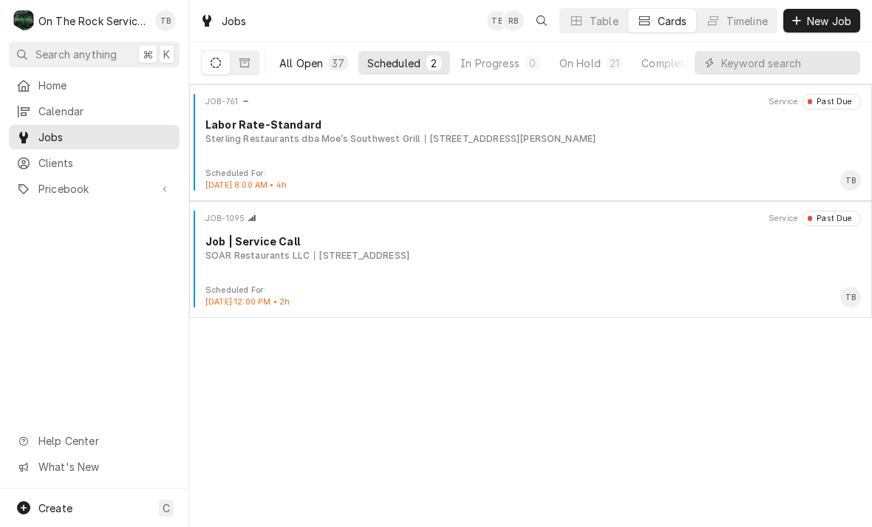
click at [292, 73] on button "All Open 37" at bounding box center [314, 63] width 86 height 24
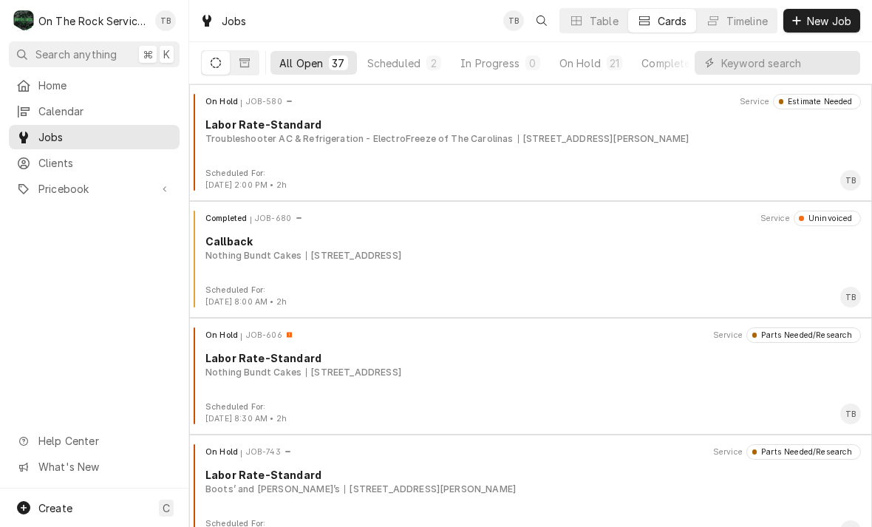
click at [407, 67] on div "Scheduled" at bounding box center [393, 63] width 53 height 16
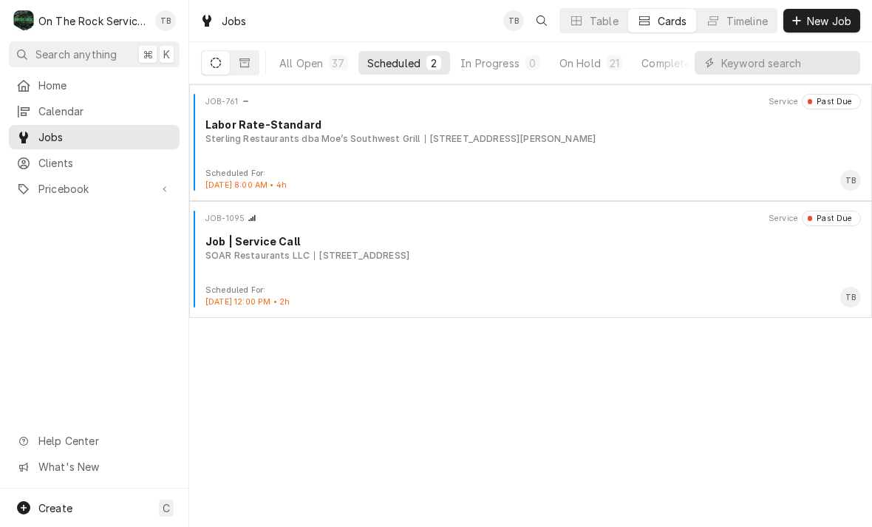
click at [590, 61] on div "On Hold" at bounding box center [580, 63] width 41 height 16
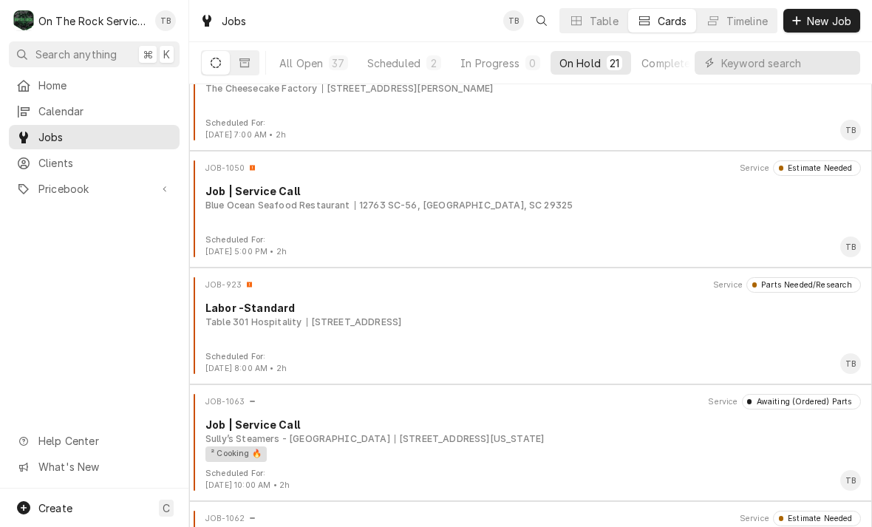
scroll to position [1218, 0]
click at [634, 216] on div "JOB-1050 Service Estimate Needed Job | Service Call Blue Ocean Seafood Restaura…" at bounding box center [530, 198] width 671 height 74
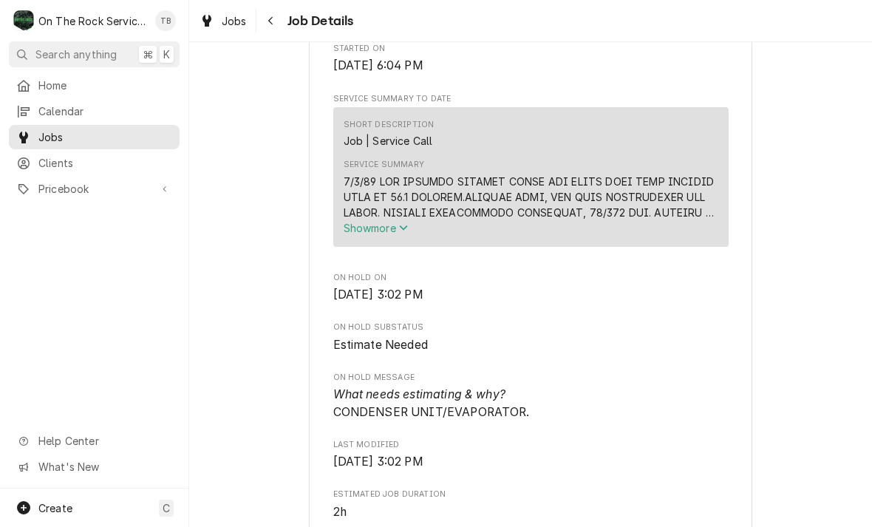
scroll to position [495, 0]
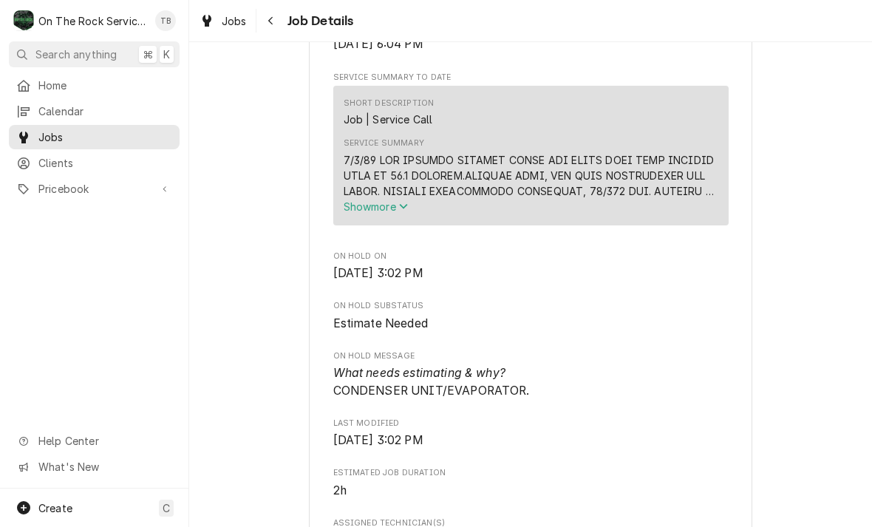
click at [385, 213] on span "Show more" at bounding box center [376, 206] width 65 height 13
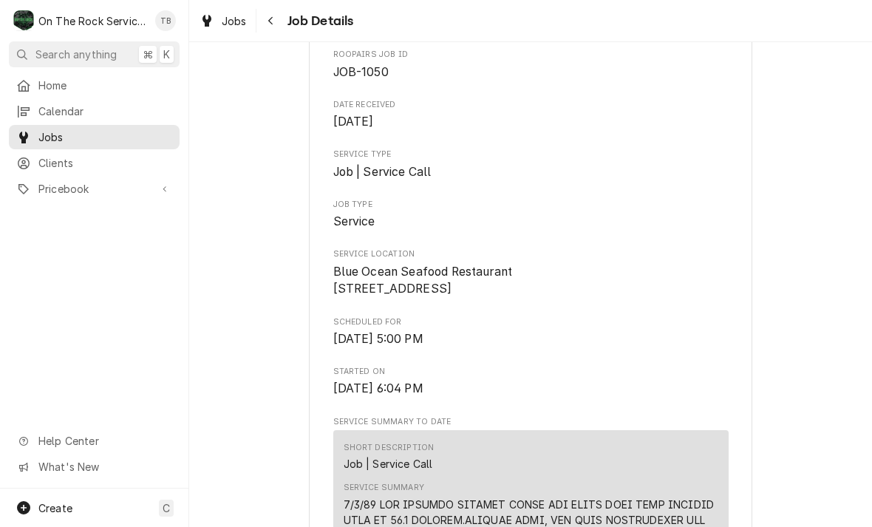
scroll to position [157, 0]
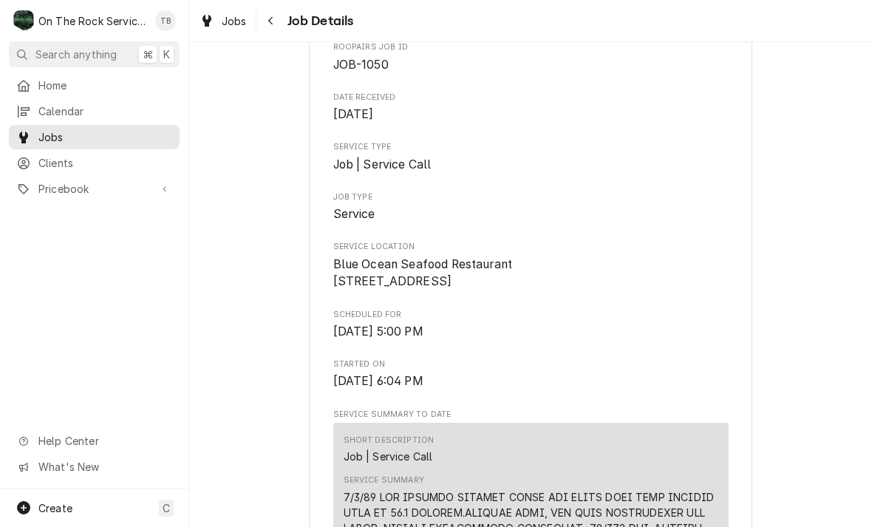
click at [274, 21] on icon "Navigate back" at bounding box center [271, 21] width 7 height 10
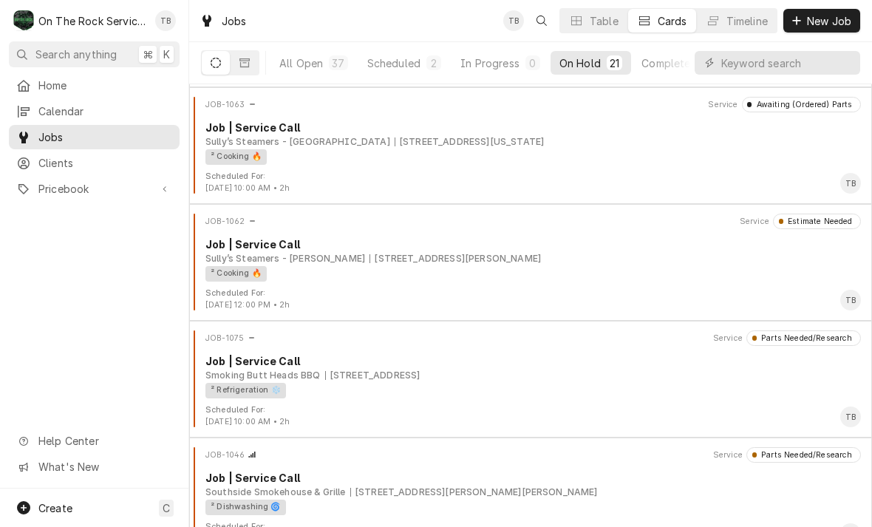
scroll to position [1517, 0]
click at [217, 276] on div "² Cooking 🔥" at bounding box center [236, 273] width 61 height 16
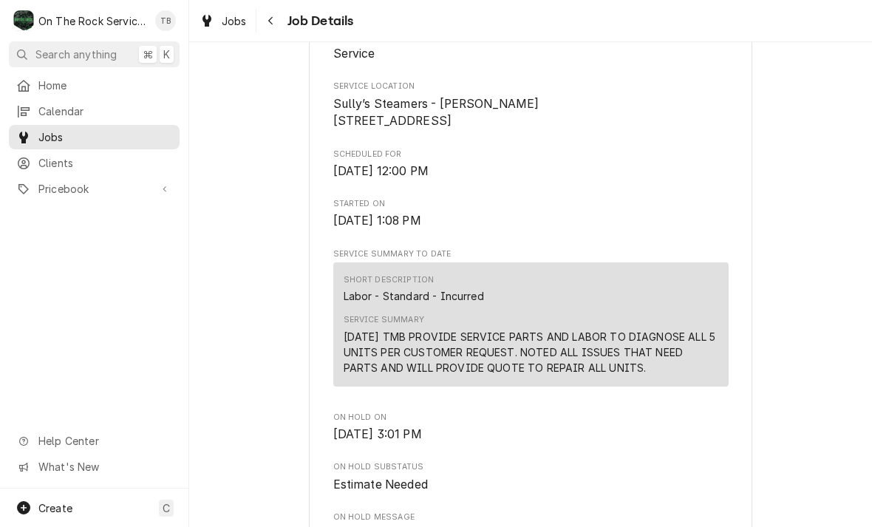
scroll to position [326, 0]
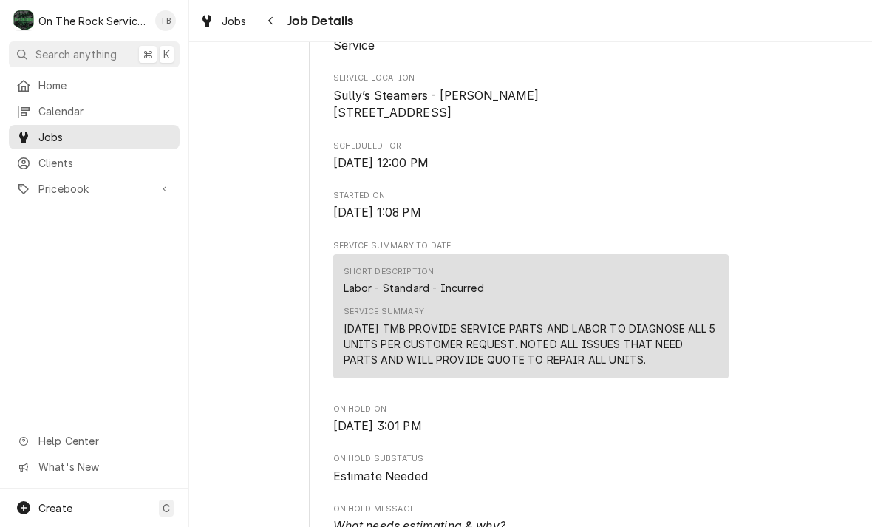
click at [625, 356] on div "9/11/25 TMB PROVIDE SERVICE PARTS AND LABOR TO DIAGNOSE ALL 5 UNITS PER CUSTOME…" at bounding box center [531, 344] width 375 height 47
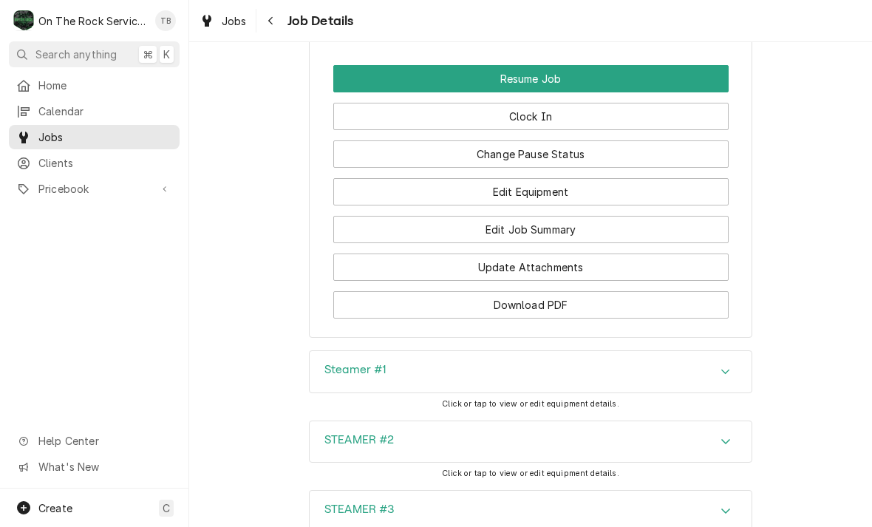
scroll to position [1650, 0]
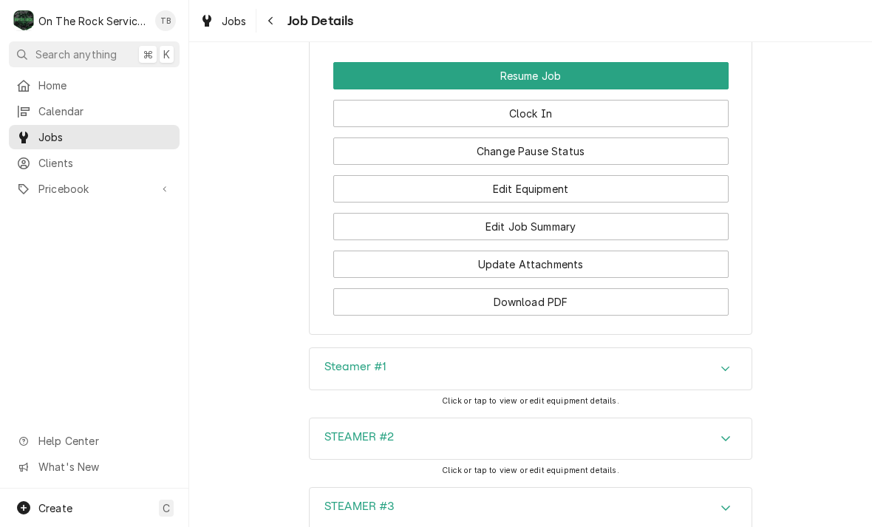
click at [379, 298] on button "Download PDF" at bounding box center [531, 301] width 396 height 27
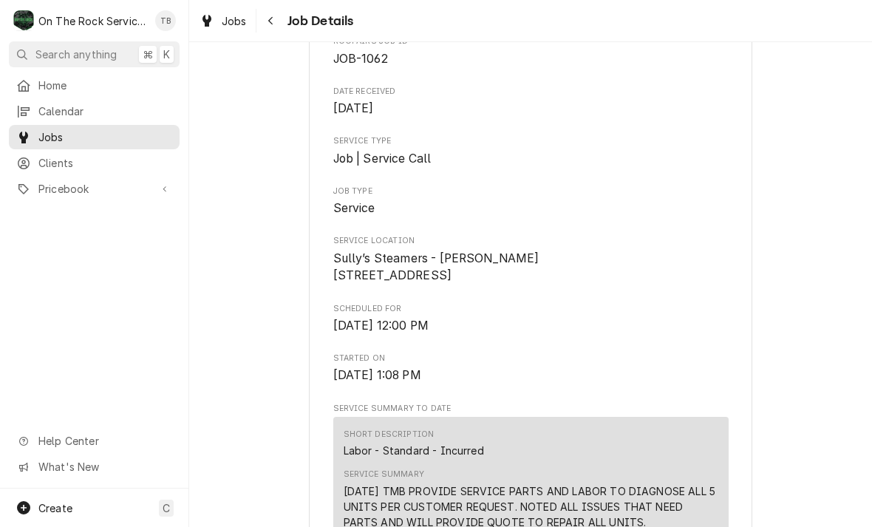
scroll to position [180, 0]
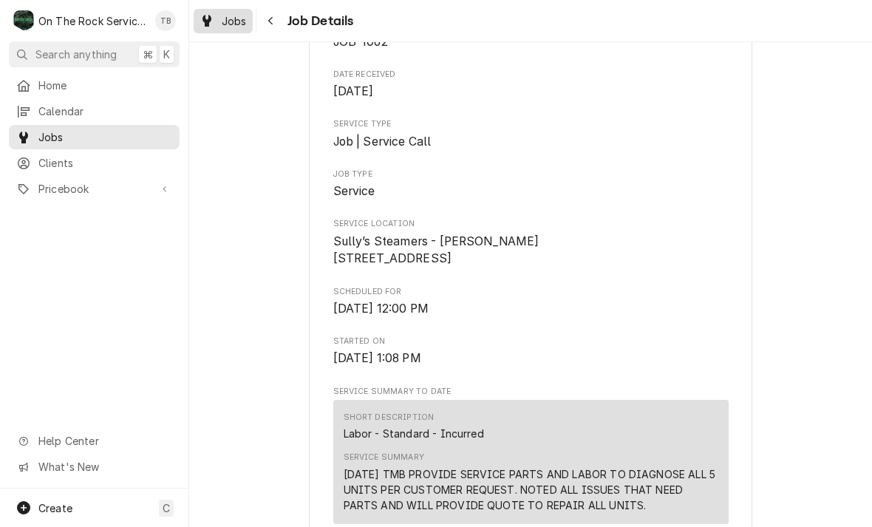
click at [225, 29] on div "Jobs" at bounding box center [223, 21] width 53 height 18
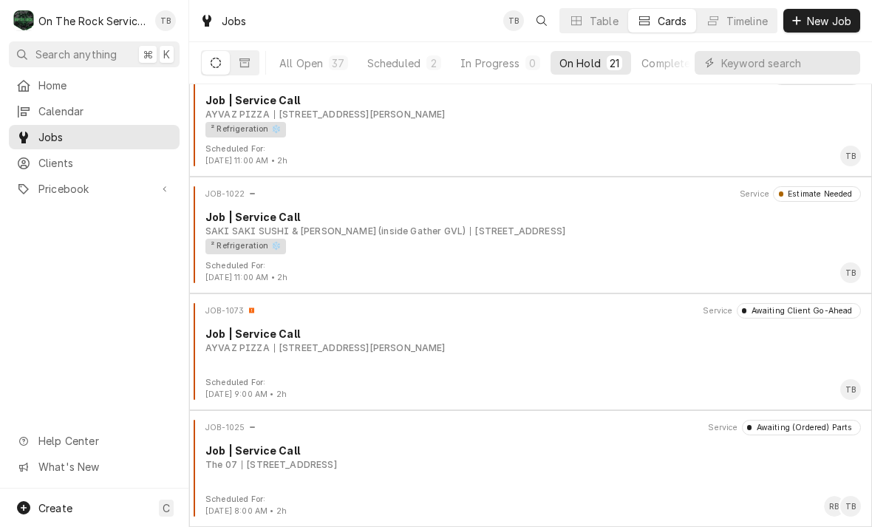
scroll to position [2010, 0]
click at [593, 70] on button "On Hold 21" at bounding box center [591, 63] width 81 height 24
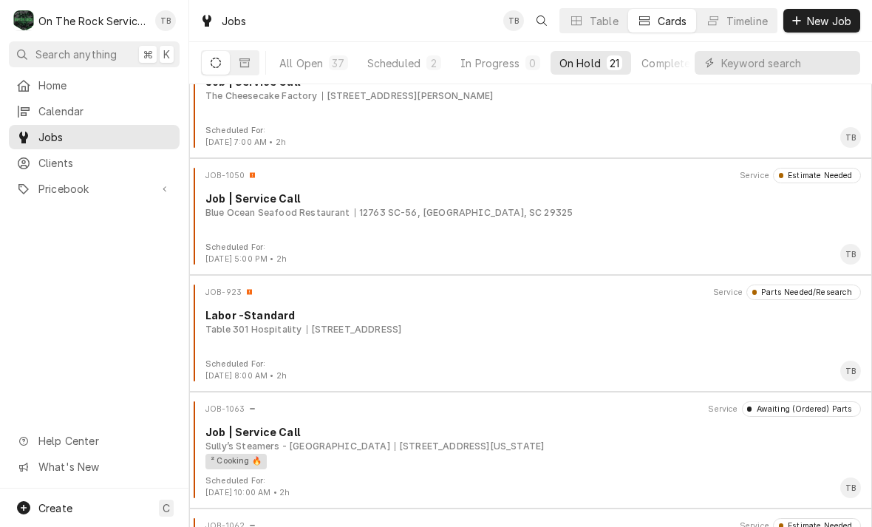
scroll to position [1205, 0]
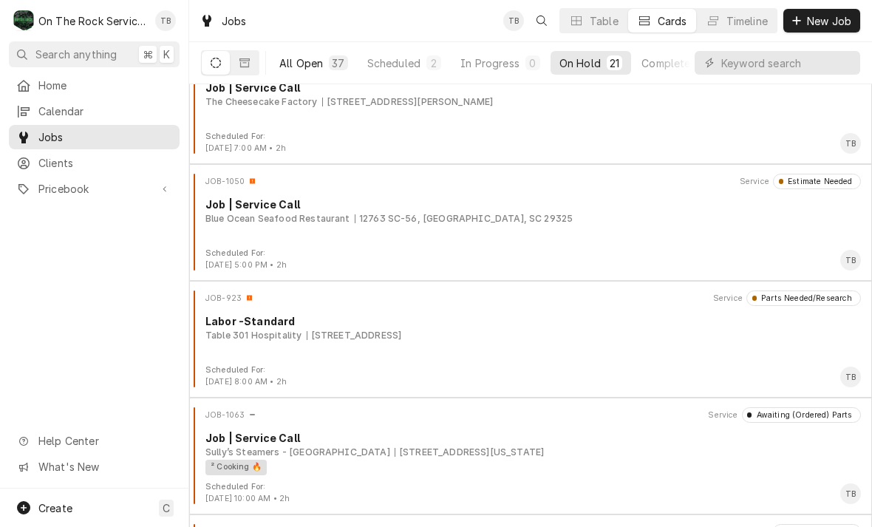
click at [298, 60] on div "All Open" at bounding box center [301, 63] width 44 height 16
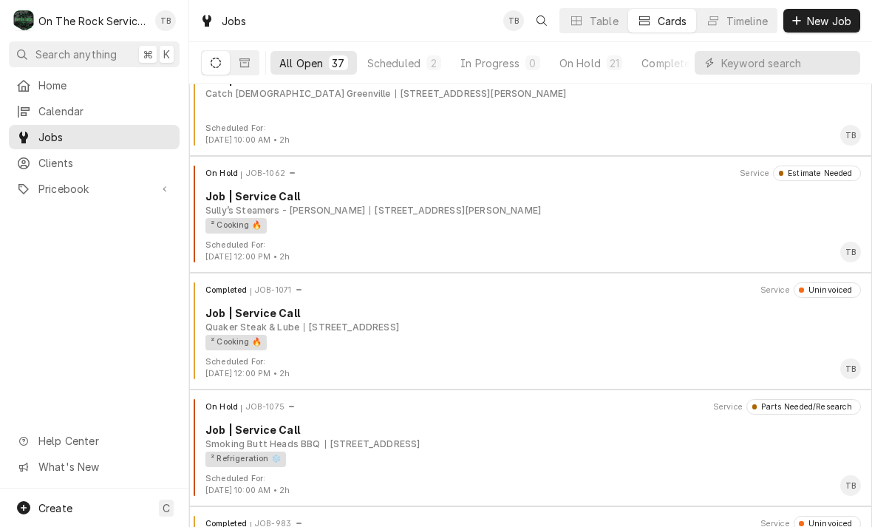
scroll to position [2377, 0]
